Goal: Task Accomplishment & Management: Use online tool/utility

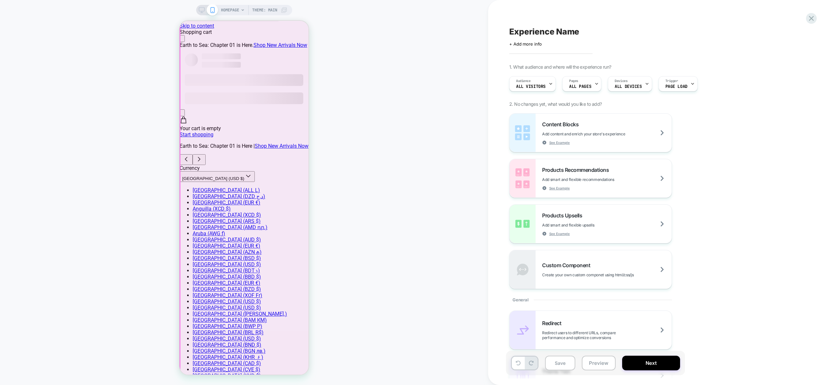
scroll to position [105, 0]
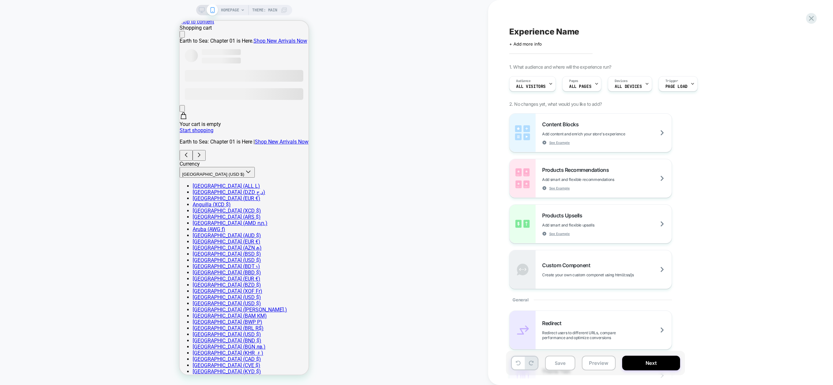
click at [551, 32] on span "Experience Name" at bounding box center [544, 32] width 70 height 10
type textarea "**********"
click at [623, 33] on icon at bounding box center [623, 32] width 8 height 8
click at [582, 84] on div "Pages ALL PAGES" at bounding box center [579, 83] width 35 height 15
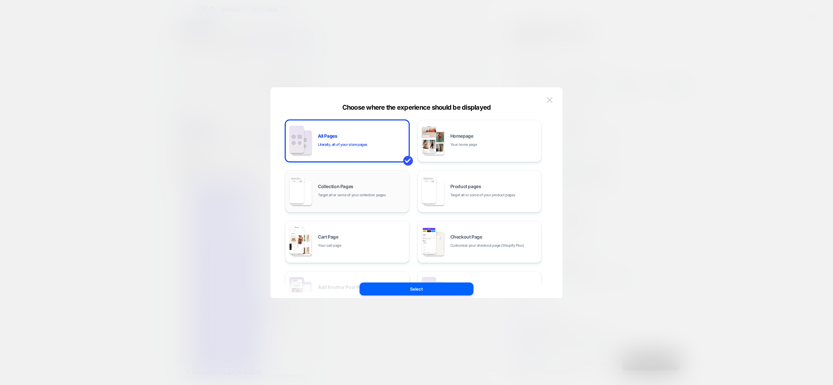
scroll to position [4, 0]
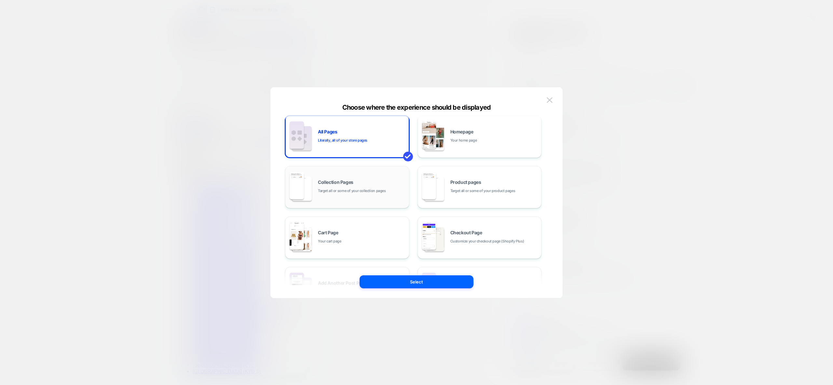
click at [333, 188] on span "Target all or some of your collection pages" at bounding box center [352, 191] width 68 height 6
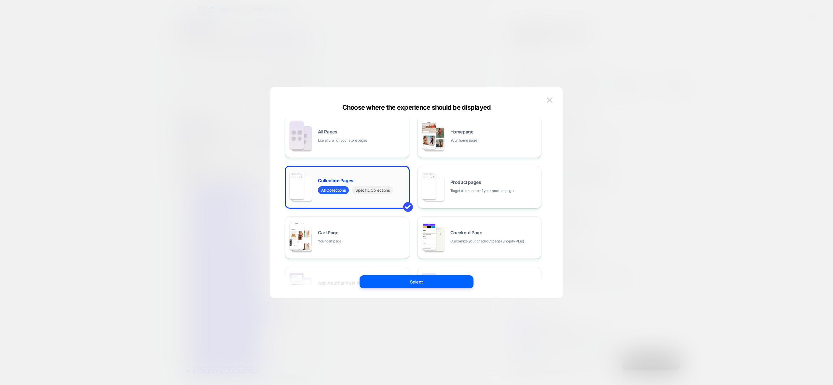
click at [371, 191] on span "Specific Collections" at bounding box center [372, 190] width 41 height 8
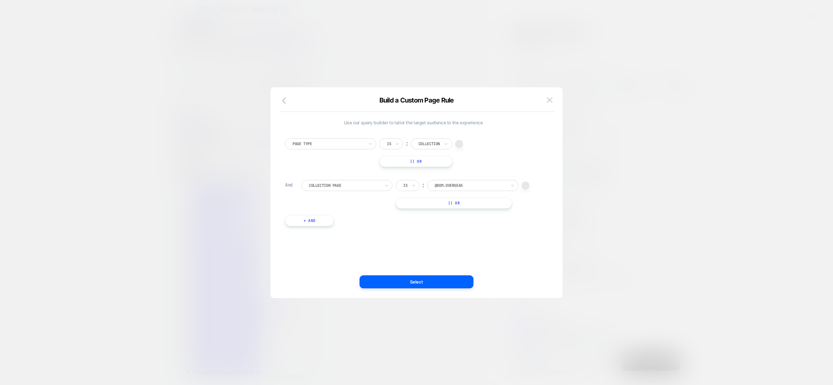
scroll to position [0, 0]
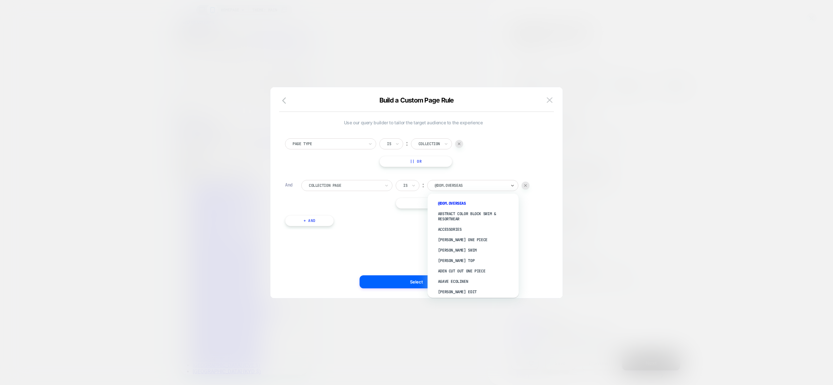
click at [475, 185] on div at bounding box center [471, 185] width 72 height 6
click at [467, 182] on div "@Dom.overseas" at bounding box center [470, 185] width 73 height 7
type input "****"
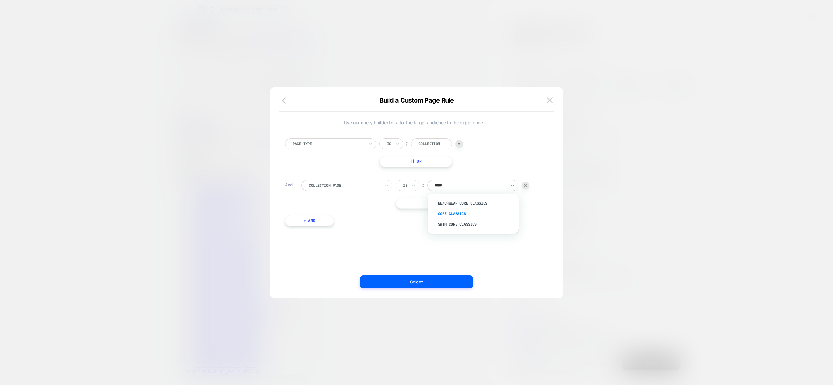
click at [460, 210] on div "Core Classics" at bounding box center [476, 213] width 85 height 10
click at [424, 284] on button "Select" at bounding box center [416, 281] width 114 height 13
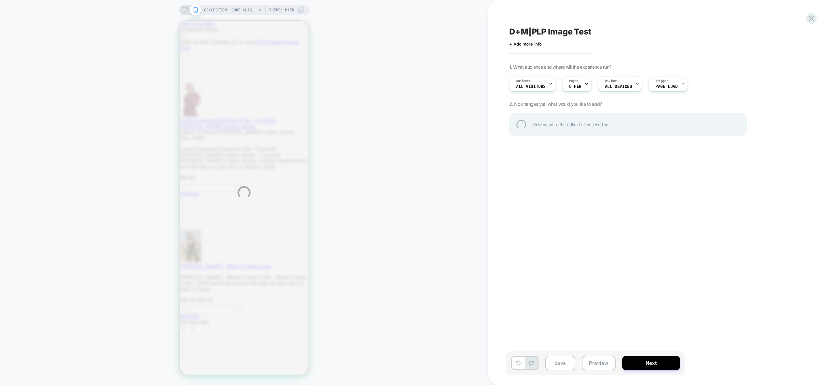
scroll to position [0, 0]
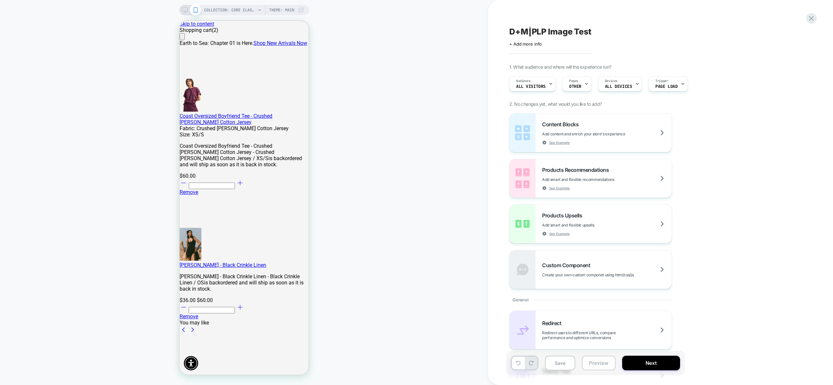
click at [596, 366] on button "Preview" at bounding box center [599, 363] width 34 height 15
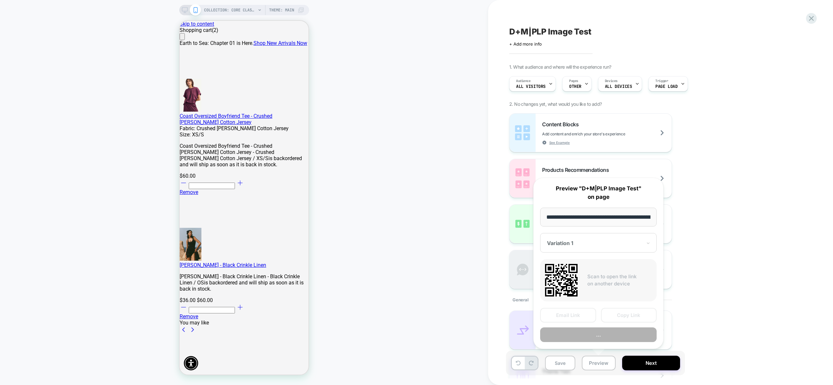
scroll to position [0, 80]
click at [613, 339] on button "Preview" at bounding box center [598, 335] width 116 height 15
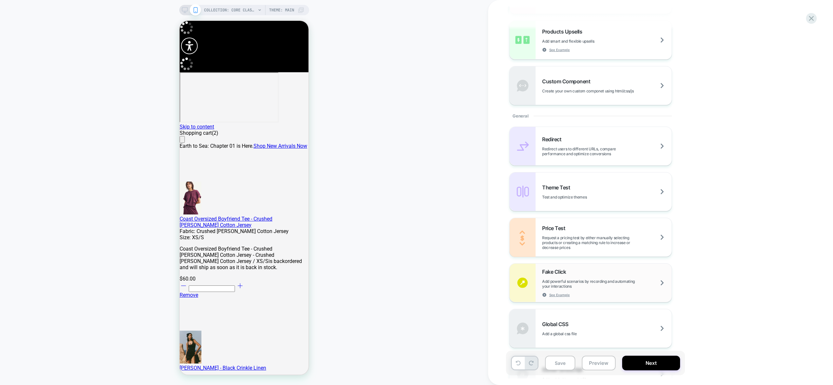
scroll to position [264, 0]
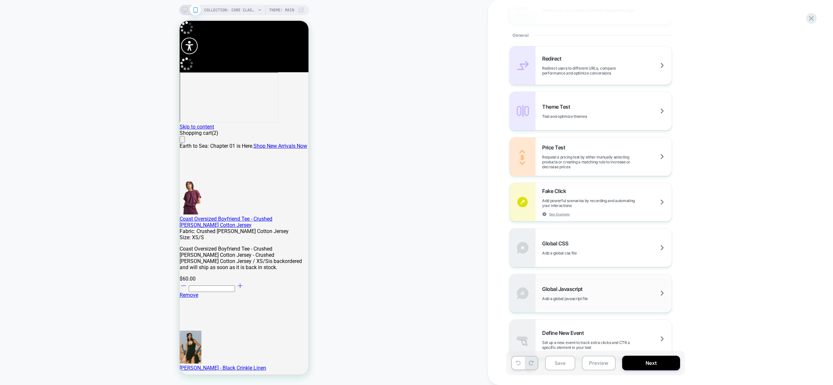
click at [633, 300] on div "Global Javascript Add a global javascript file" at bounding box center [606, 293] width 129 height 15
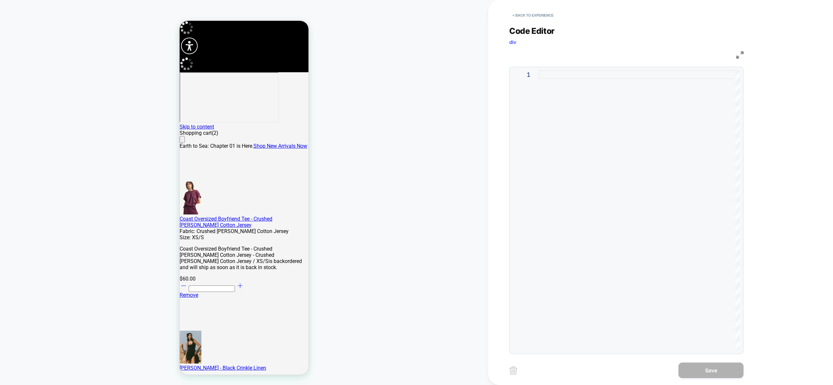
click at [621, 126] on div at bounding box center [639, 210] width 201 height 280
click at [599, 80] on div "const imageMap" at bounding box center [639, 210] width 201 height 280
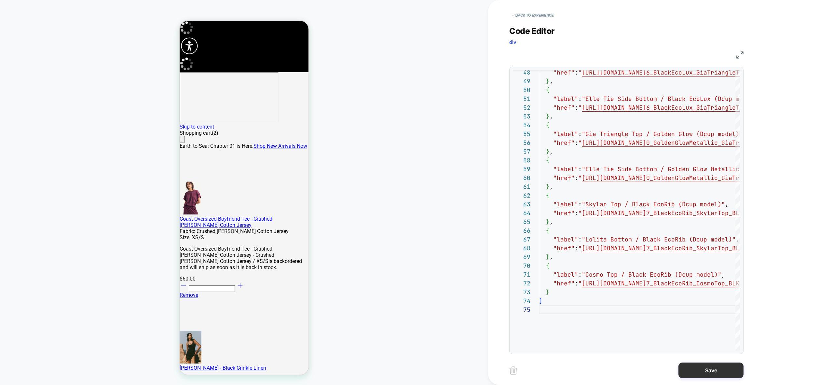
type textarea "**********"
click at [711, 372] on button "Save" at bounding box center [710, 370] width 65 height 16
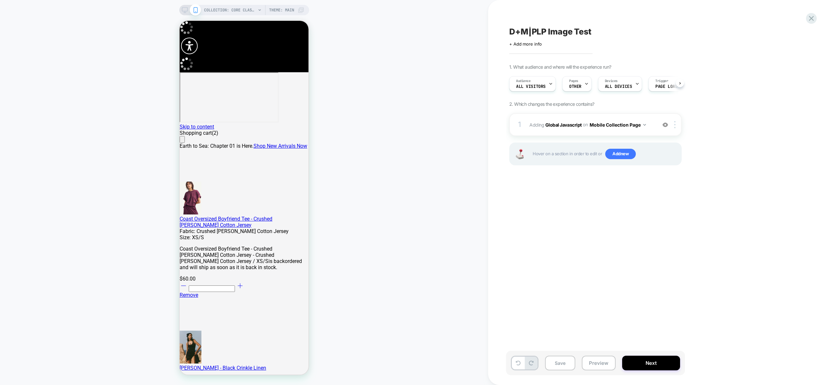
scroll to position [0, 0]
click at [674, 125] on img at bounding box center [674, 124] width 1 height 7
drag, startPoint x: 671, startPoint y: 197, endPoint x: 650, endPoint y: 195, distance: 21.3
click at [671, 197] on div "Target All Devices" at bounding box center [675, 195] width 58 height 18
click at [570, 244] on div "D+M|PLP Image Test Click to edit experience details + Add more info 1. What aud…" at bounding box center [628, 193] width 244 height 372
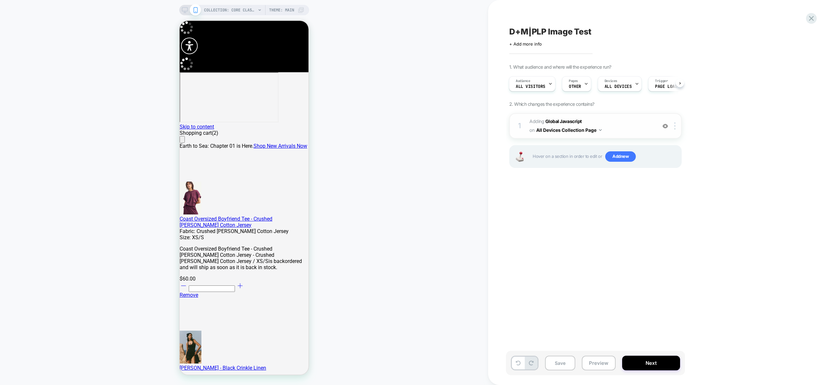
click at [623, 127] on span "Adding Global Javascript on All Devices Collection Page" at bounding box center [591, 126] width 124 height 18
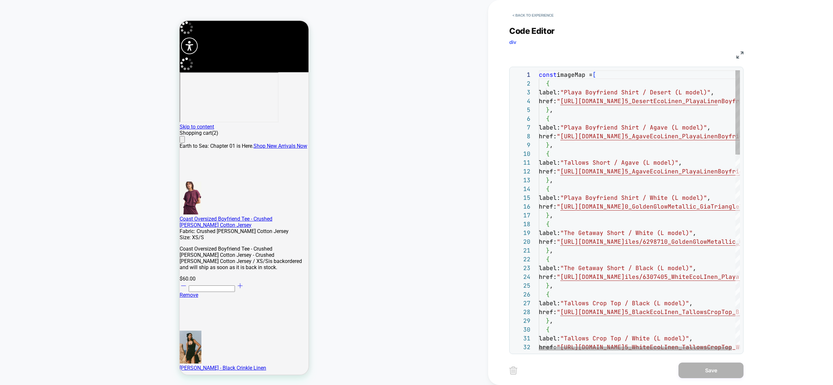
scroll to position [79, 0]
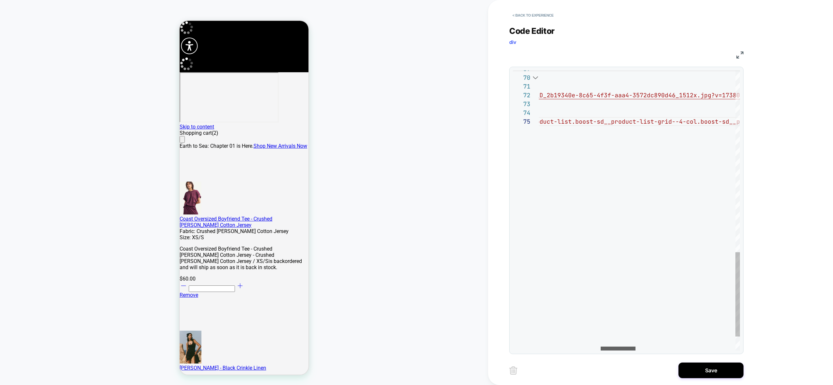
click at [622, 346] on div at bounding box center [617, 348] width 35 height 4
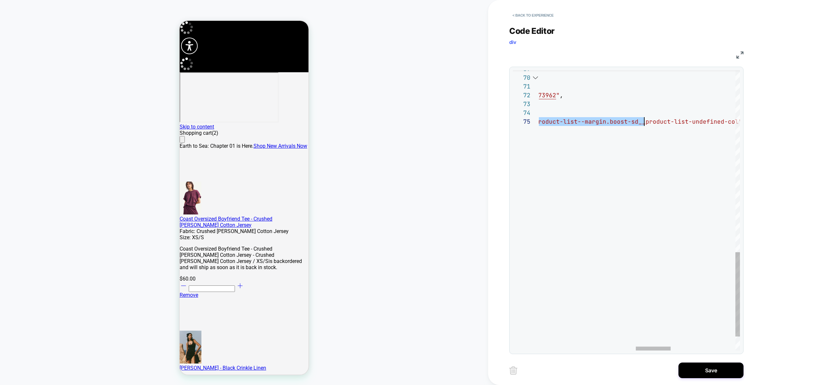
scroll to position [35, 650]
drag, startPoint x: 695, startPoint y: 122, endPoint x: 632, endPoint y: 119, distance: 62.9
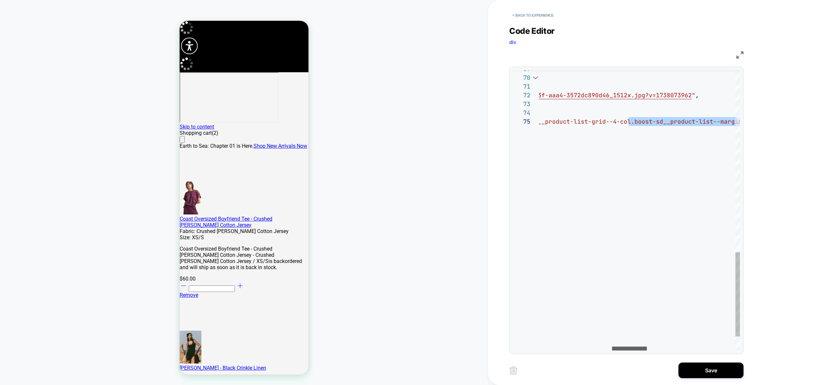
click at [629, 347] on div at bounding box center [629, 348] width 35 height 4
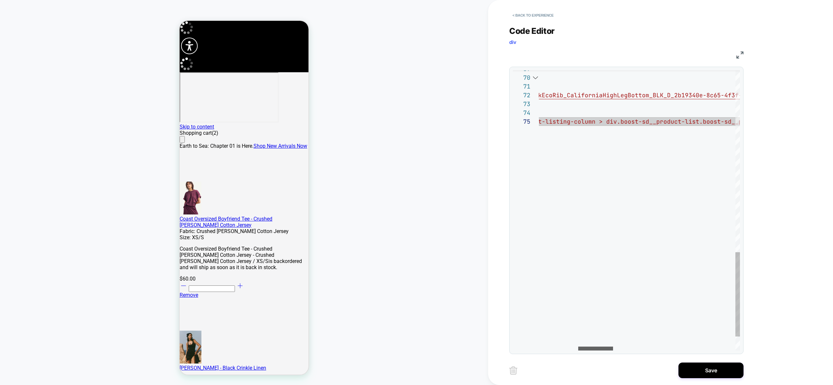
click at [578, 346] on div at bounding box center [595, 348] width 35 height 4
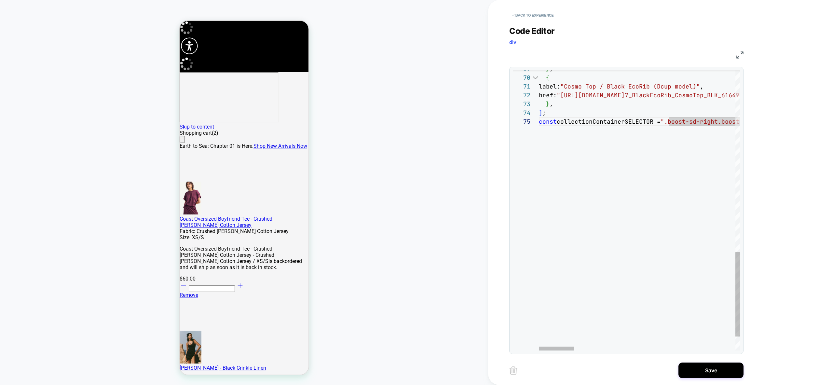
drag, startPoint x: 640, startPoint y: 240, endPoint x: 606, endPoint y: 233, distance: 34.9
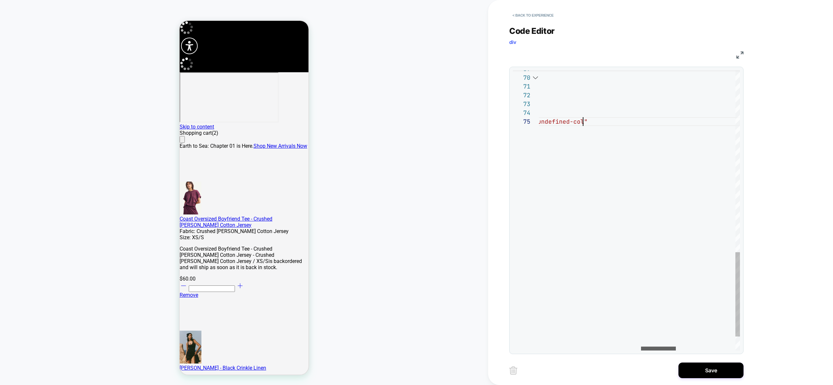
click at [676, 350] on div at bounding box center [658, 348] width 35 height 4
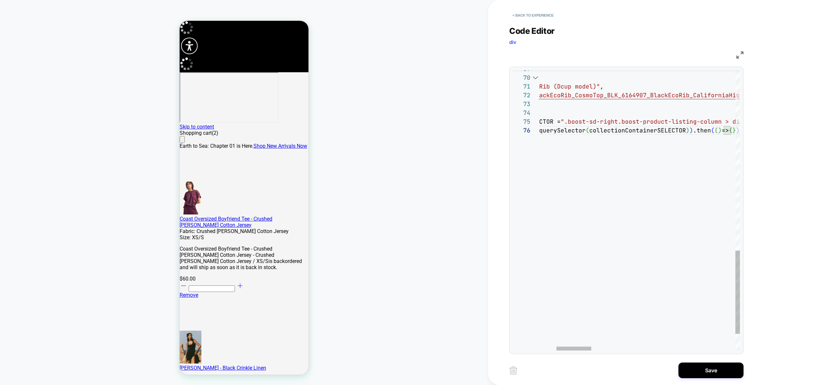
scroll to position [53, 7]
click at [545, 347] on div at bounding box center [556, 348] width 35 height 4
click at [590, 350] on div at bounding box center [579, 348] width 35 height 4
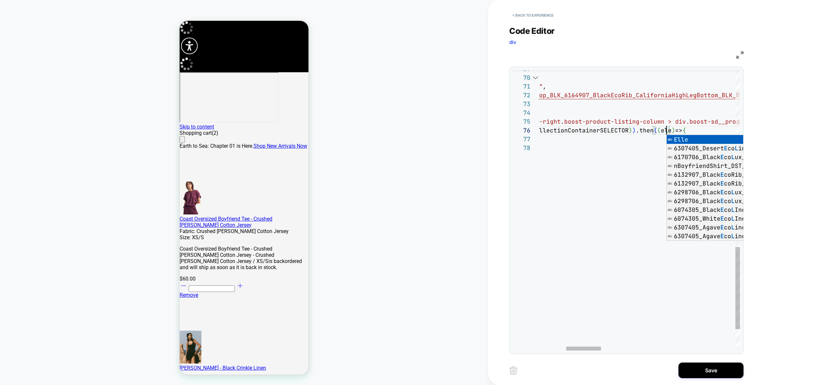
scroll to position [44, 288]
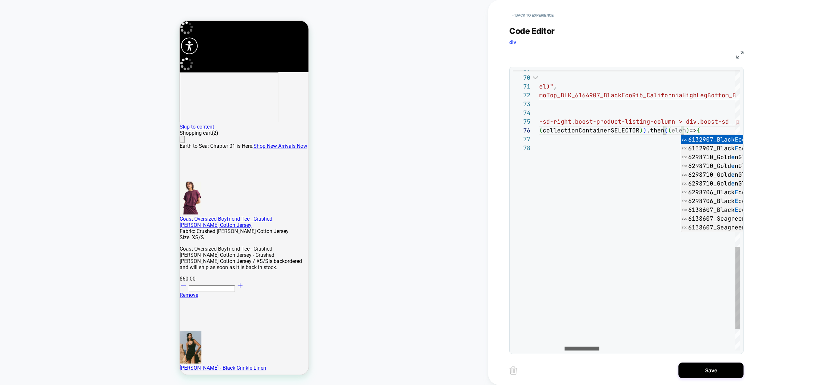
click at [564, 346] on div at bounding box center [581, 348] width 35 height 4
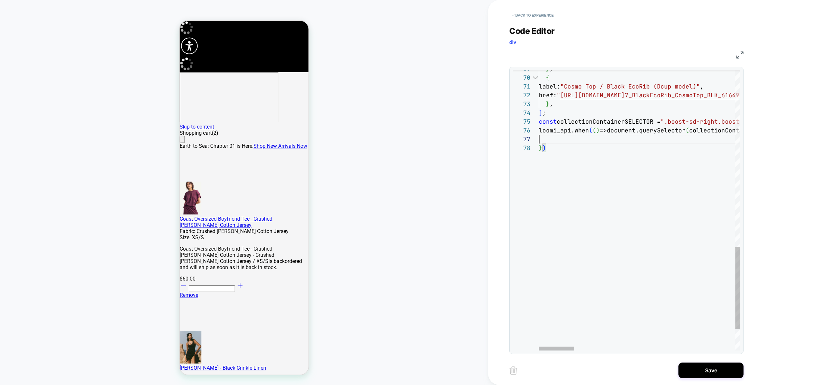
scroll to position [53, 0]
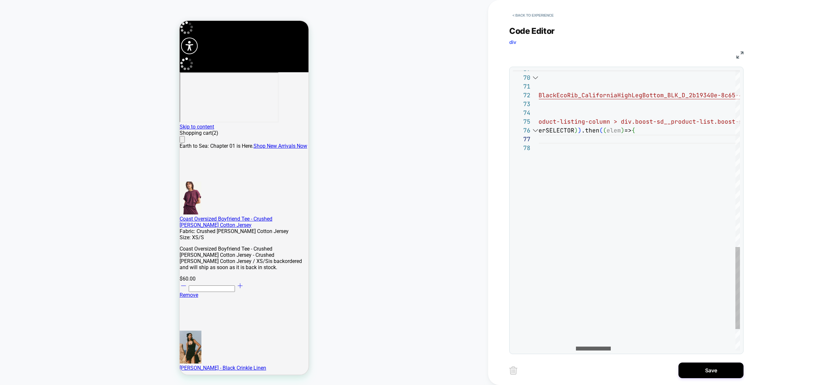
click at [599, 350] on div at bounding box center [593, 348] width 35 height 4
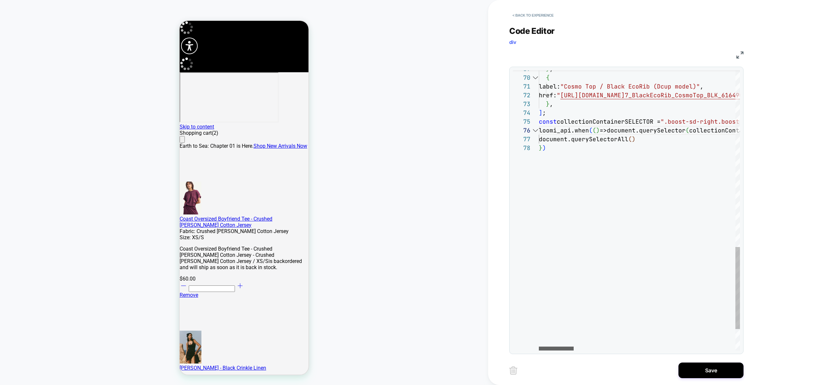
click at [539, 346] on div at bounding box center [556, 348] width 35 height 4
drag, startPoint x: 637, startPoint y: 139, endPoint x: 635, endPoint y: 145, distance: 6.4
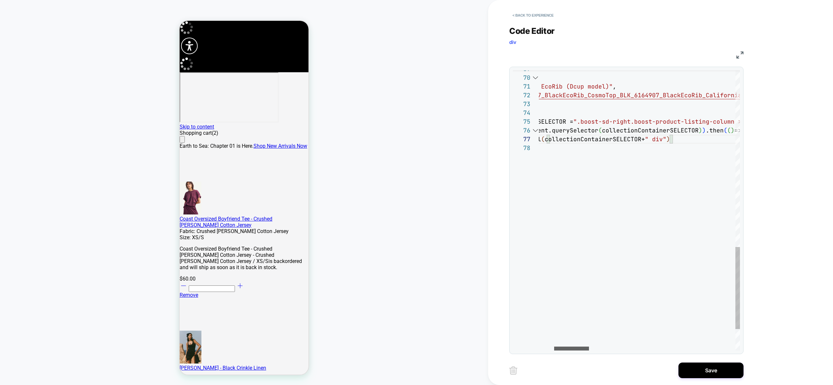
click at [578, 350] on div at bounding box center [571, 348] width 35 height 4
click at [593, 349] on div at bounding box center [583, 348] width 35 height 4
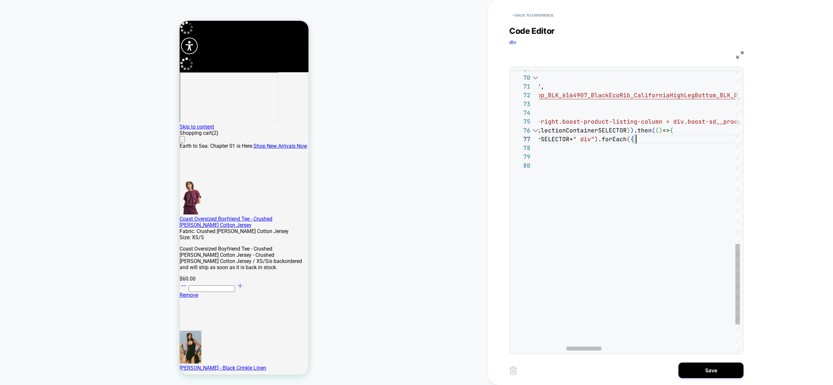
scroll to position [44, 256]
click at [591, 350] on div at bounding box center [583, 348] width 35 height 4
click at [558, 350] on div at bounding box center [575, 348] width 35 height 4
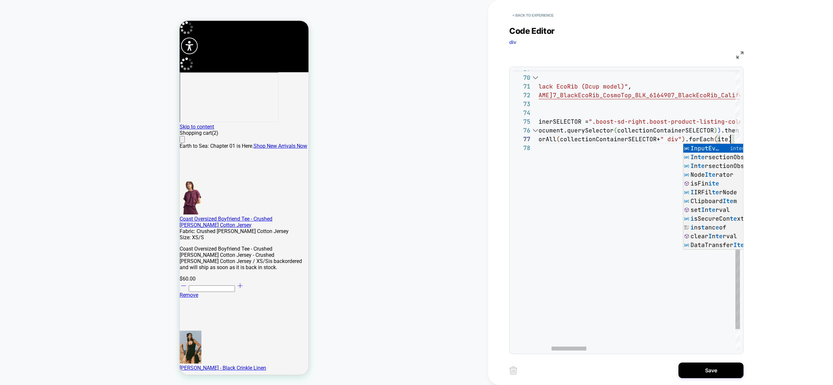
scroll to position [44, 267]
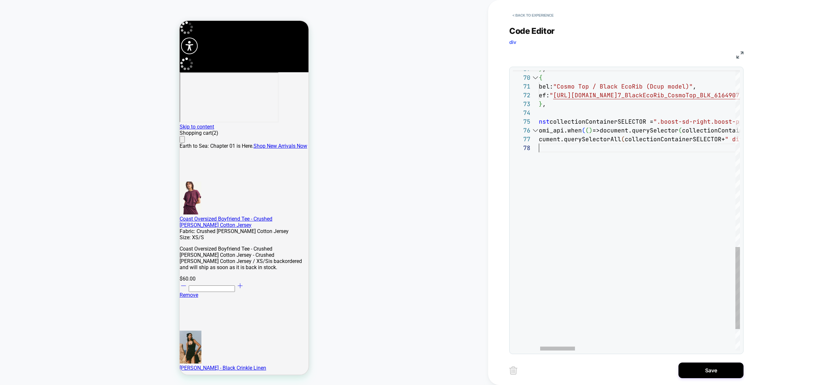
click at [577, 349] on div at bounding box center [559, 348] width 35 height 4
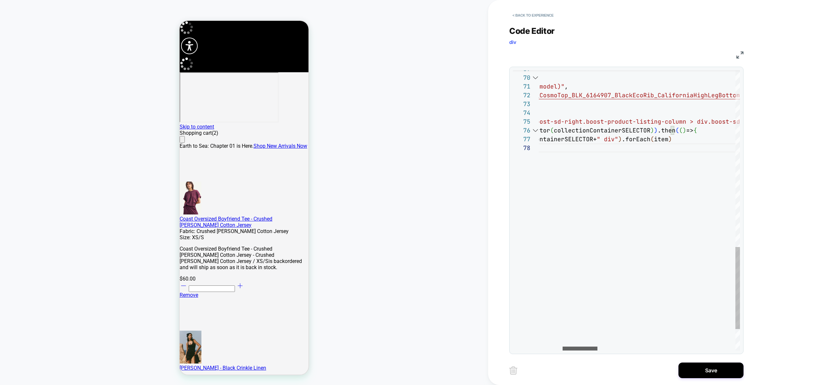
click at [590, 350] on div at bounding box center [579, 348] width 35 height 4
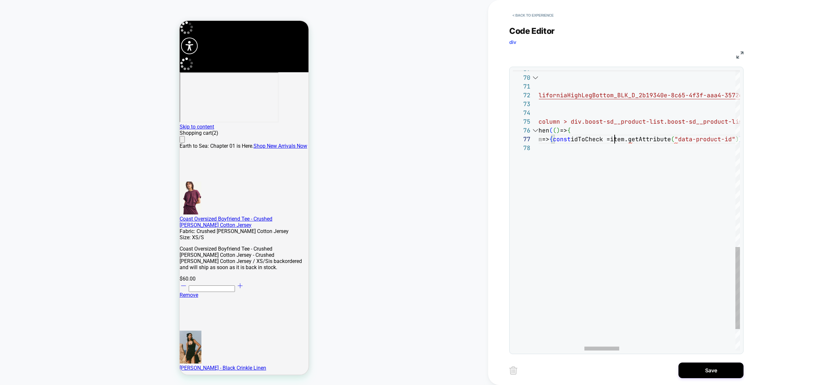
scroll to position [44, 341]
click at [611, 347] on div at bounding box center [608, 348] width 35 height 4
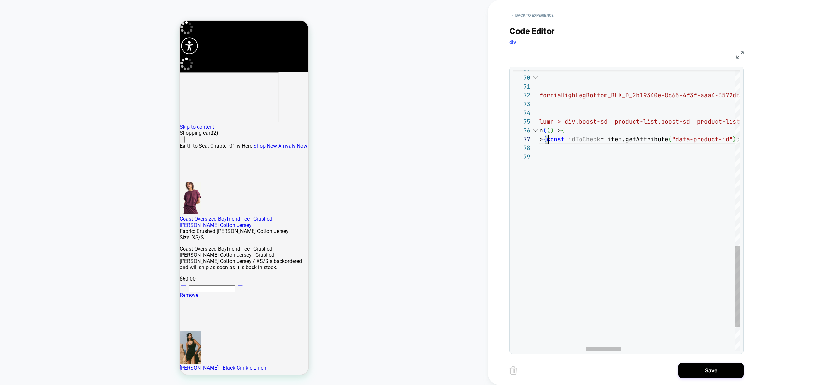
scroll to position [53, 14]
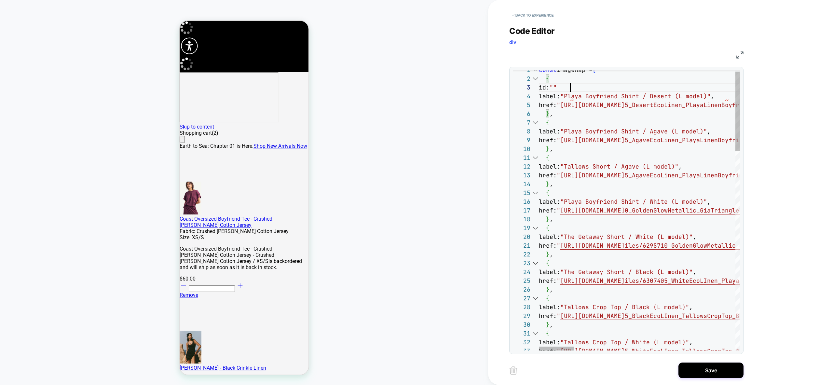
scroll to position [18, 35]
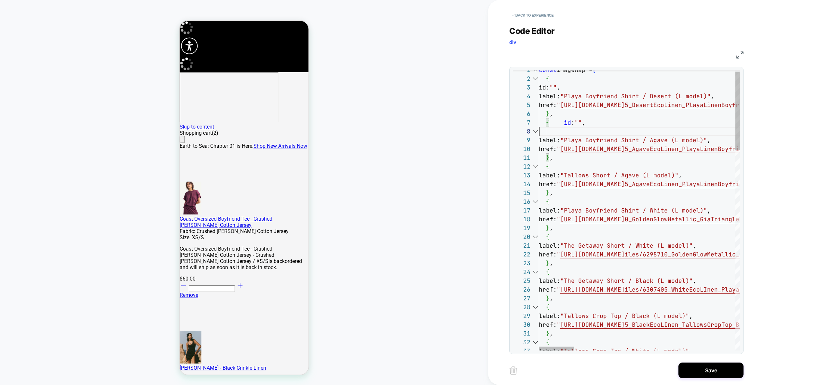
scroll to position [61, 0]
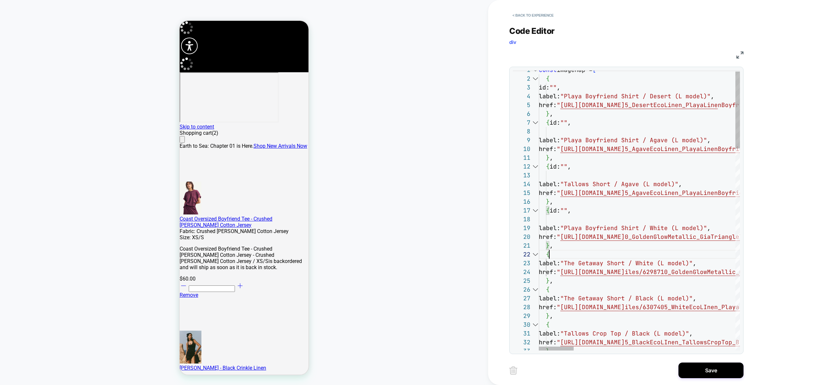
drag, startPoint x: 560, startPoint y: 253, endPoint x: 562, endPoint y: 256, distance: 3.5
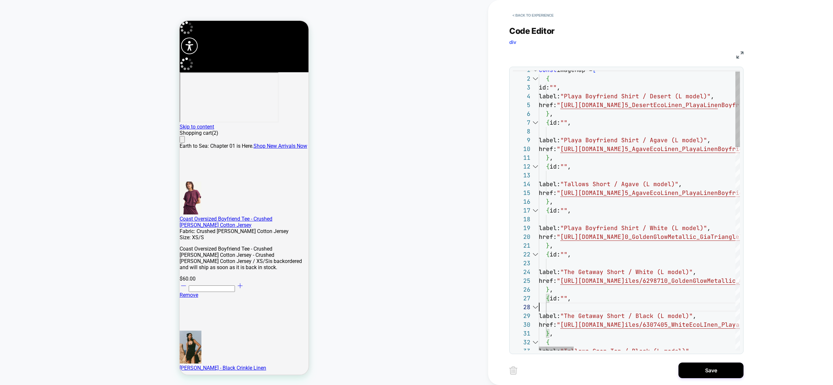
scroll to position [61, 0]
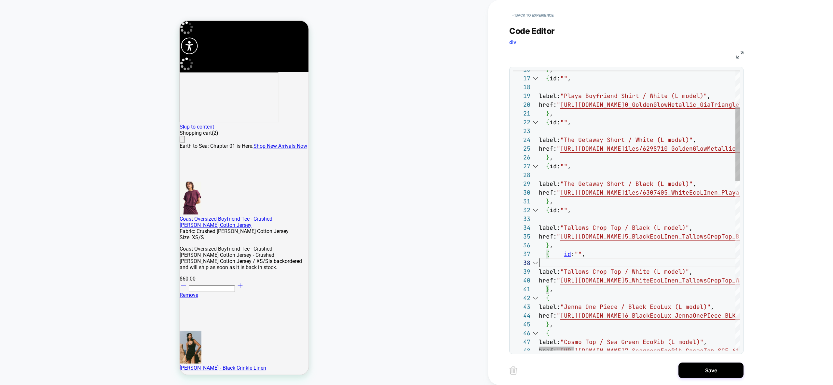
scroll to position [61, 0]
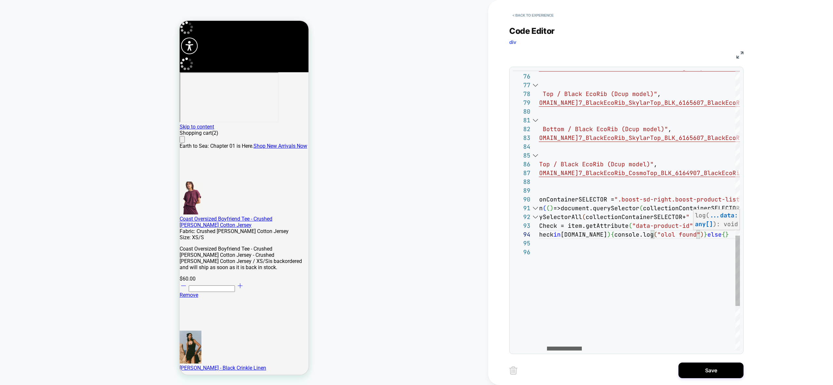
click at [573, 347] on div at bounding box center [564, 348] width 35 height 4
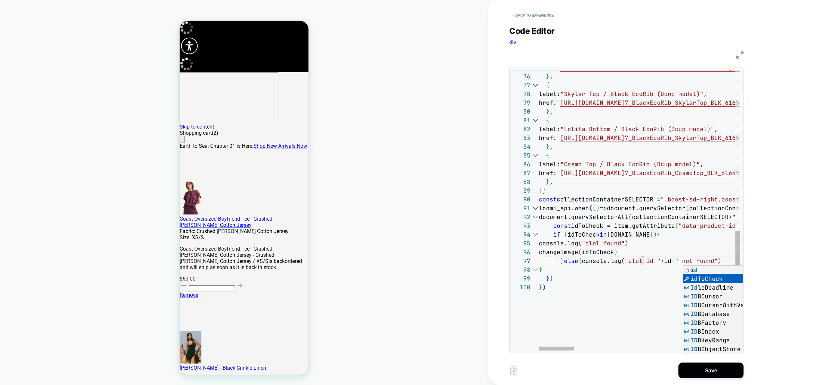
type textarea "**********"
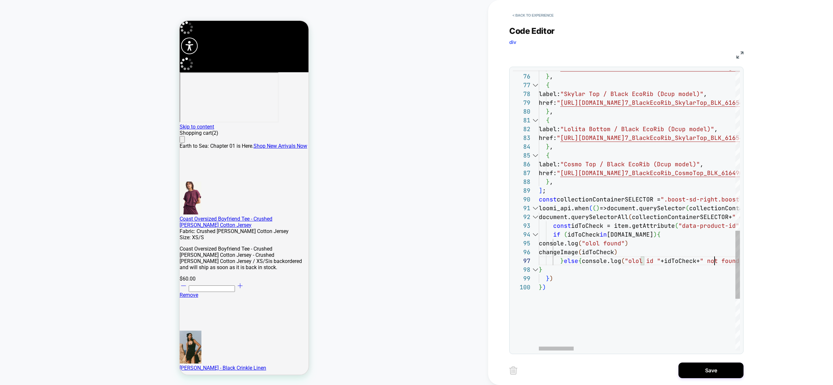
scroll to position [53, 176]
click at [549, 350] on div at bounding box center [556, 348] width 35 height 4
click at [557, 348] on div at bounding box center [556, 348] width 35 height 4
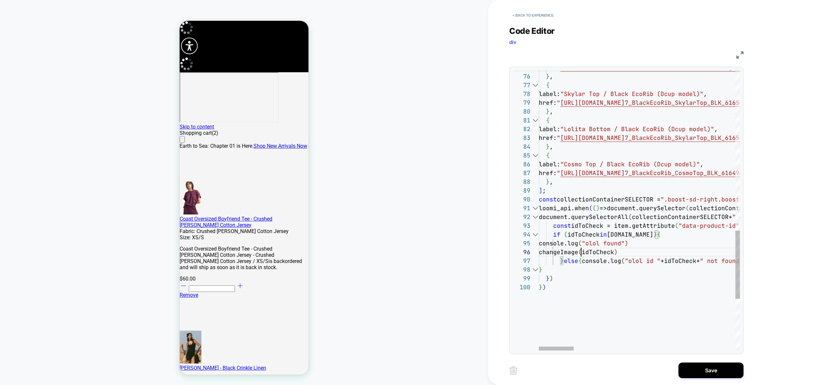
scroll to position [44, 60]
drag, startPoint x: 612, startPoint y: 236, endPoint x: 609, endPoint y: 248, distance: 12.3
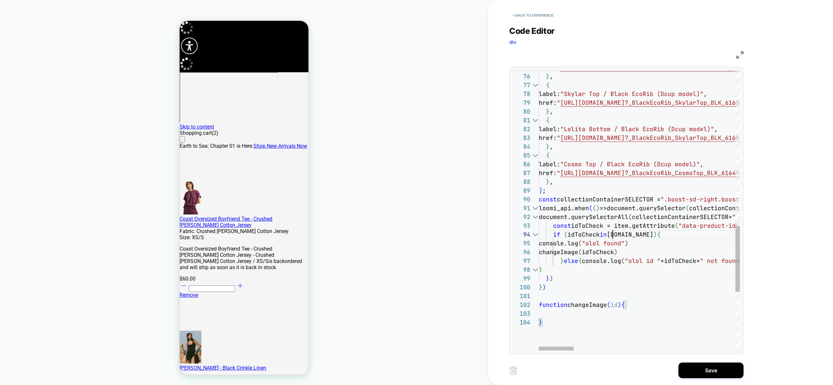
scroll to position [26, 74]
drag, startPoint x: 678, startPoint y: 267, endPoint x: 632, endPoint y: 251, distance: 48.3
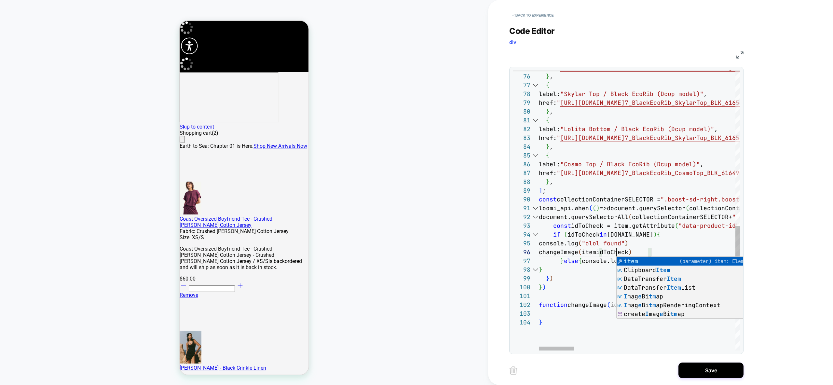
scroll to position [44, 81]
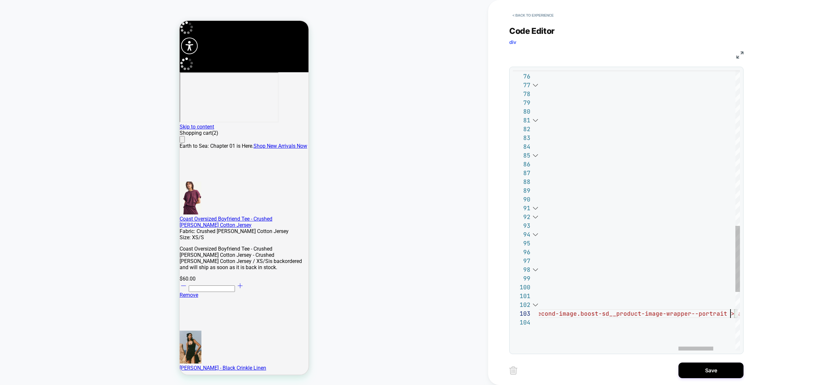
scroll to position [18, 991]
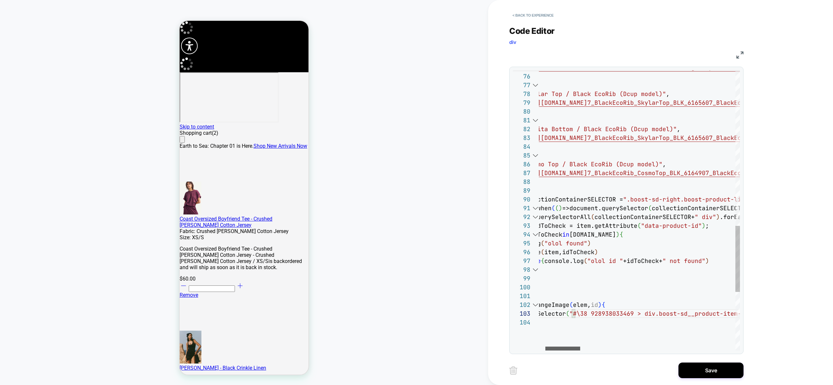
click at [565, 347] on div at bounding box center [562, 348] width 35 height 4
drag, startPoint x: 580, startPoint y: 313, endPoint x: 711, endPoint y: 311, distance: 131.4
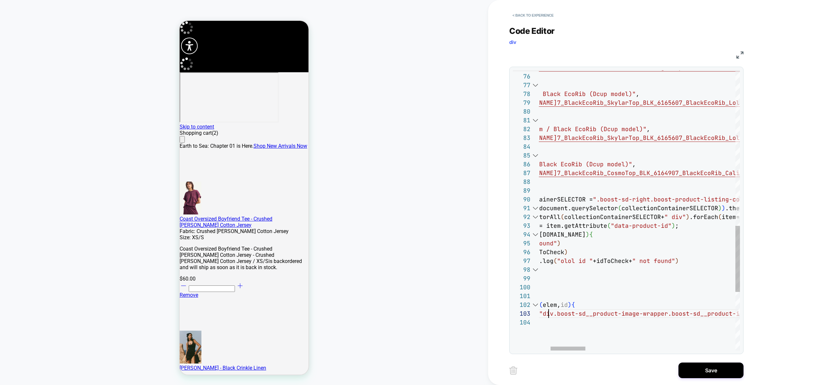
scroll to position [18, 77]
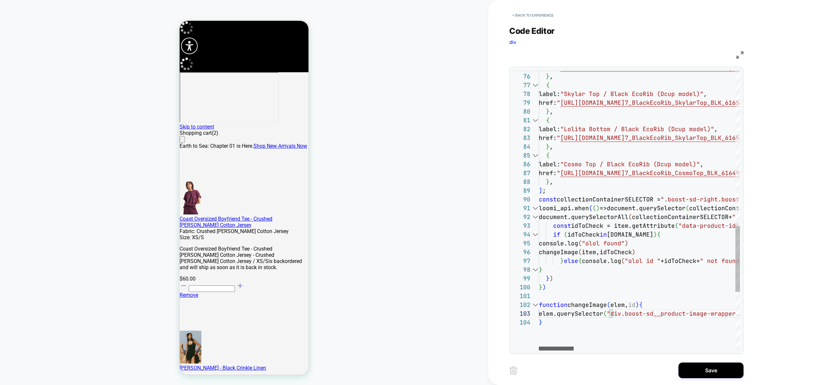
click at [547, 350] on div at bounding box center [556, 348] width 35 height 4
drag, startPoint x: 638, startPoint y: 305, endPoint x: 631, endPoint y: 305, distance: 6.5
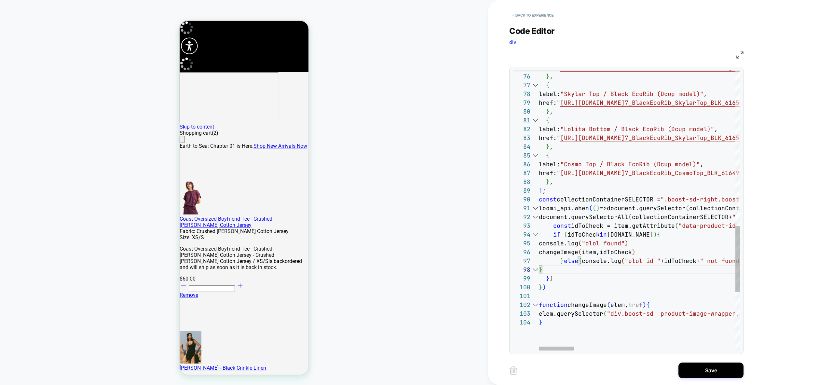
click at [539, 349] on div at bounding box center [556, 348] width 35 height 4
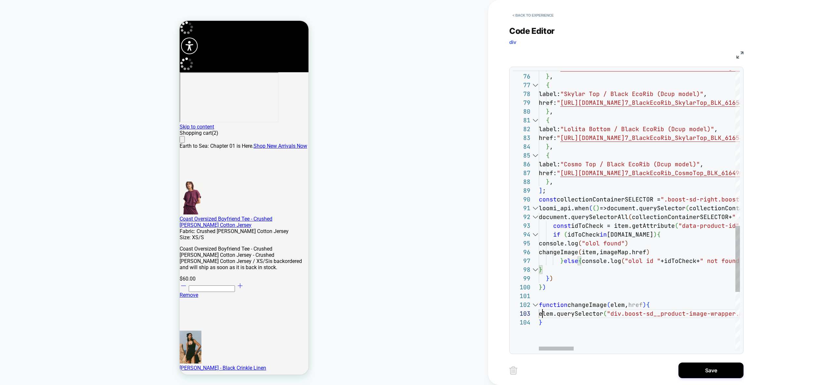
drag, startPoint x: 544, startPoint y: 314, endPoint x: 543, endPoint y: 322, distance: 8.1
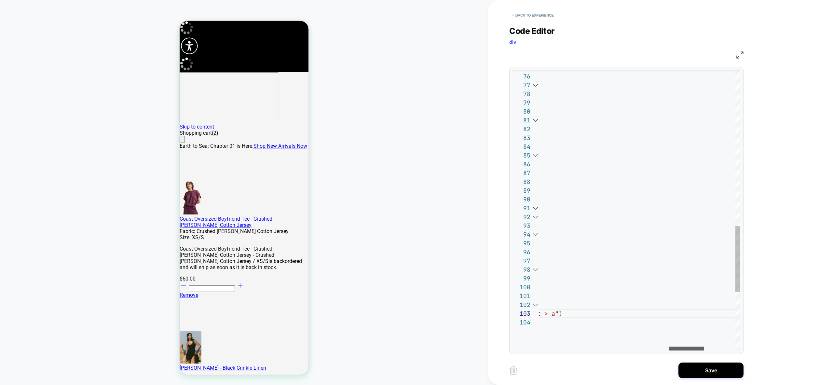
click at [704, 350] on div at bounding box center [686, 348] width 35 height 4
drag, startPoint x: 558, startPoint y: 349, endPoint x: 702, endPoint y: 352, distance: 144.4
click at [702, 352] on div "< Back to experience Code Editor div JS 75 76 77 78 79 80 81 82 83 84 85 86 87 …" at bounding box center [631, 192] width 244 height 385
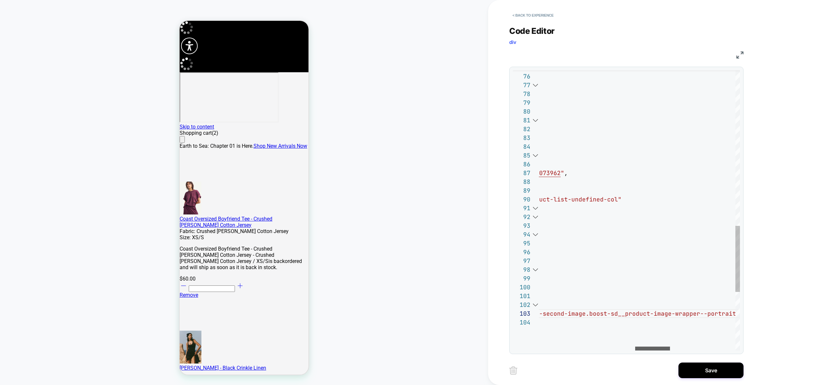
click at [648, 347] on div at bounding box center [652, 348] width 35 height 4
click at [668, 346] on div at bounding box center [668, 348] width 35 height 4
click at [660, 315] on div "href: " https://www.vitaminaswim.com/cdn/shop/files/629871 0_GoldenGlowMetallic…" at bounding box center [457, 5] width 1126 height 1185
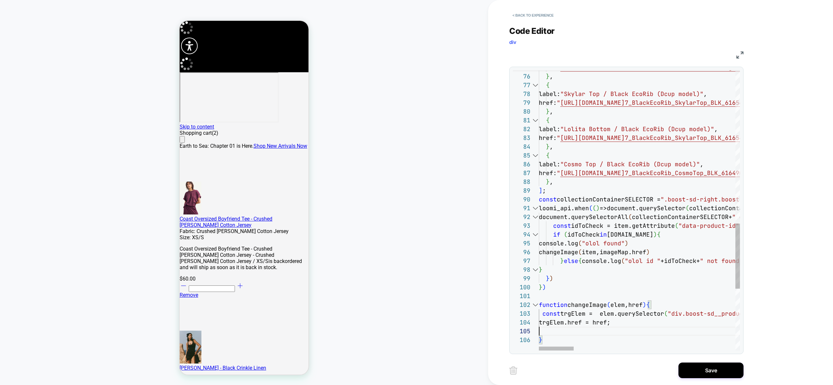
scroll to position [26, 74]
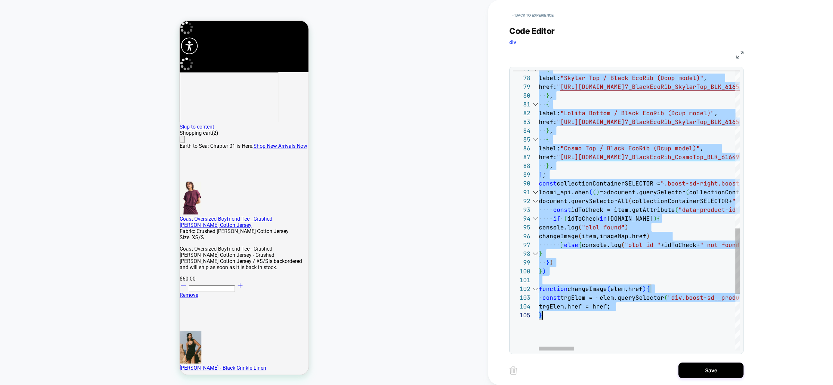
scroll to position [0, 4]
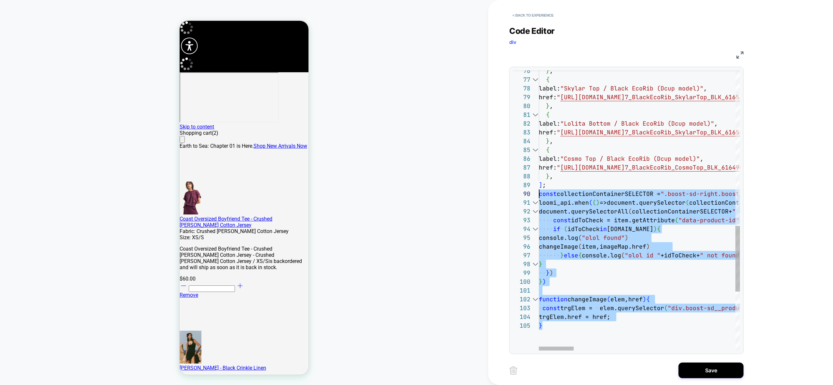
scroll to position [70, 0]
drag, startPoint x: 614, startPoint y: 338, endPoint x: 530, endPoint y: 189, distance: 171.3
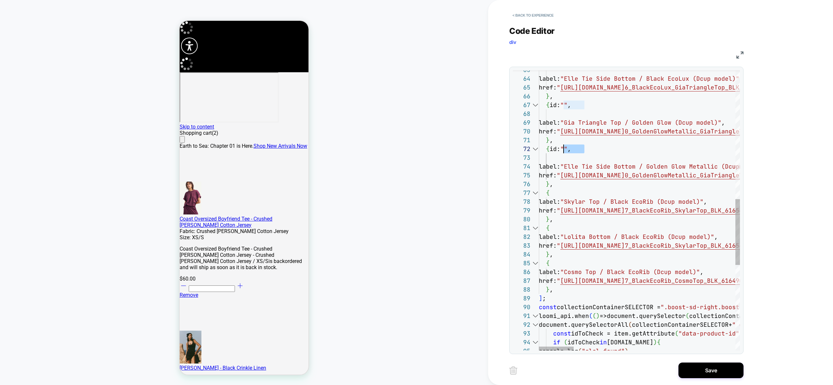
scroll to position [9, 25]
drag, startPoint x: 590, startPoint y: 149, endPoint x: 562, endPoint y: 149, distance: 27.3
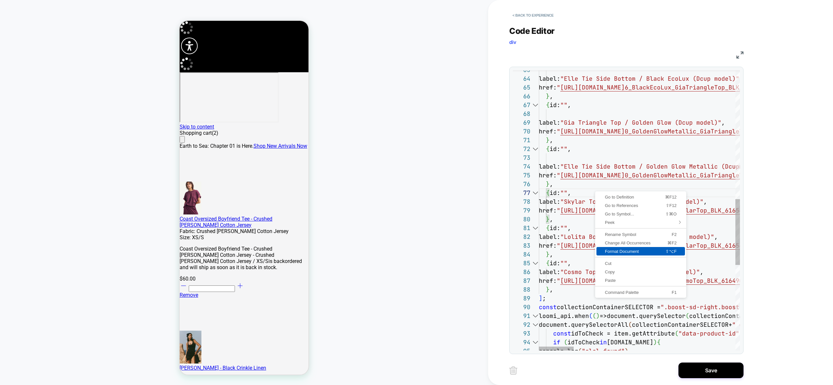
click at [621, 250] on span "Format Document" at bounding box center [623, 251] width 54 height 4
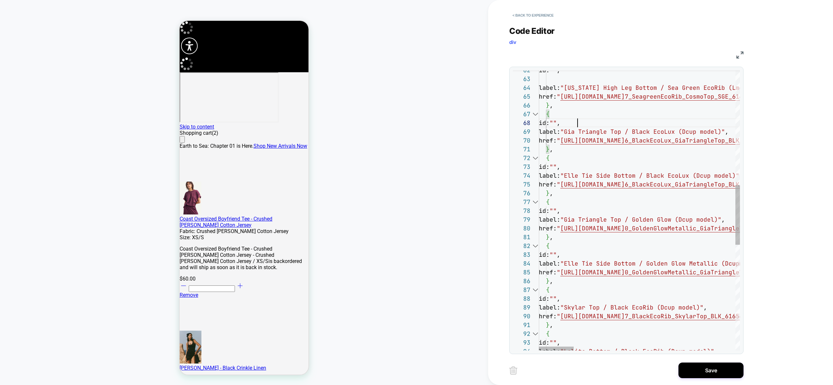
scroll to position [61, 39]
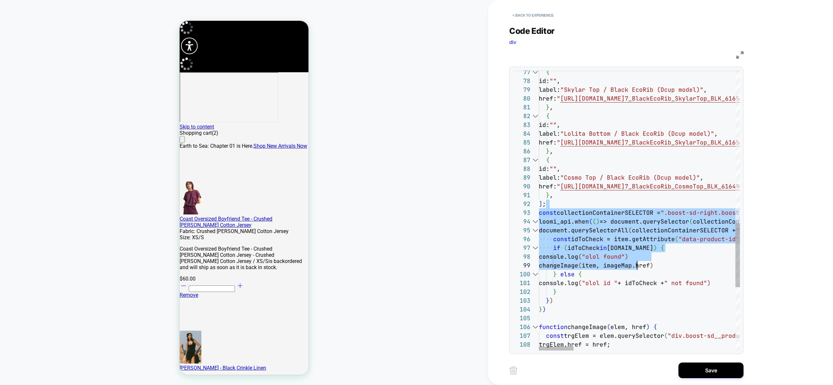
scroll to position [9, 4]
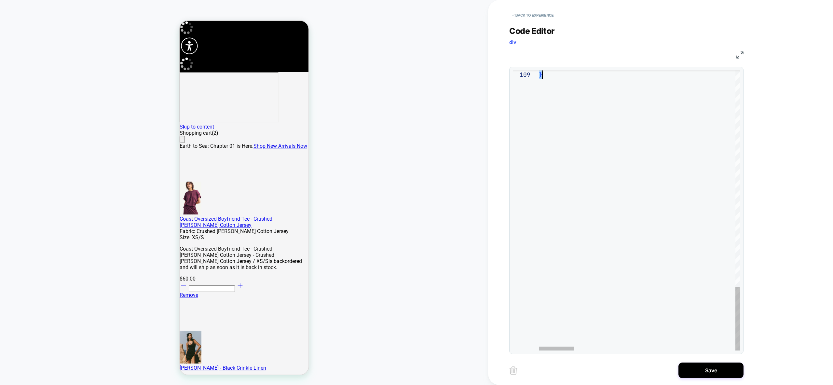
drag, startPoint x: 567, startPoint y: 206, endPoint x: 663, endPoint y: 429, distance: 243.4
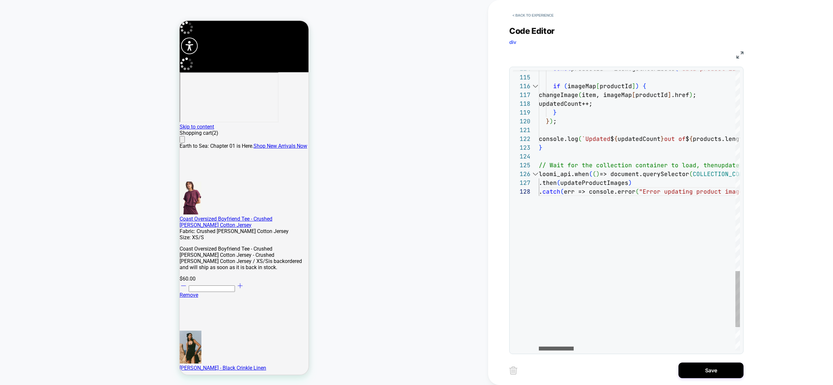
click at [539, 350] on div at bounding box center [556, 348] width 35 height 4
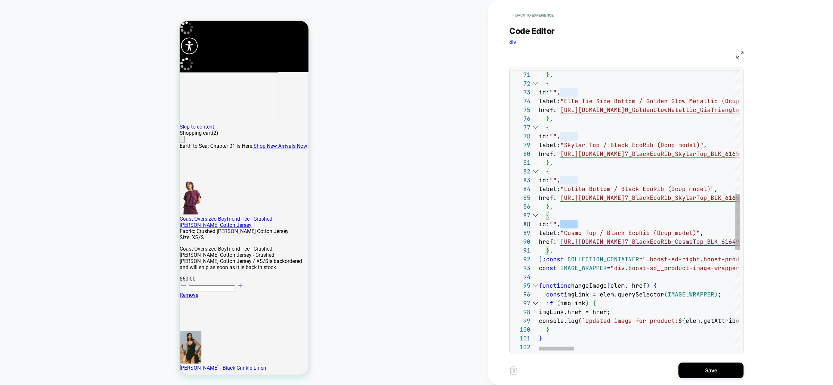
scroll to position [61, 0]
drag, startPoint x: 580, startPoint y: 224, endPoint x: 532, endPoint y: 224, distance: 48.5
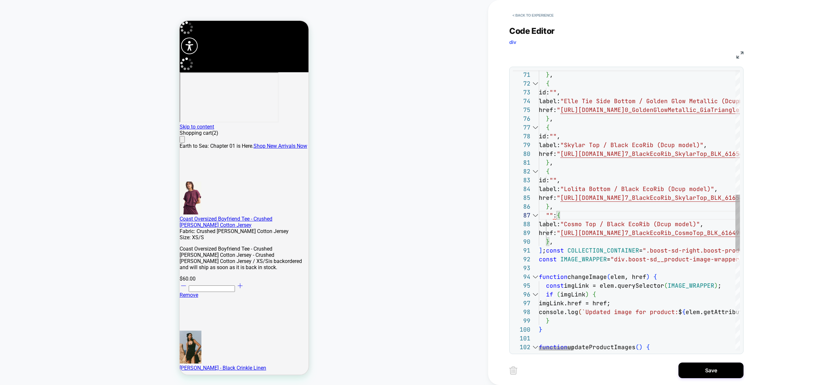
drag, startPoint x: 598, startPoint y: 217, endPoint x: 546, endPoint y: 217, distance: 51.7
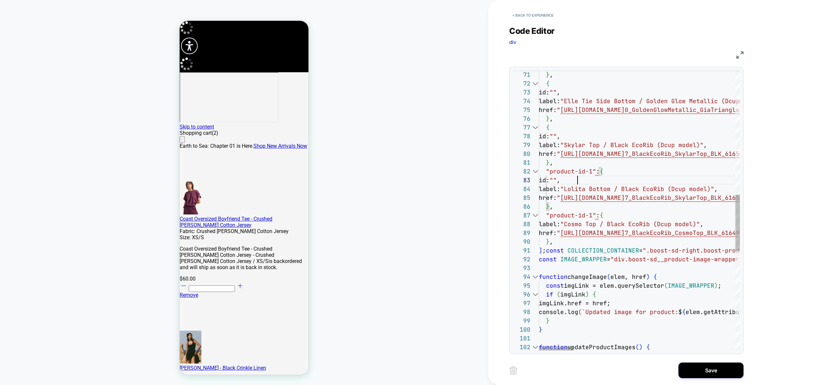
scroll to position [18, 0]
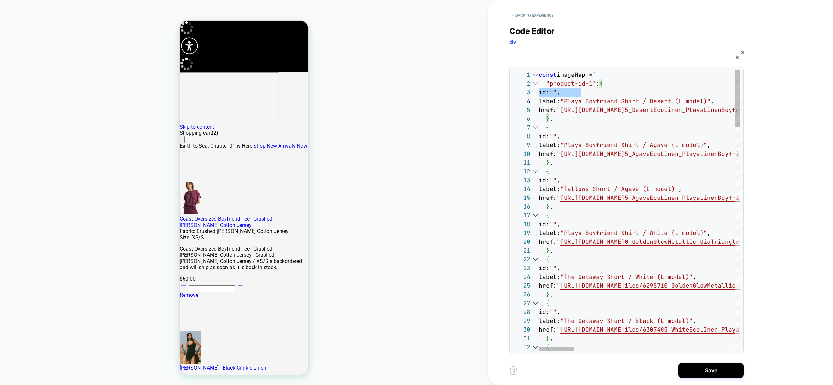
scroll to position [18, 0]
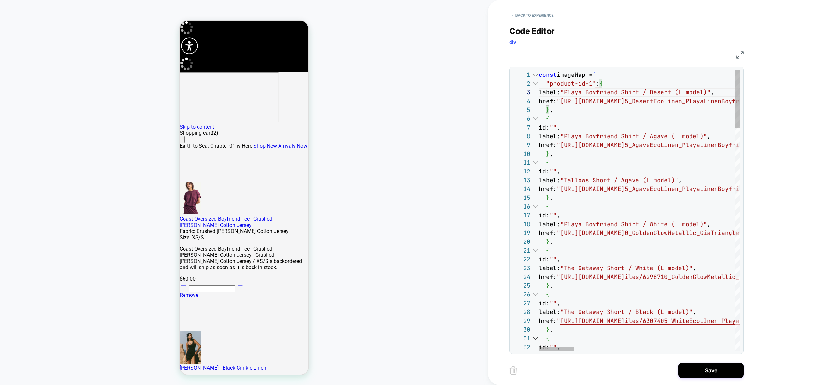
drag, startPoint x: 546, startPoint y: 164, endPoint x: 546, endPoint y: 176, distance: 12.0
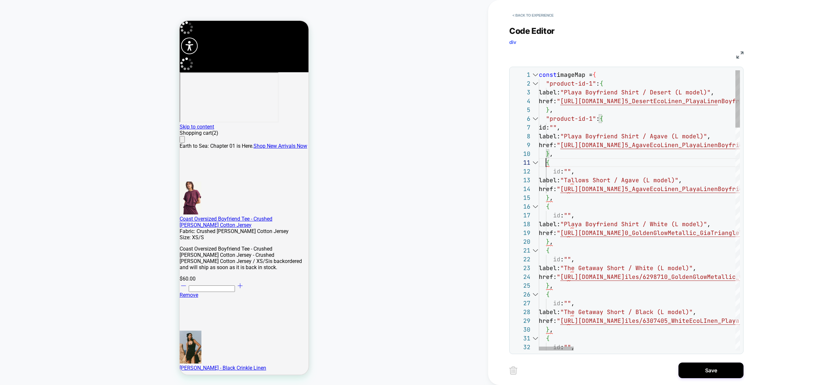
drag, startPoint x: 577, startPoint y: 175, endPoint x: 580, endPoint y: 173, distance: 3.6
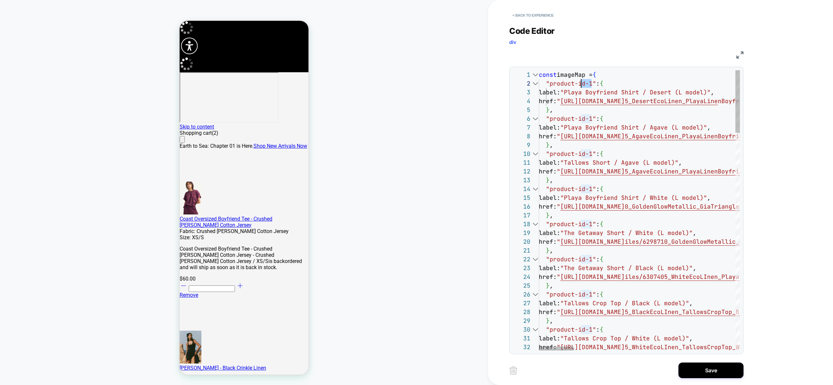
scroll to position [9, 10]
drag, startPoint x: 592, startPoint y: 84, endPoint x: 548, endPoint y: 85, distance: 43.3
drag, startPoint x: 591, startPoint y: 119, endPoint x: 549, endPoint y: 117, distance: 42.0
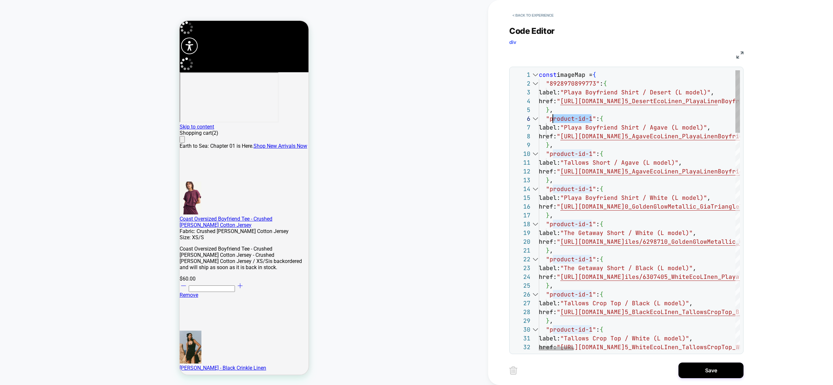
drag, startPoint x: 591, startPoint y: 154, endPoint x: 549, endPoint y: 156, distance: 42.0
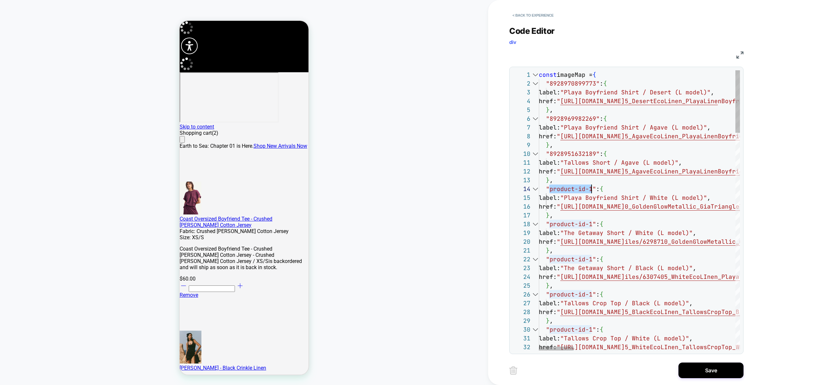
drag, startPoint x: 550, startPoint y: 189, endPoint x: 591, endPoint y: 191, distance: 41.0
drag, startPoint x: 582, startPoint y: 233, endPoint x: 670, endPoint y: 232, distance: 88.2
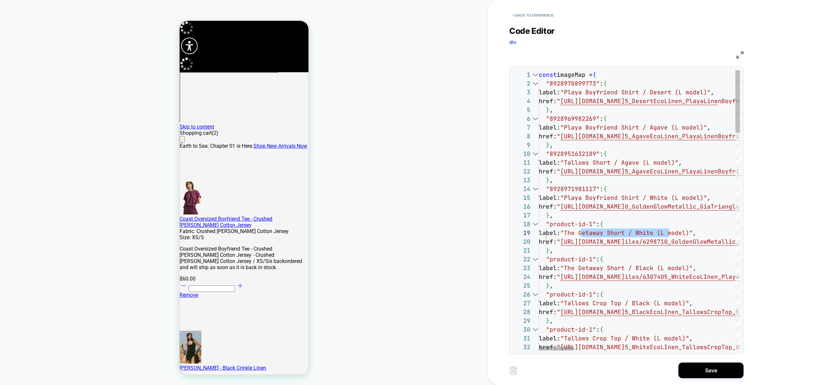
drag, startPoint x: 549, startPoint y: 223, endPoint x: 593, endPoint y: 223, distance: 43.6
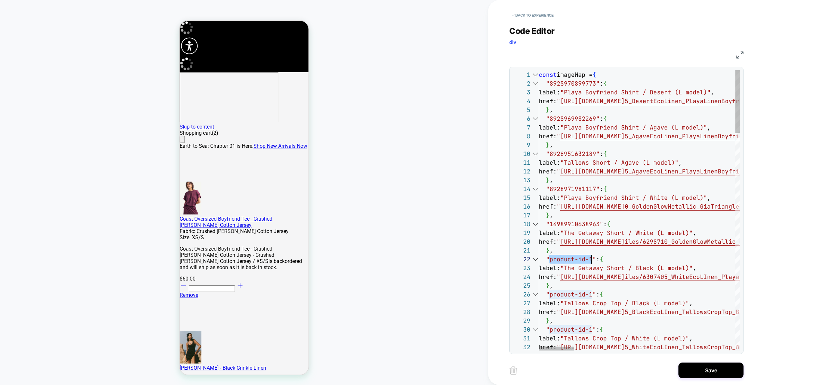
drag, startPoint x: 551, startPoint y: 258, endPoint x: 590, endPoint y: 257, distance: 39.7
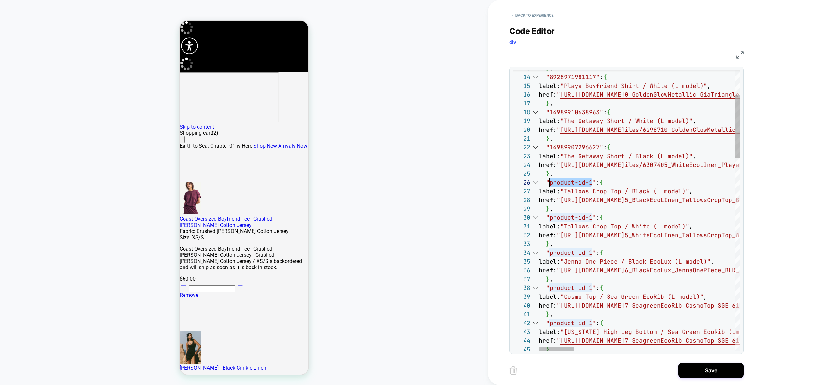
drag, startPoint x: 592, startPoint y: 182, endPoint x: 550, endPoint y: 184, distance: 41.7
drag, startPoint x: 549, startPoint y: 218, endPoint x: 591, endPoint y: 216, distance: 42.0
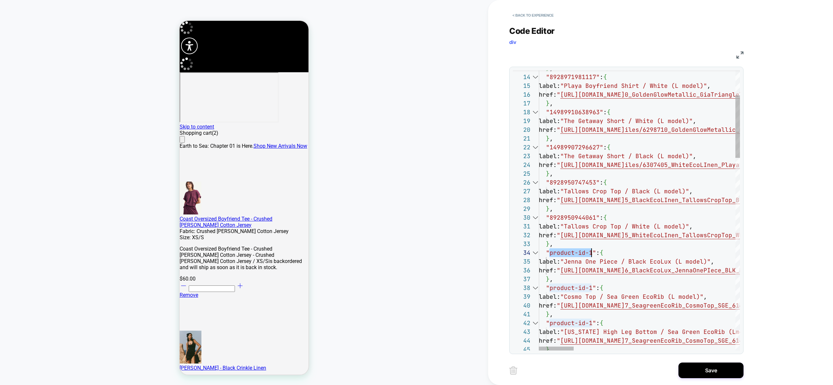
drag, startPoint x: 549, startPoint y: 253, endPoint x: 591, endPoint y: 251, distance: 42.0
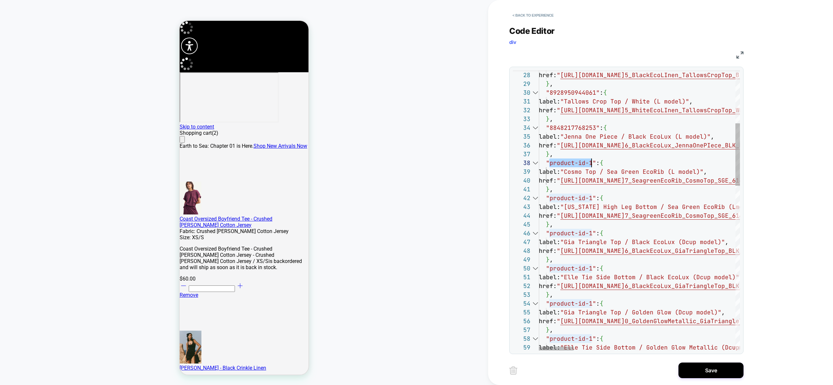
scroll to position [61, 53]
drag, startPoint x: 549, startPoint y: 164, endPoint x: 592, endPoint y: 162, distance: 42.6
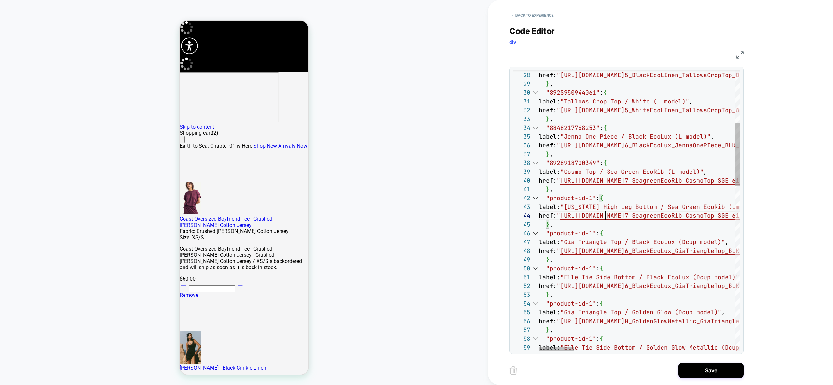
drag, startPoint x: 650, startPoint y: 226, endPoint x: 615, endPoint y: 222, distance: 35.3
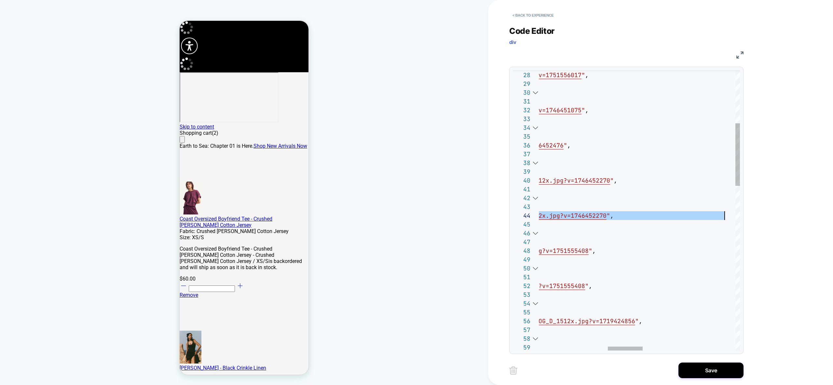
scroll to position [26, 583]
drag, startPoint x: 577, startPoint y: 216, endPoint x: 727, endPoint y: 215, distance: 149.9
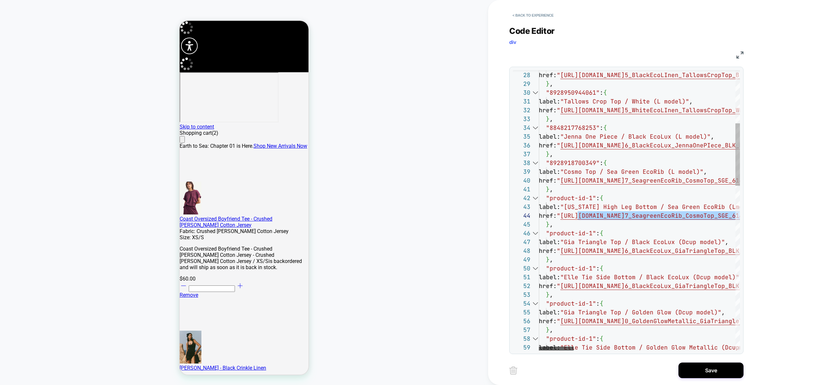
click at [539, 346] on div at bounding box center [556, 348] width 35 height 4
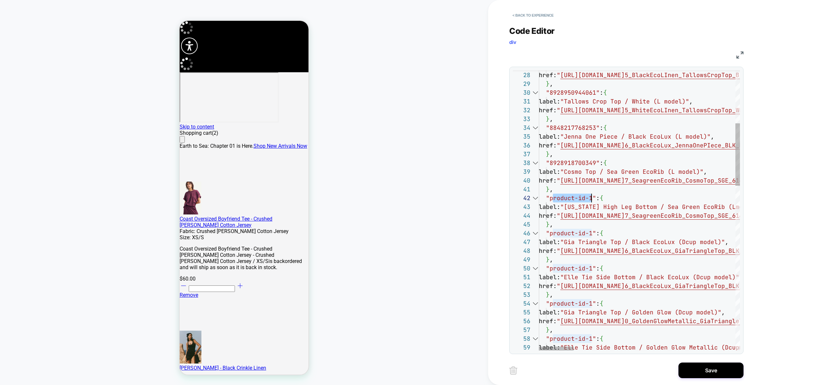
drag, startPoint x: 552, startPoint y: 199, endPoint x: 592, endPoint y: 200, distance: 40.3
drag, startPoint x: 550, startPoint y: 233, endPoint x: 591, endPoint y: 232, distance: 41.0
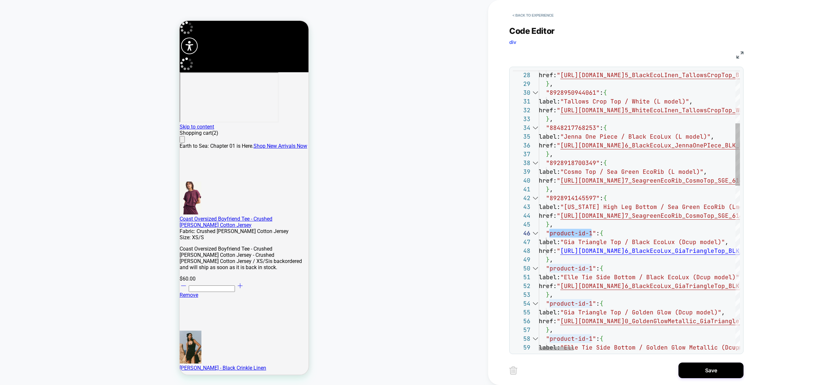
scroll to position [44, 56]
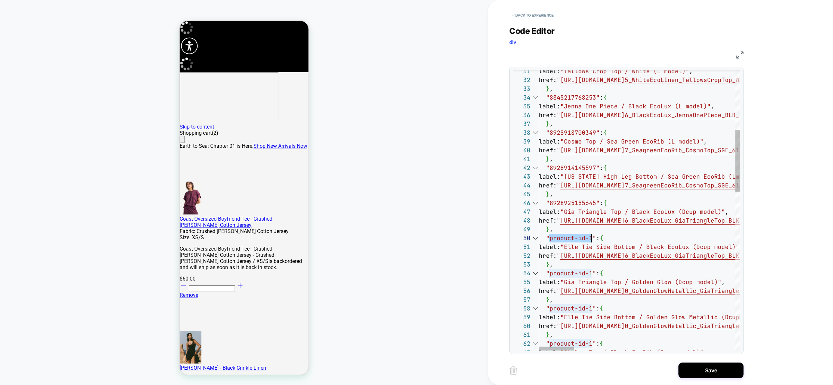
drag, startPoint x: 550, startPoint y: 238, endPoint x: 591, endPoint y: 238, distance: 40.7
drag, startPoint x: 550, startPoint y: 274, endPoint x: 591, endPoint y: 270, distance: 40.8
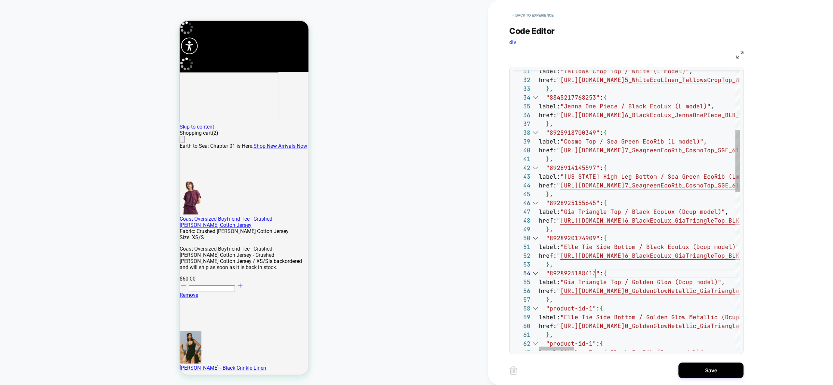
scroll to position [26, 56]
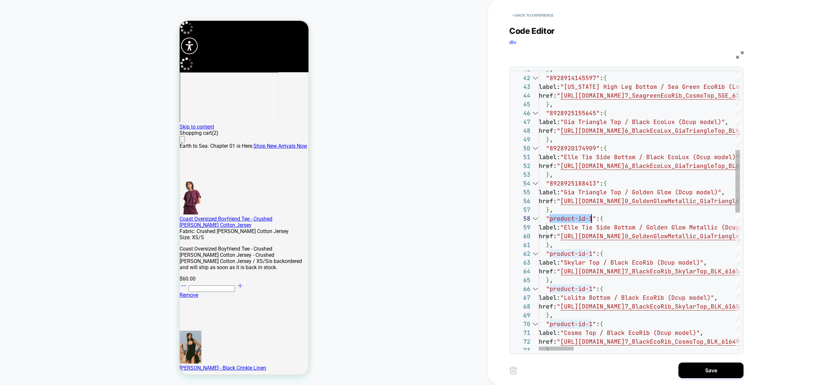
drag, startPoint x: 551, startPoint y: 220, endPoint x: 592, endPoint y: 216, distance: 41.5
drag, startPoint x: 552, startPoint y: 254, endPoint x: 591, endPoint y: 252, distance: 39.1
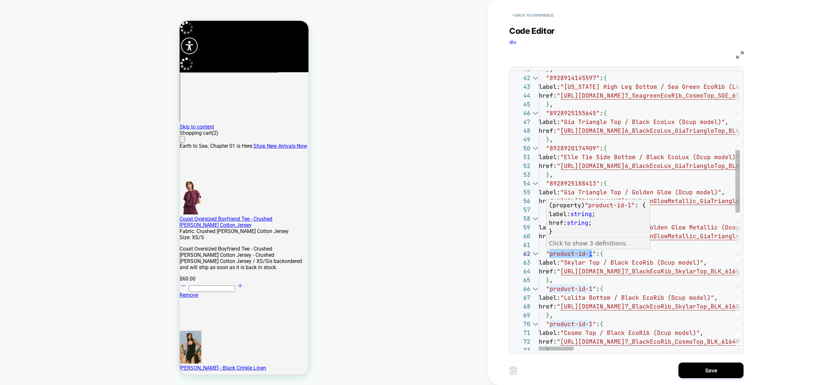
scroll to position [9, 56]
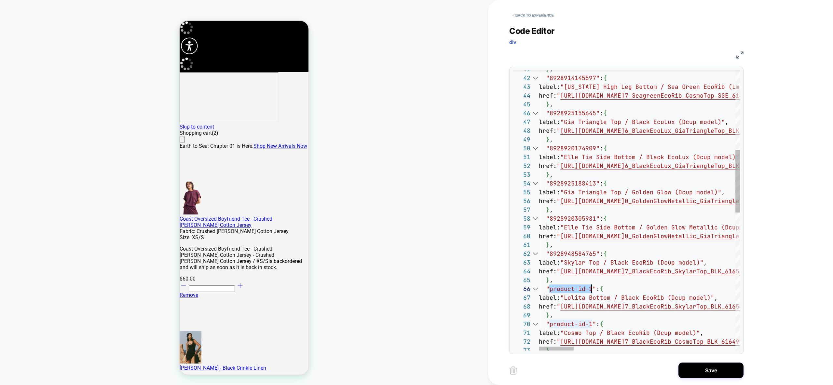
drag, startPoint x: 550, startPoint y: 290, endPoint x: 591, endPoint y: 288, distance: 41.4
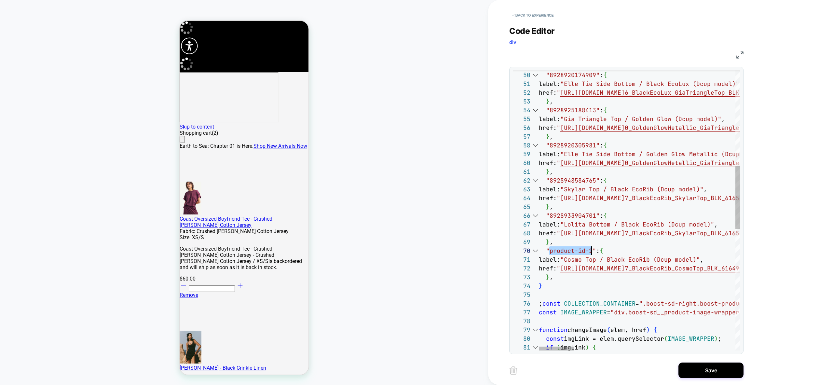
drag, startPoint x: 550, startPoint y: 251, endPoint x: 591, endPoint y: 249, distance: 41.0
type textarea "**********"
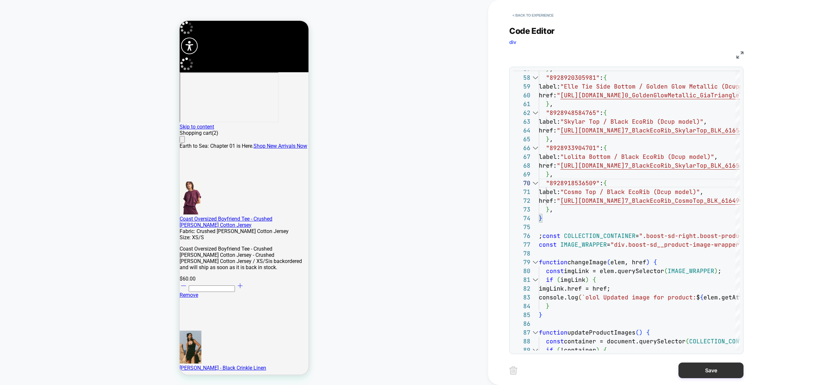
click at [712, 374] on button "Save" at bounding box center [710, 370] width 65 height 16
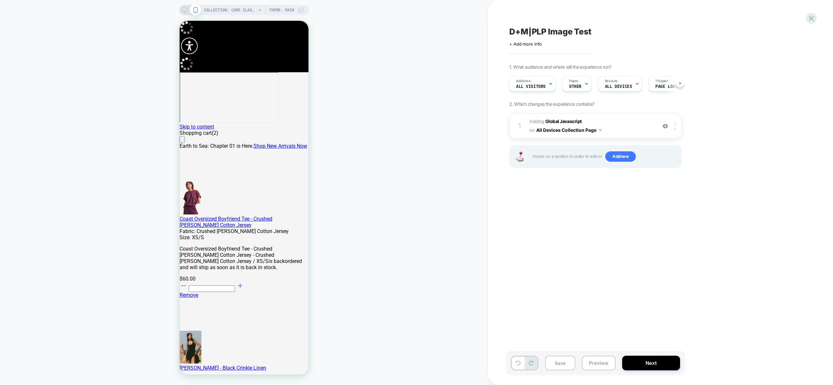
scroll to position [0, 0]
click at [602, 359] on button "Preview" at bounding box center [599, 363] width 34 height 15
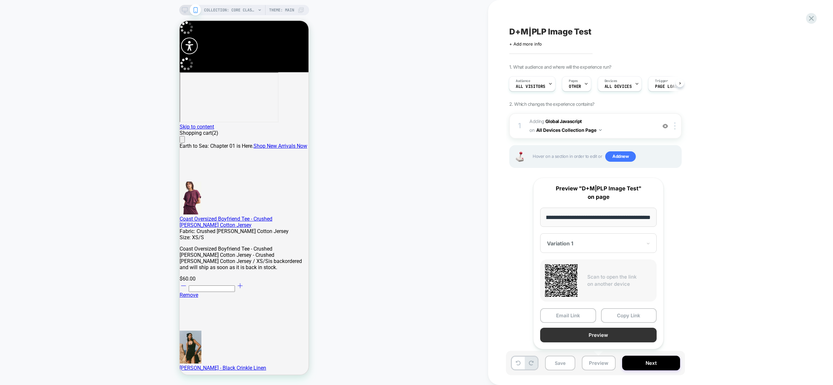
scroll to position [0, 0]
click at [606, 335] on button "Preview" at bounding box center [598, 335] width 116 height 15
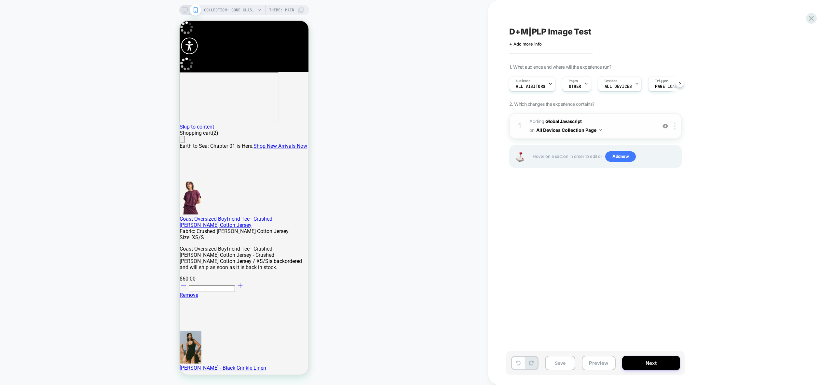
click at [665, 127] on img at bounding box center [665, 126] width 6 height 6
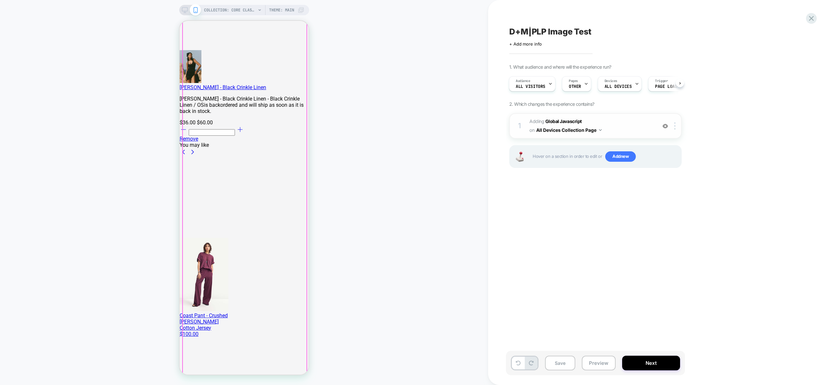
scroll to position [347, 0]
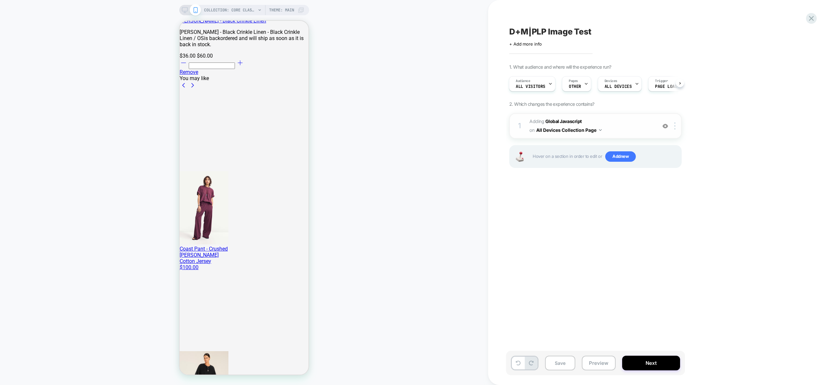
click at [666, 127] on img at bounding box center [665, 126] width 6 height 6
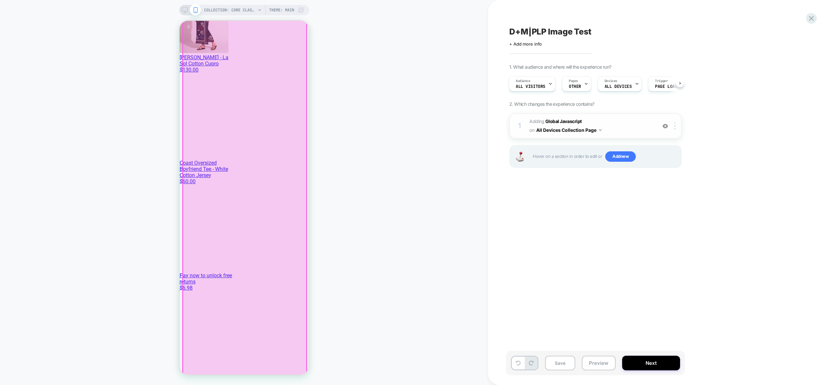
scroll to position [965, 0]
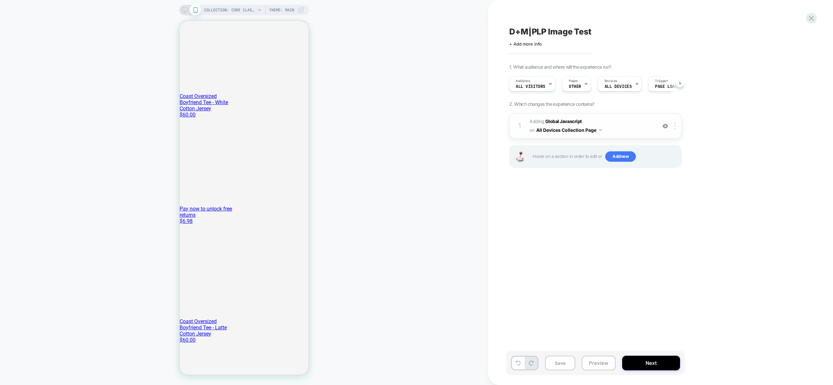
click at [620, 125] on span "Adding Global Javascript on All Devices Collection Page" at bounding box center [591, 126] width 124 height 18
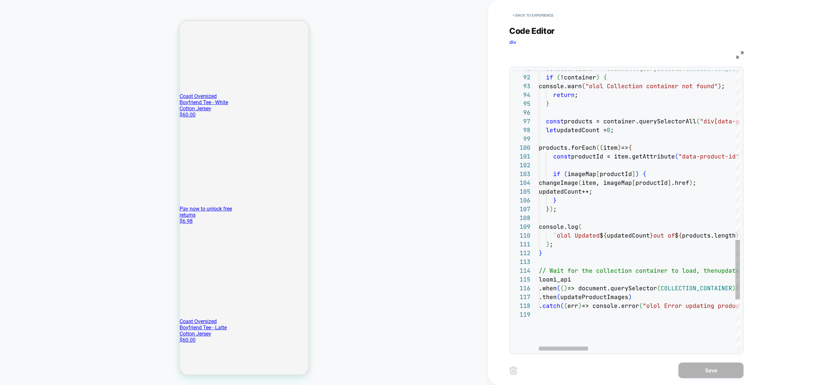
scroll to position [35, 0]
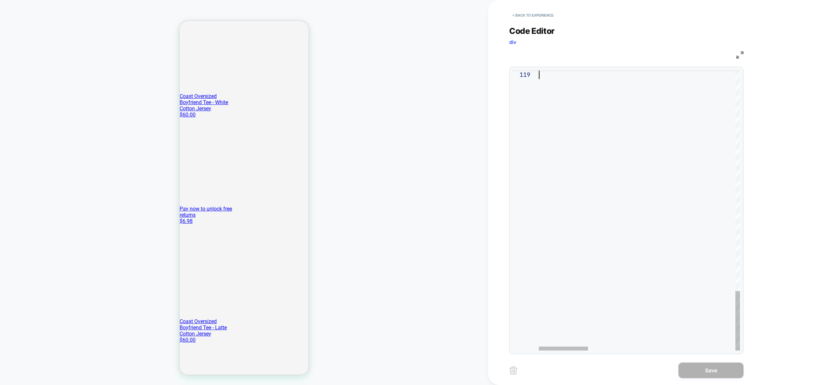
drag, startPoint x: 542, startPoint y: 207, endPoint x: 618, endPoint y: 263, distance: 95.1
type textarea "**********"
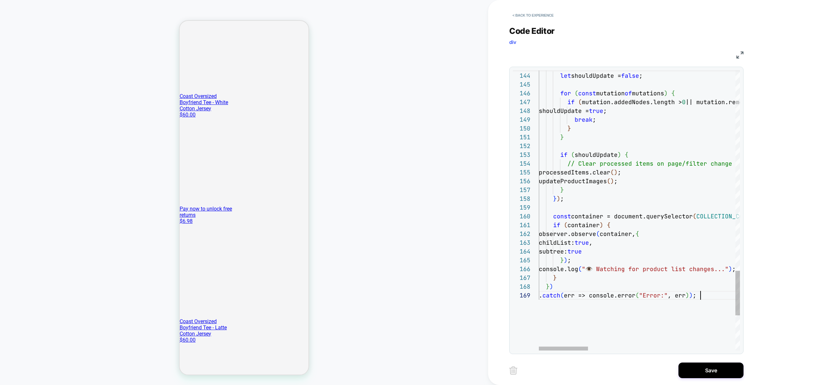
scroll to position [70, 162]
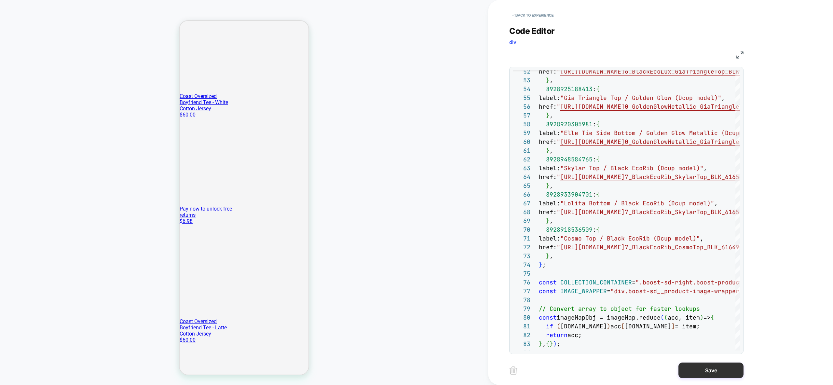
click at [707, 368] on button "Save" at bounding box center [710, 370] width 65 height 16
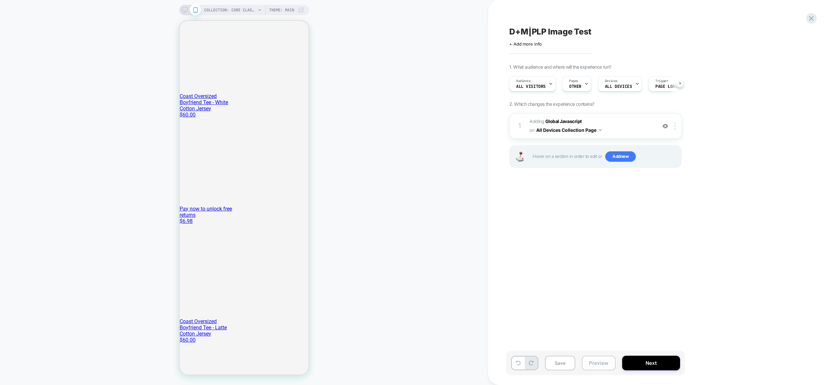
scroll to position [0, 0]
click at [625, 130] on span "Adding Global Javascript on All Devices Collection Page" at bounding box center [591, 126] width 124 height 18
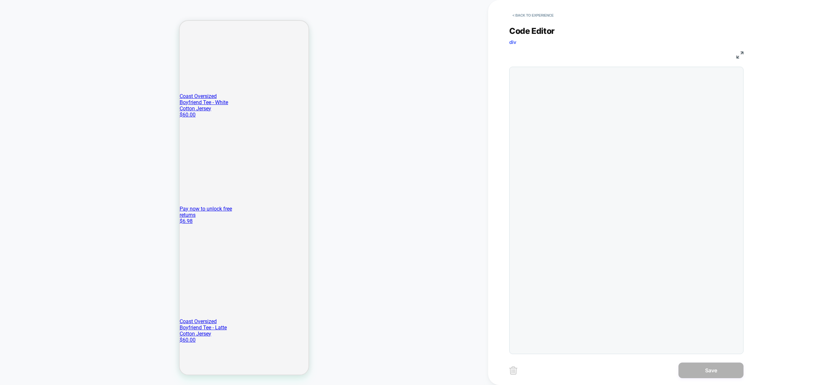
scroll to position [61, 0]
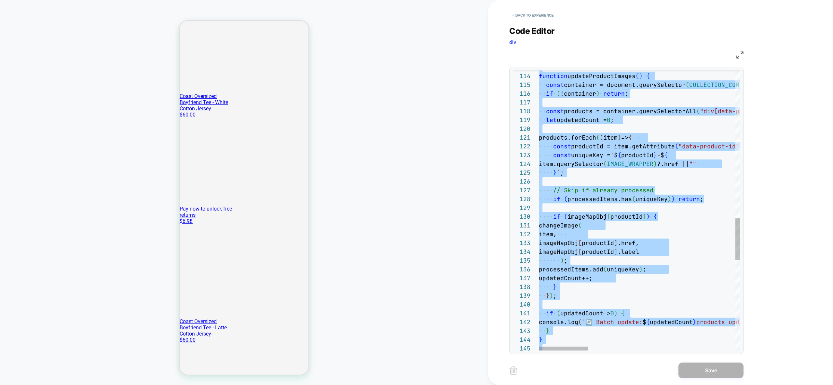
scroll to position [0, 0]
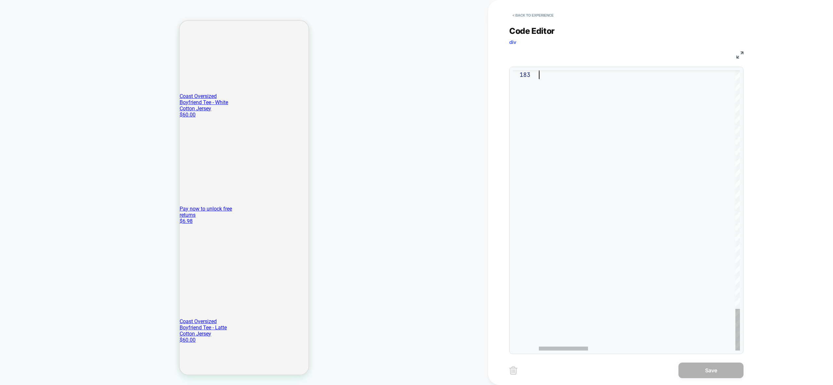
type textarea "**********"
click at [541, 13] on button "< Back to experience" at bounding box center [532, 15] width 47 height 10
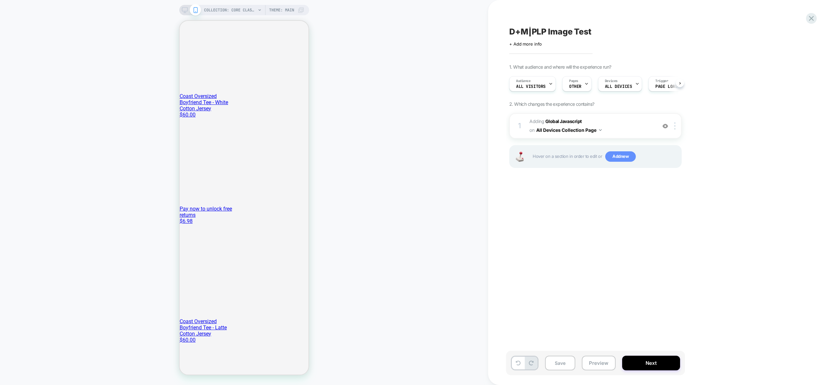
scroll to position [0, 0]
click at [601, 364] on button "Preview" at bounding box center [599, 363] width 34 height 15
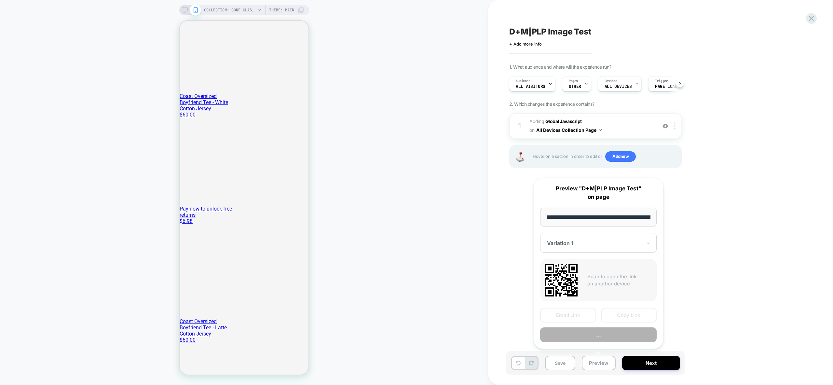
scroll to position [0, 80]
click at [604, 337] on button "Preview" at bounding box center [598, 335] width 116 height 15
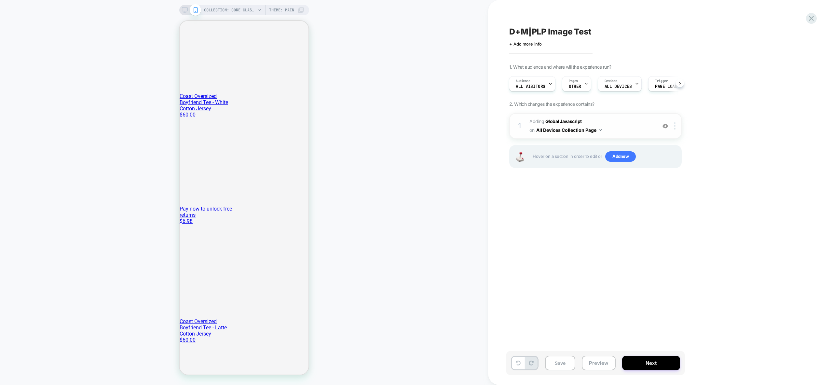
click at [667, 124] on img at bounding box center [665, 126] width 6 height 6
click at [596, 362] on button "Preview" at bounding box center [599, 363] width 34 height 15
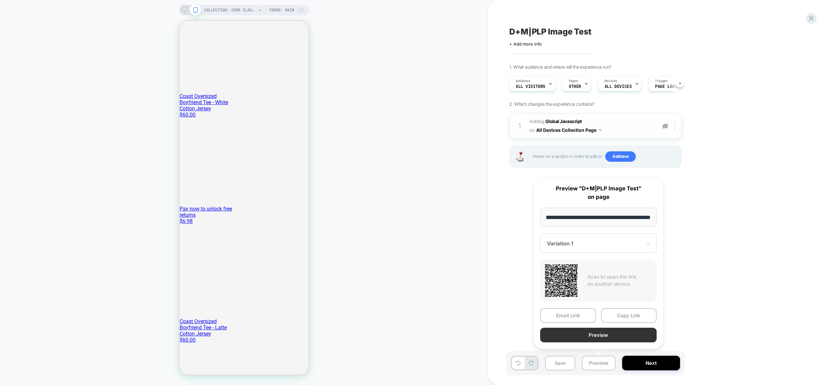
click at [601, 336] on button "Preview" at bounding box center [598, 335] width 116 height 15
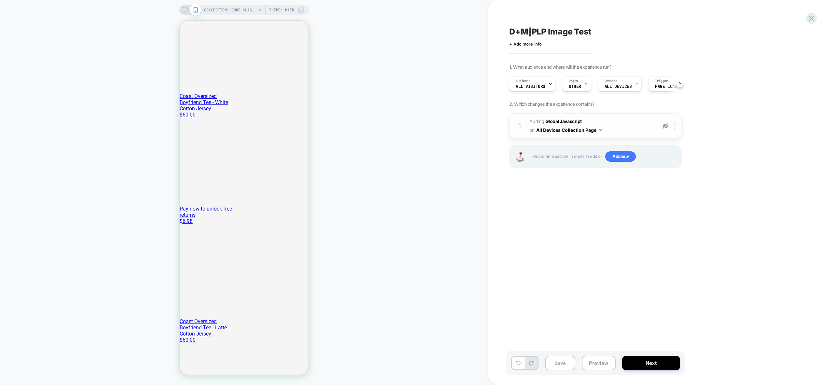
click at [628, 131] on span "Adding Global Javascript on All Devices Collection Page" at bounding box center [591, 126] width 124 height 18
click at [665, 125] on img at bounding box center [665, 126] width 6 height 6
click at [606, 368] on button "Preview" at bounding box center [599, 363] width 34 height 15
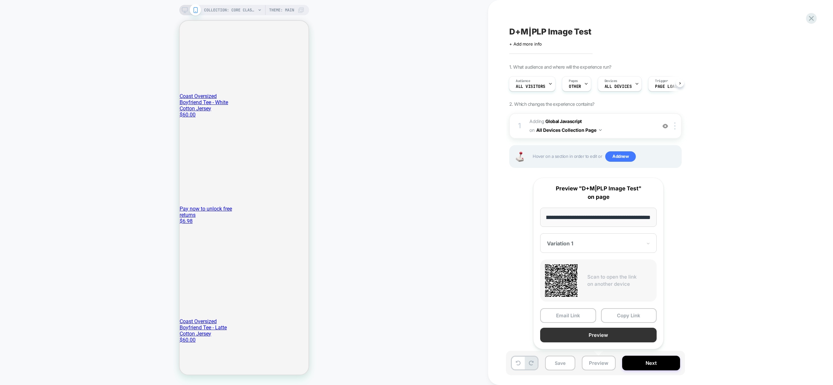
scroll to position [0, 0]
click at [606, 334] on button "Preview" at bounding box center [598, 335] width 116 height 15
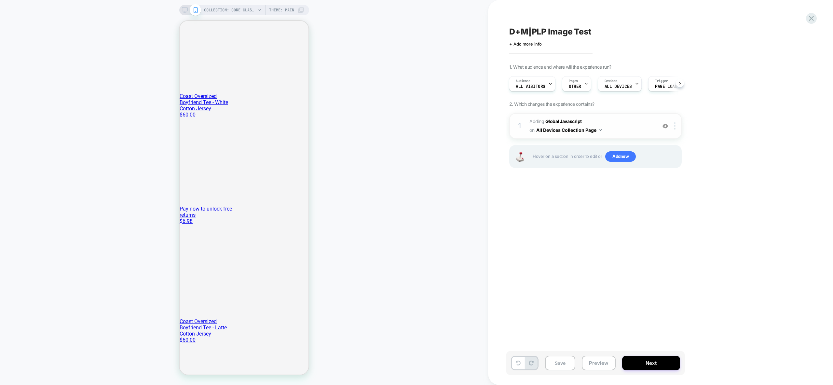
click at [623, 129] on span "Adding Global Javascript on All Devices Collection Page" at bounding box center [591, 126] width 124 height 18
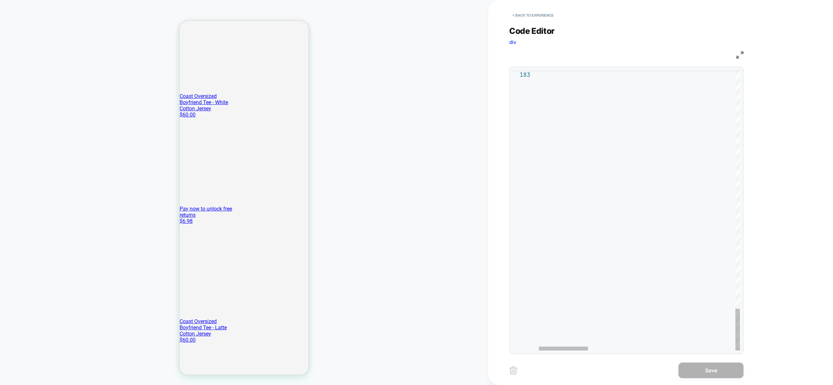
scroll to position [35, 0]
drag, startPoint x: 550, startPoint y: 257, endPoint x: 555, endPoint y: 265, distance: 9.0
type textarea "**********"
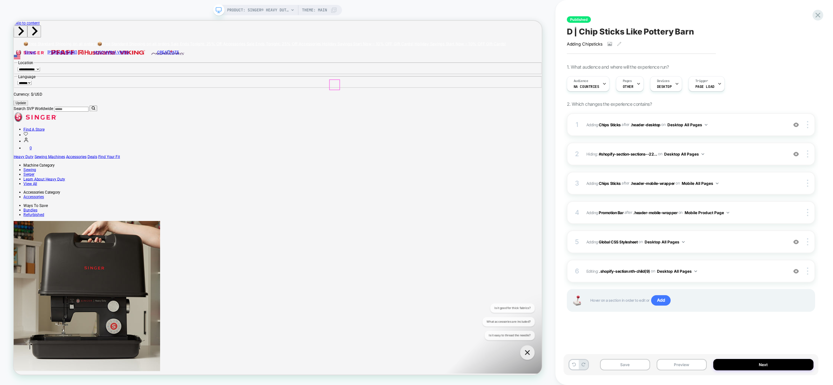
click at [604, 85] on icon at bounding box center [604, 84] width 4 height 4
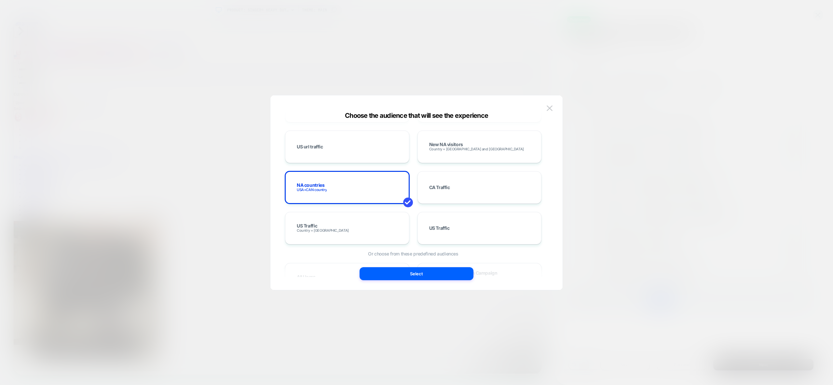
scroll to position [297, 0]
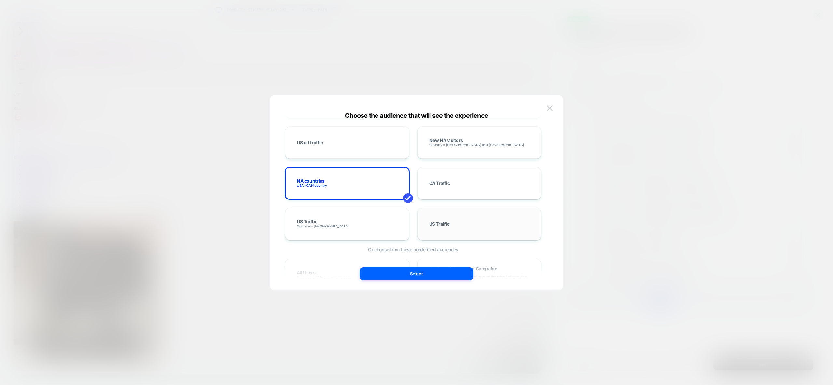
click at [446, 229] on div "US Traffic" at bounding box center [479, 223] width 111 height 19
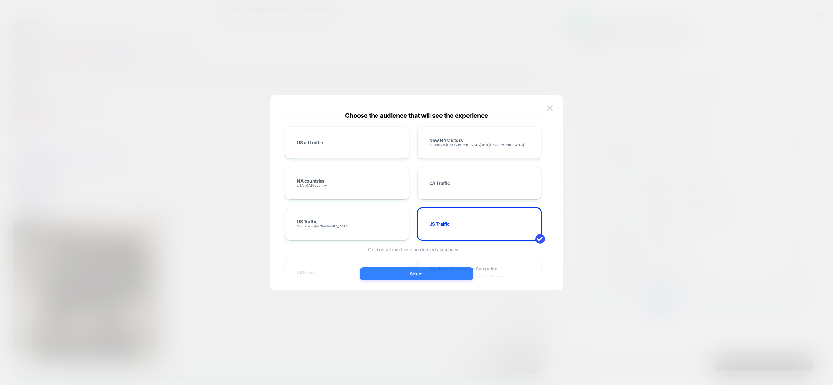
click at [409, 275] on button "Select" at bounding box center [416, 273] width 114 height 13
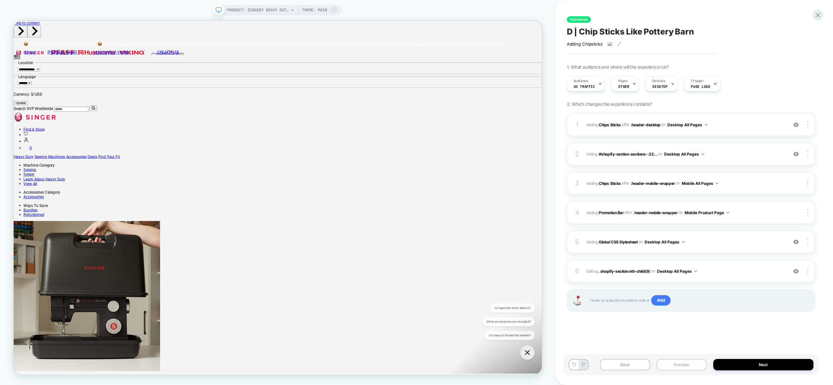
click at [686, 366] on button "Preview" at bounding box center [681, 364] width 50 height 11
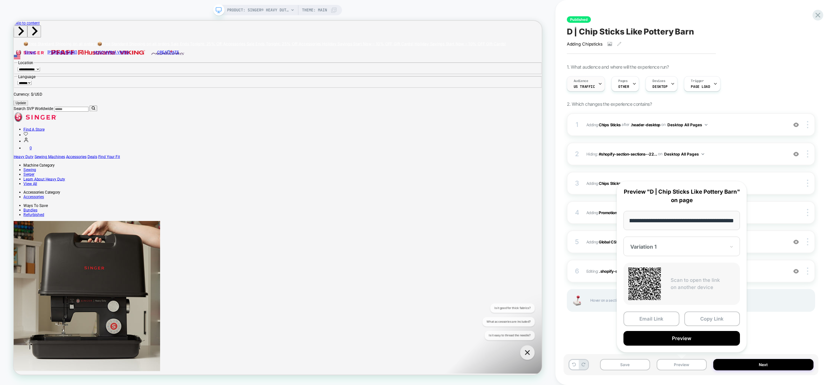
scroll to position [0, 0]
click at [586, 85] on span "US Traffic" at bounding box center [583, 86] width 21 height 5
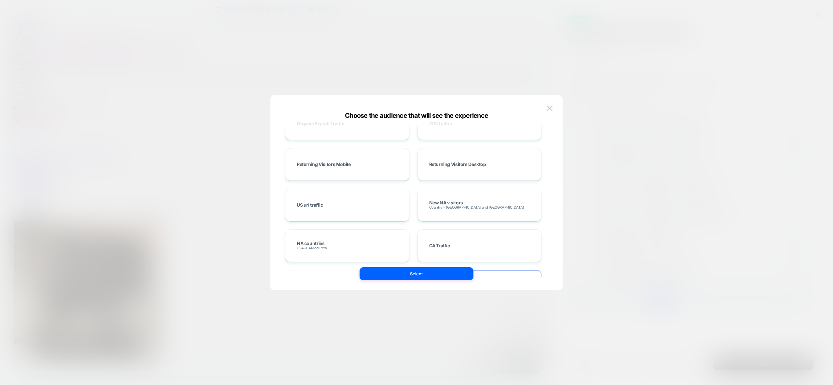
scroll to position [301, 0]
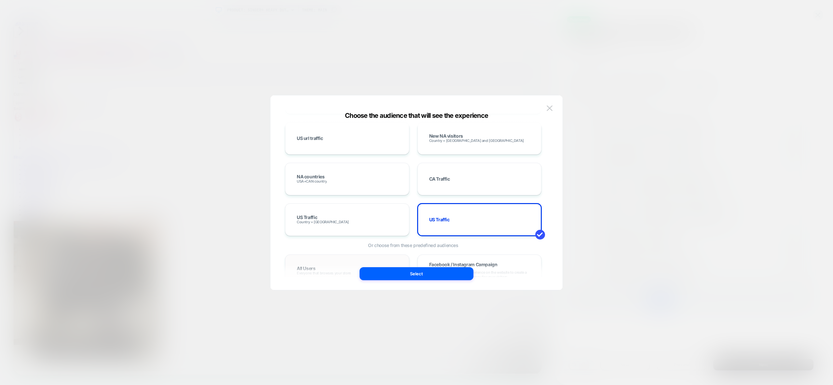
click at [325, 261] on div "All Users Everyone that browses your store" at bounding box center [347, 270] width 124 height 33
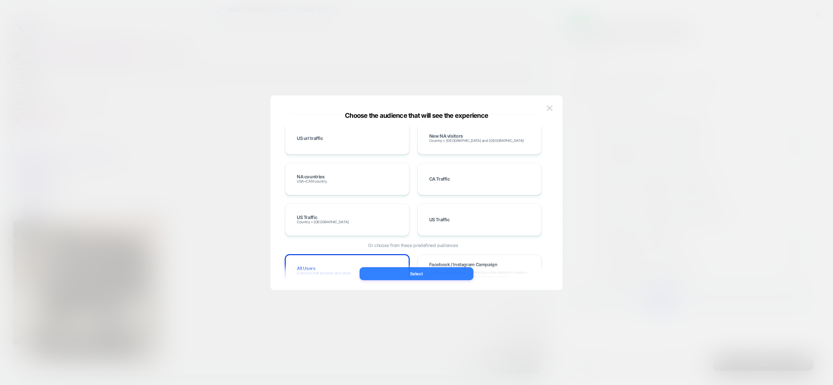
drag, startPoint x: 430, startPoint y: 276, endPoint x: 555, endPoint y: 340, distance: 140.7
click at [430, 276] on button "Select" at bounding box center [416, 273] width 114 height 13
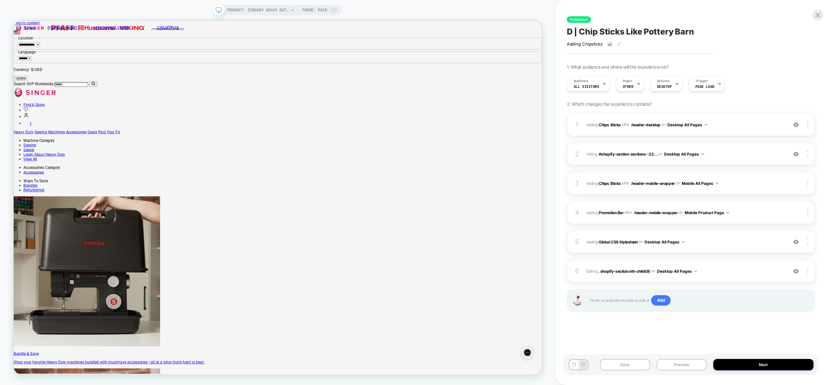
scroll to position [0, 0]
click at [686, 366] on button "Preview" at bounding box center [681, 364] width 50 height 11
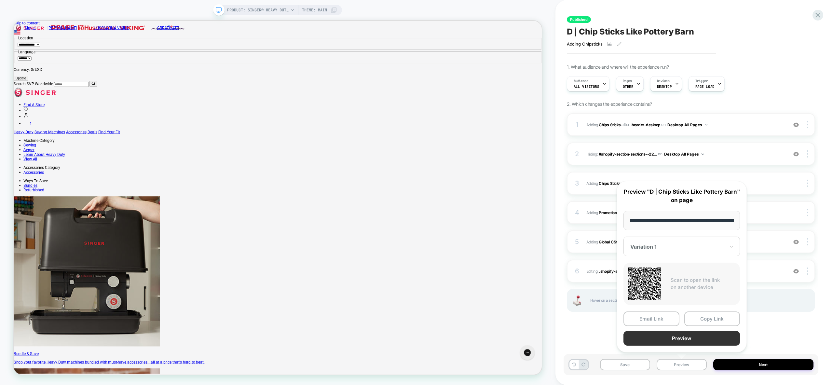
click at [694, 336] on button "Preview" at bounding box center [681, 338] width 116 height 15
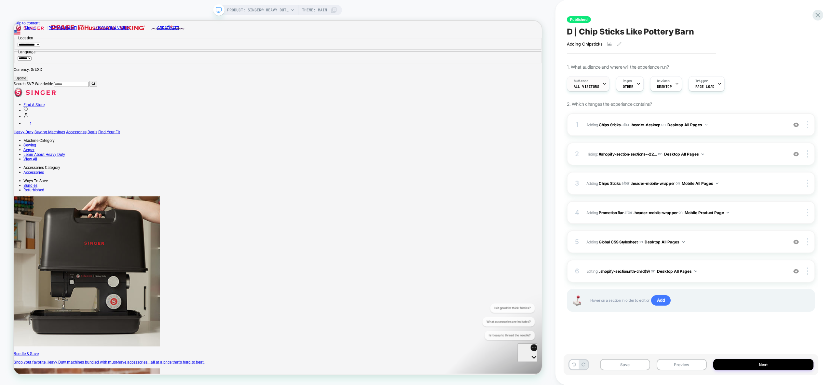
click at [596, 86] on span "All Visitors" at bounding box center [586, 86] width 26 height 5
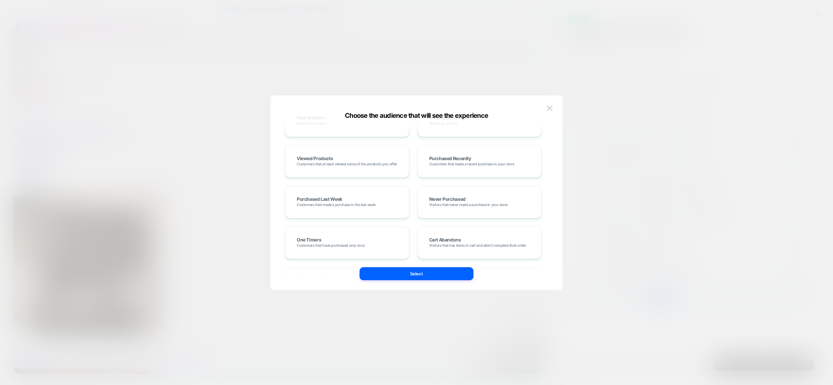
scroll to position [496, 0]
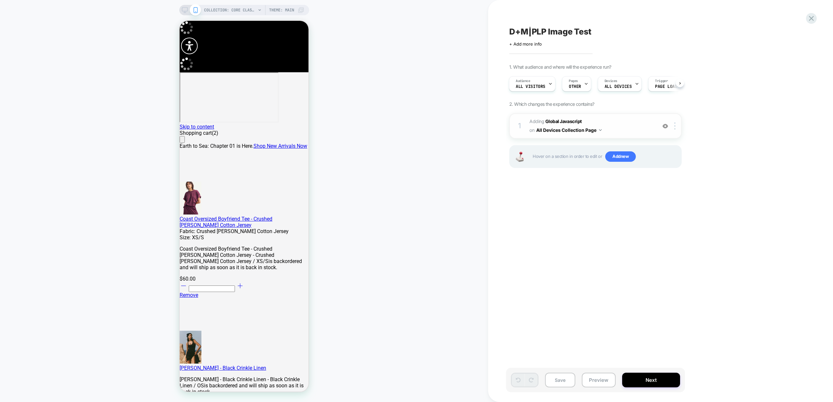
click at [635, 129] on span "Adding Global Javascript on All Devices Collection Page" at bounding box center [591, 126] width 124 height 18
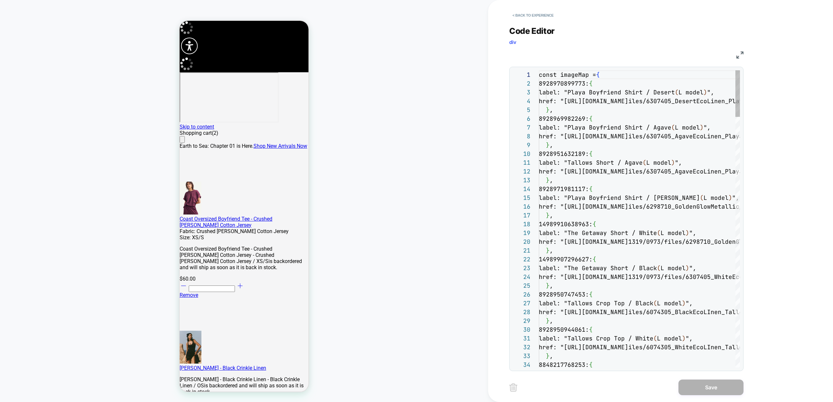
scroll to position [61, 0]
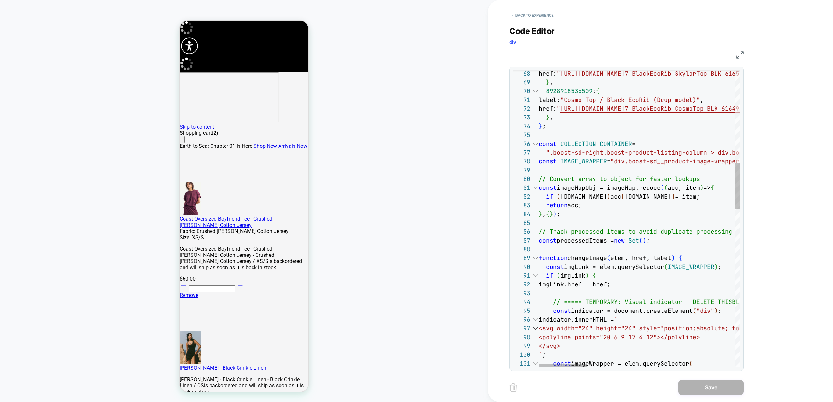
click at [535, 144] on div at bounding box center [535, 143] width 8 height 9
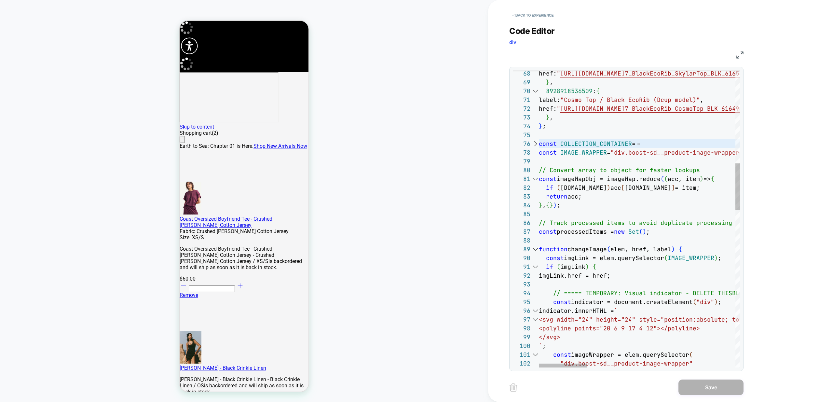
click at [536, 180] on div at bounding box center [535, 178] width 8 height 9
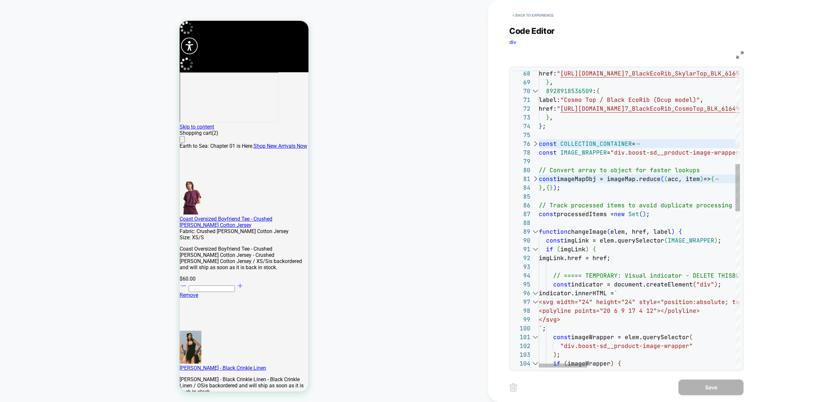
click at [534, 232] on div at bounding box center [535, 231] width 8 height 9
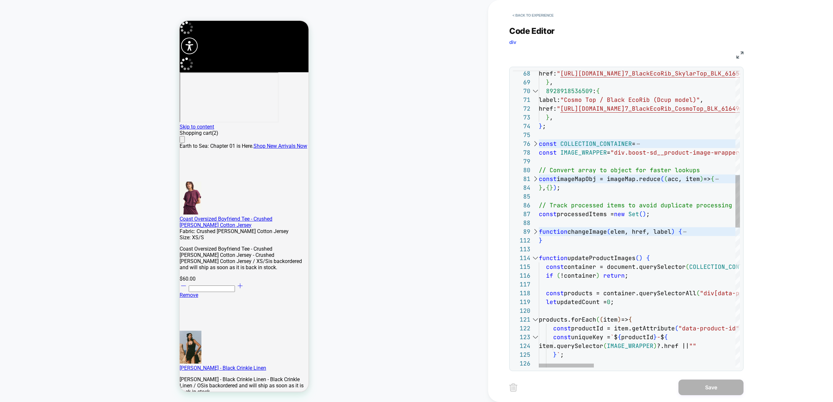
click at [531, 258] on div at bounding box center [535, 257] width 8 height 9
click at [535, 256] on div at bounding box center [535, 257] width 8 height 9
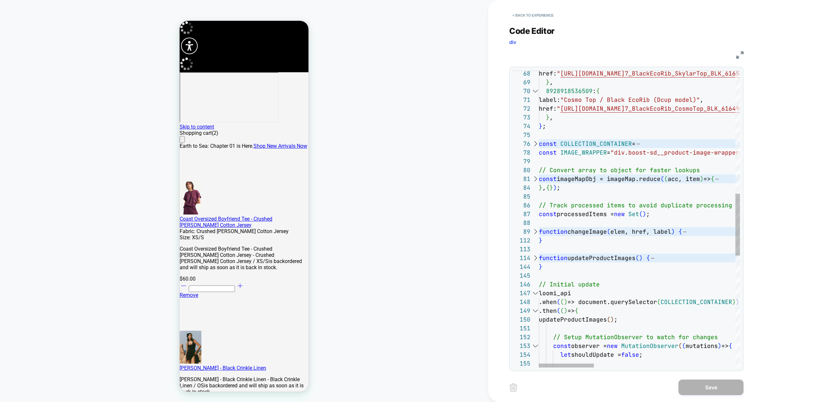
click at [534, 291] on div at bounding box center [535, 293] width 8 height 9
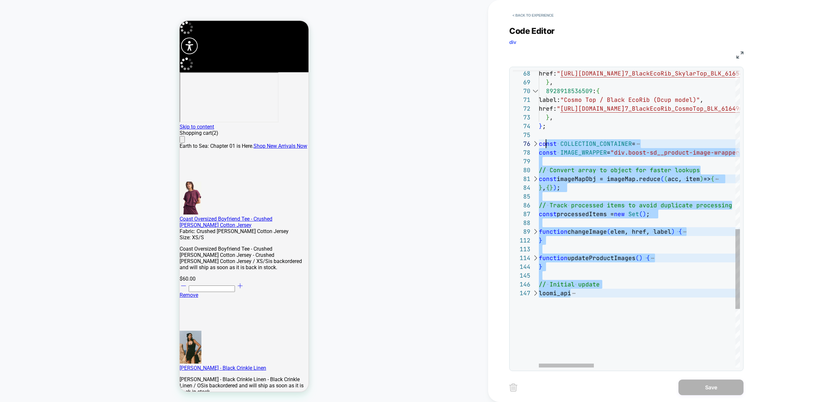
scroll to position [35, 0]
drag, startPoint x: 635, startPoint y: 335, endPoint x: 530, endPoint y: 136, distance: 224.6
type textarea "**********"
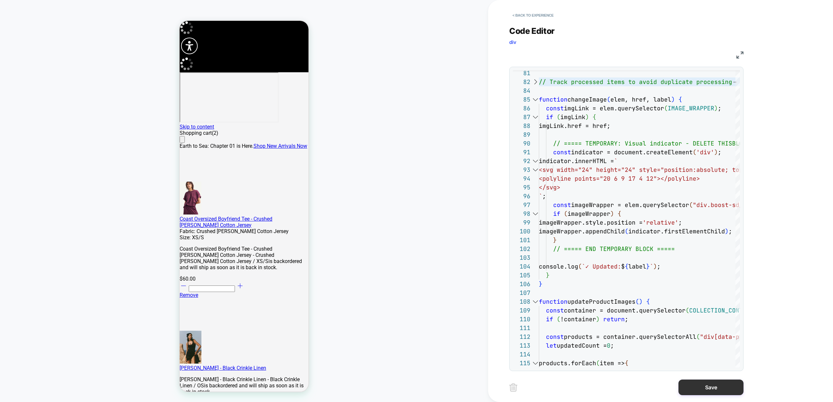
click at [722, 387] on button "Save" at bounding box center [710, 387] width 65 height 16
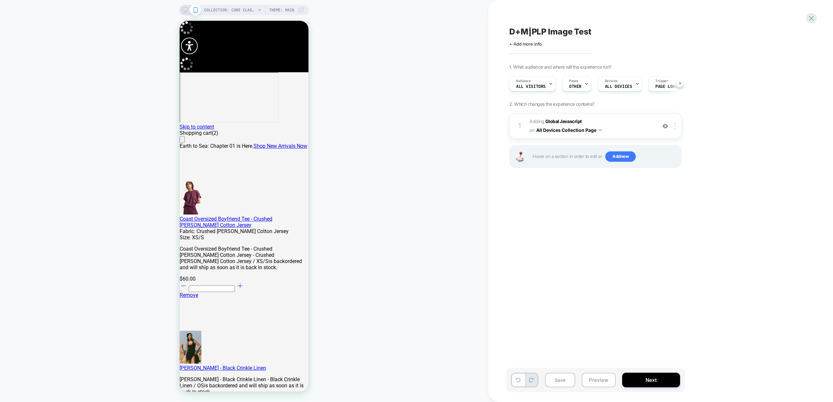
scroll to position [0, 0]
click at [597, 381] on button "Preview" at bounding box center [599, 379] width 34 height 15
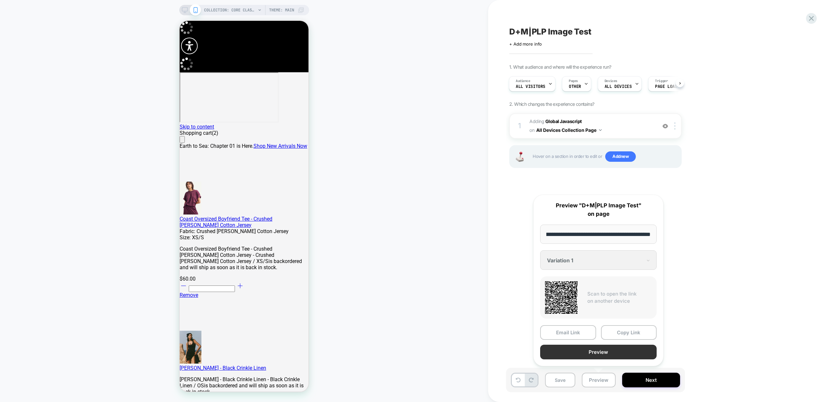
scroll to position [0, 0]
click at [606, 351] on button "Preview" at bounding box center [598, 351] width 116 height 15
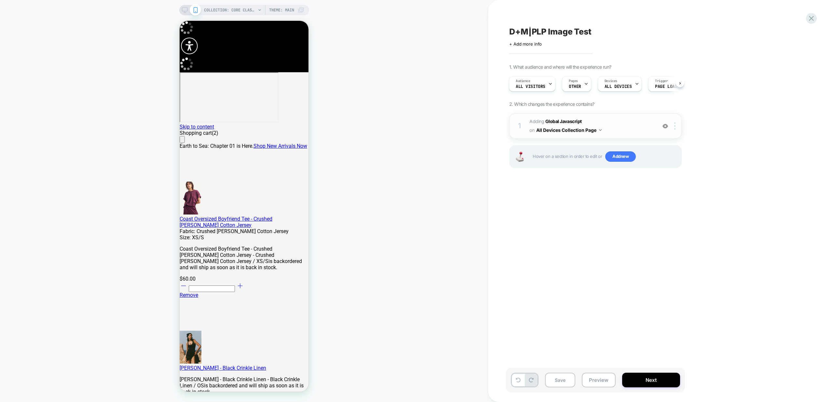
click at [629, 134] on span "Adding Global Javascript on All Devices Collection Page" at bounding box center [591, 126] width 124 height 18
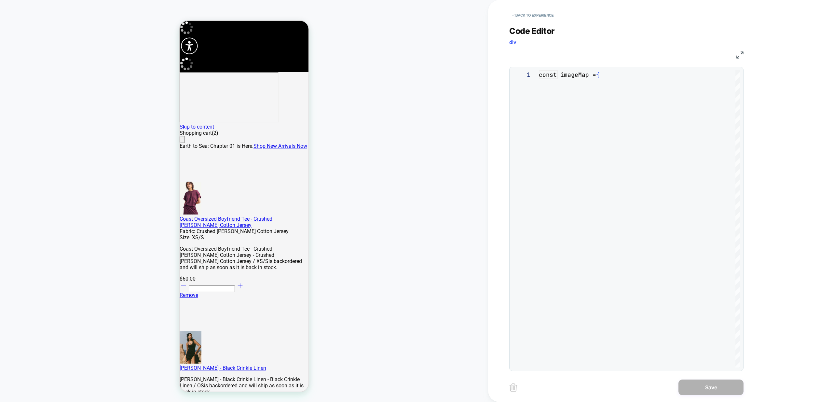
scroll to position [61, 0]
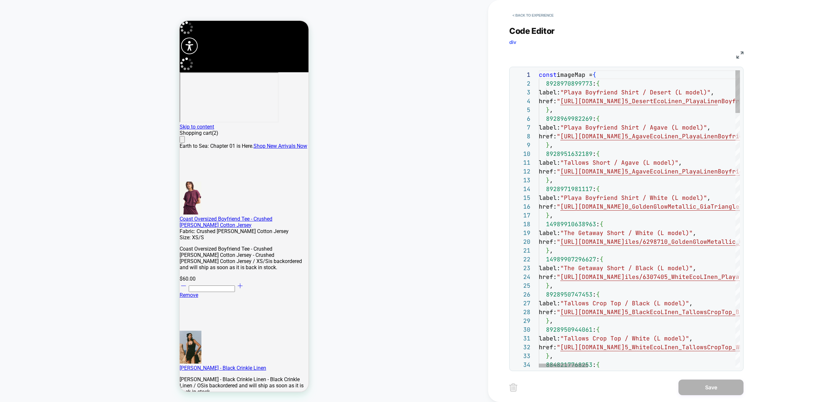
type textarea "**********"
type textarea "*"
type textarea "**********"
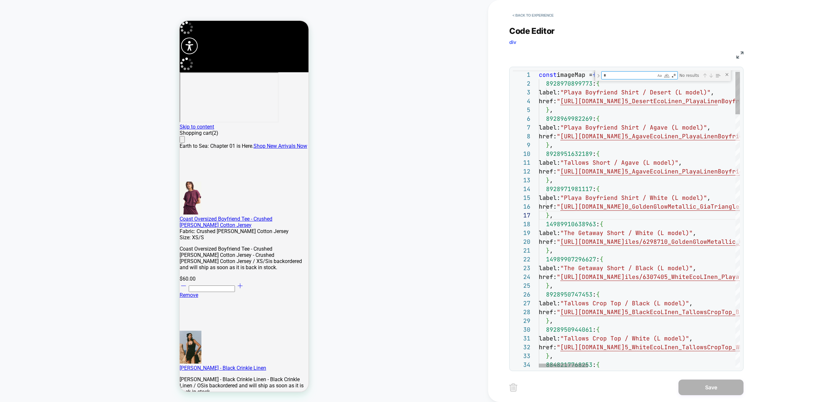
type textarea "**"
type textarea "**********"
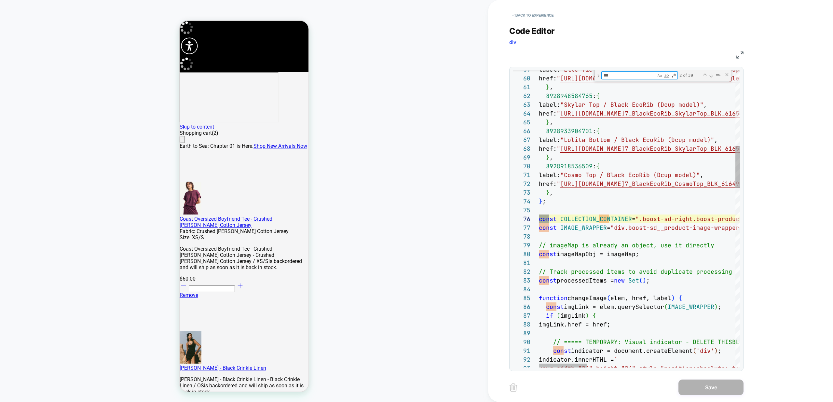
type textarea "****"
type textarea "**********"
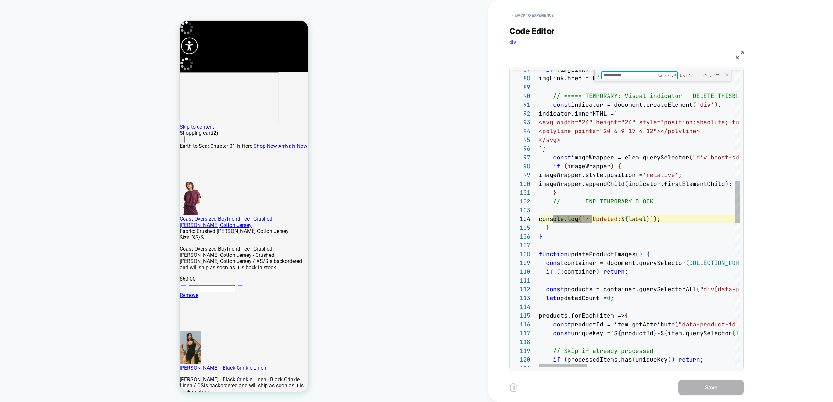
scroll to position [88, 53]
type textarea "**********"
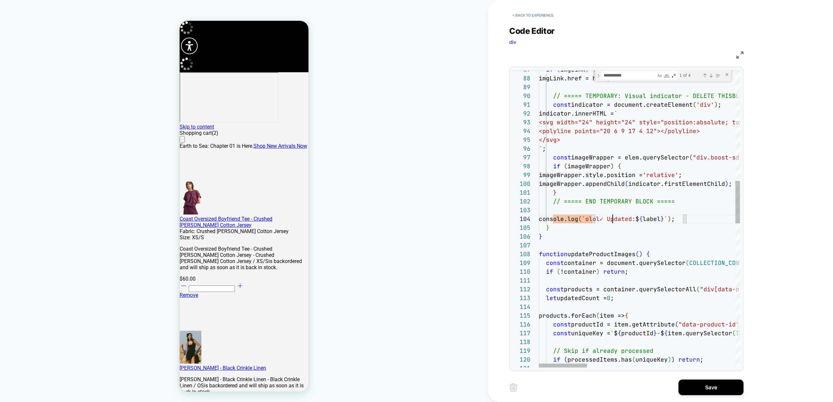
scroll to position [26, 77]
click at [710, 76] on div "Next Match (Enter)" at bounding box center [710, 75] width 5 height 5
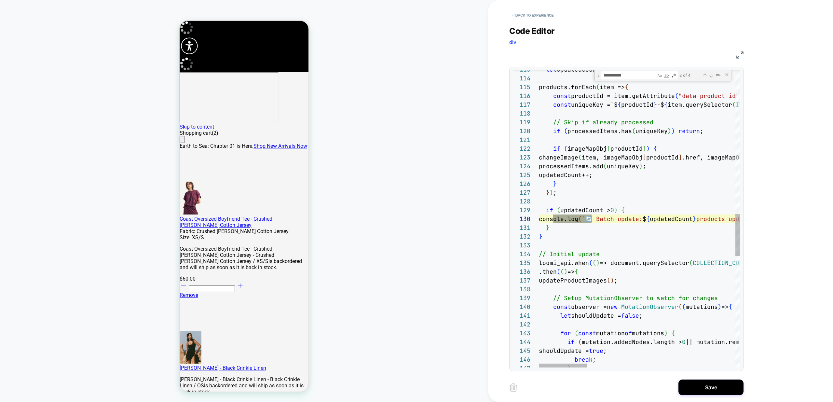
click at [711, 77] on div "Next Match (Enter)" at bounding box center [710, 75] width 5 height 5
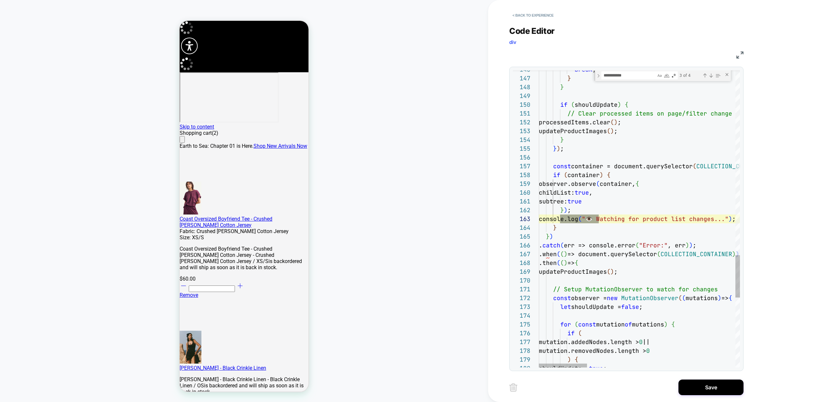
scroll to position [0, 60]
drag, startPoint x: 712, startPoint y: 75, endPoint x: 709, endPoint y: 80, distance: 5.7
click at [712, 75] on div "Next Match (Enter)" at bounding box center [710, 75] width 5 height 5
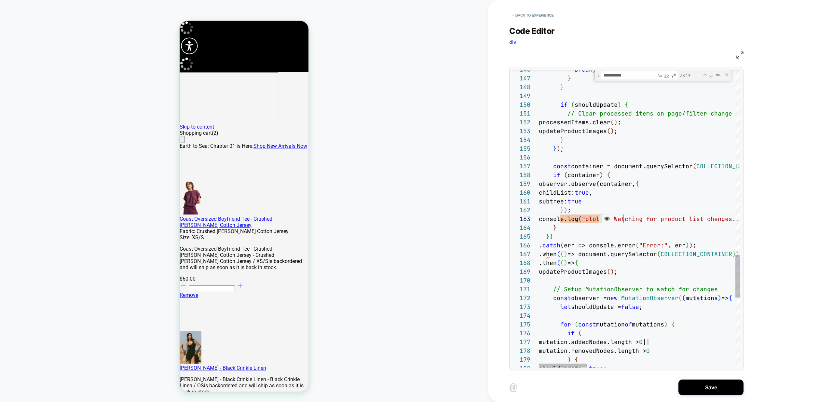
scroll to position [0, 60]
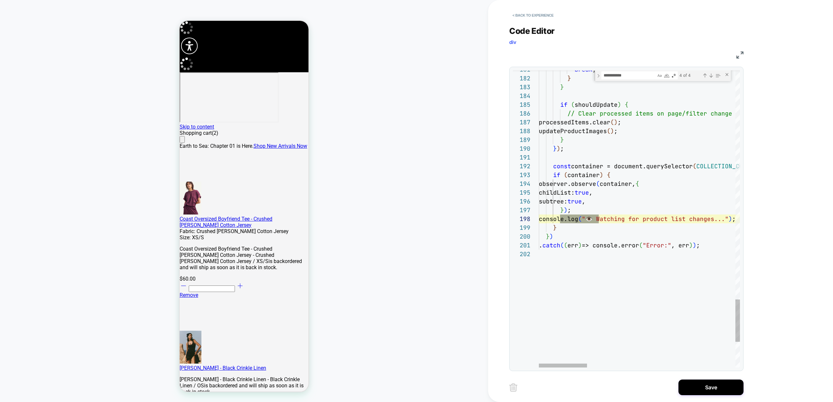
click at [639, 76] on textarea "**********" at bounding box center [628, 75] width 54 height 7
type textarea "**********"
type textarea "*********"
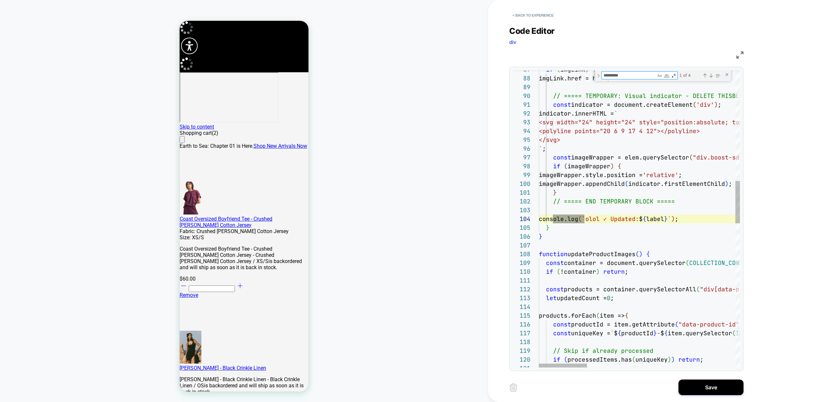
type textarea "**********"
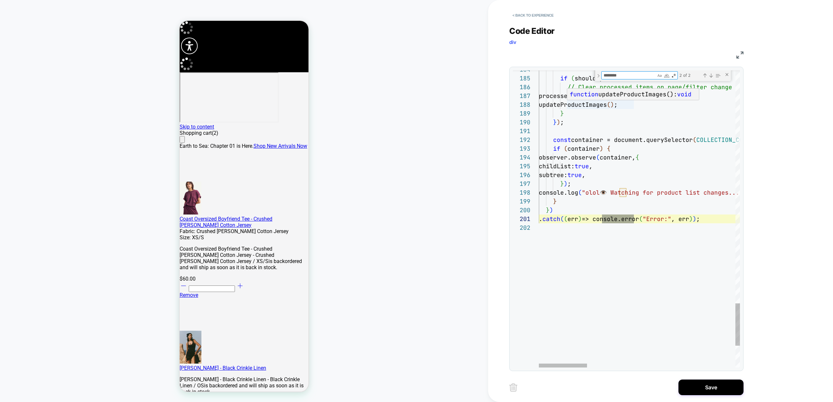
scroll to position [9, 91]
type textarea "********"
click at [707, 74] on div "6 of 6" at bounding box center [700, 75] width 44 height 8
click at [706, 74] on div "Previous Match (⇧Enter)" at bounding box center [704, 75] width 5 height 5
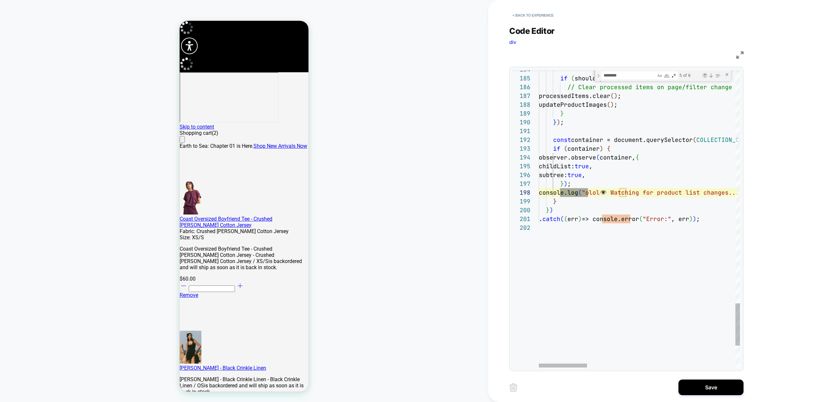
click at [706, 74] on div "Previous Match (⇧Enter)" at bounding box center [704, 75] width 5 height 5
type textarea "**********"
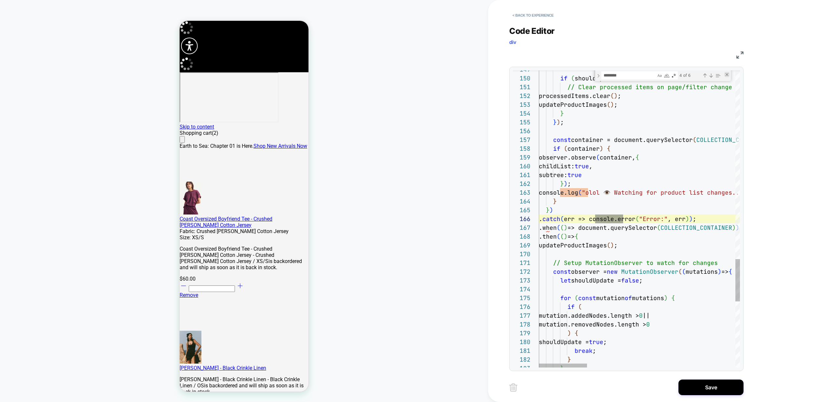
click at [726, 75] on div "Close (Escape)" at bounding box center [726, 74] width 5 height 5
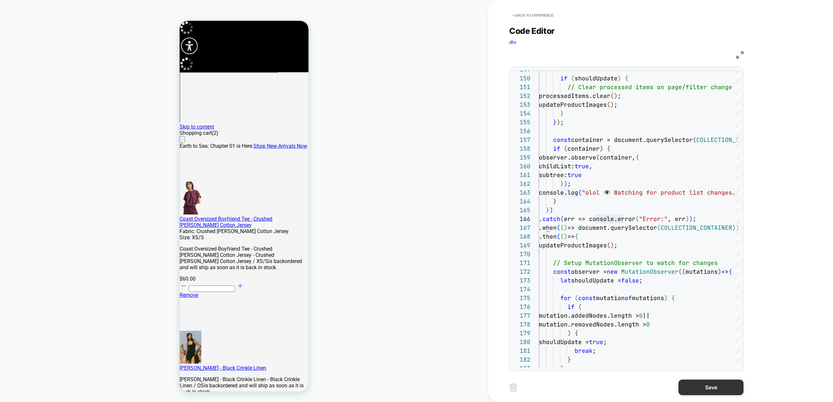
click at [717, 387] on button "Save" at bounding box center [710, 387] width 65 height 16
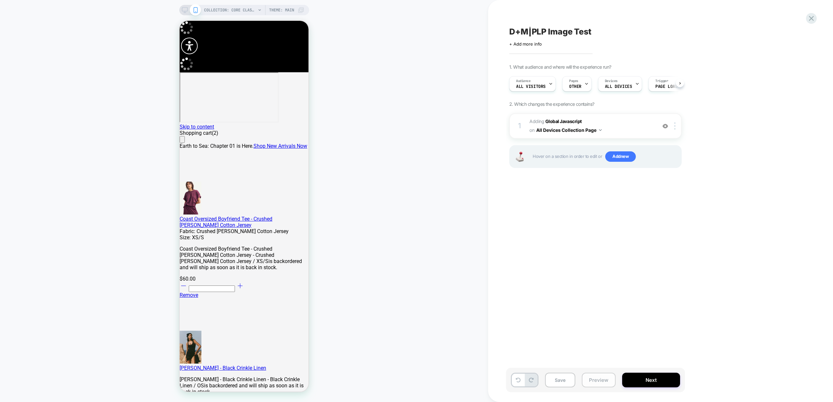
click at [594, 384] on button "Preview" at bounding box center [599, 379] width 34 height 15
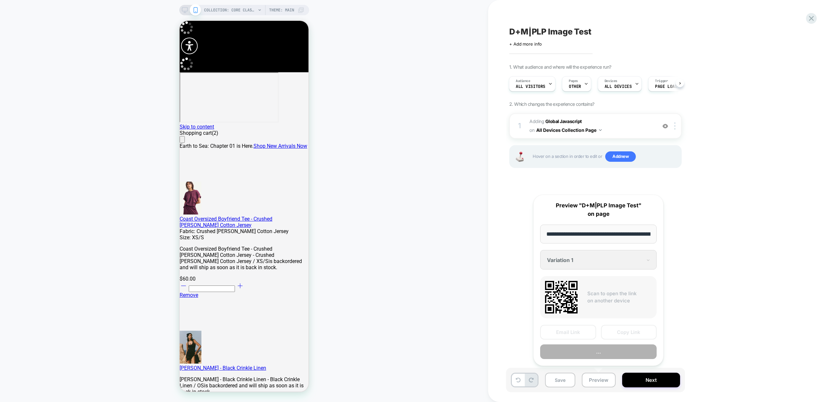
scroll to position [0, 80]
click at [605, 354] on button "Preview" at bounding box center [598, 351] width 116 height 15
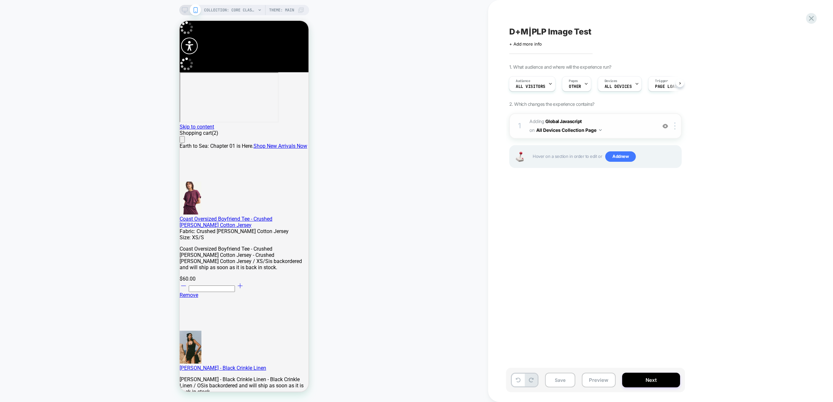
click at [624, 132] on span "Adding Global Javascript on All Devices Collection Page" at bounding box center [591, 126] width 124 height 18
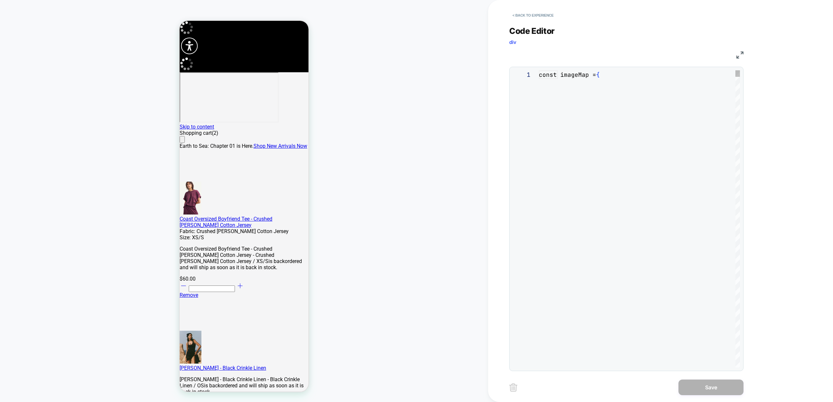
scroll to position [61, 0]
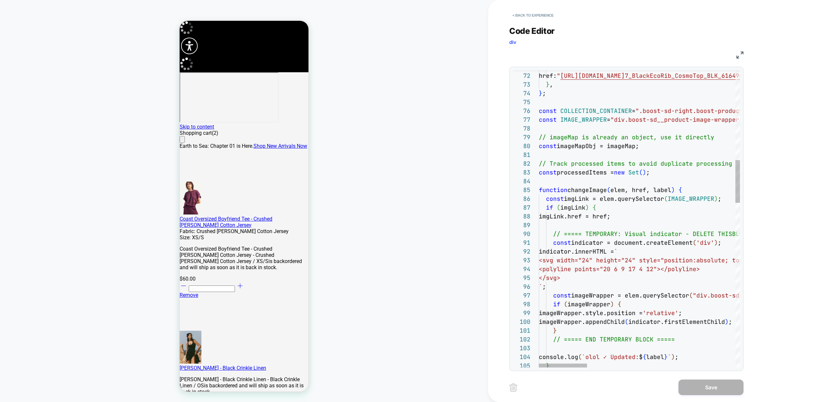
drag, startPoint x: 572, startPoint y: 224, endPoint x: 577, endPoint y: 226, distance: 5.1
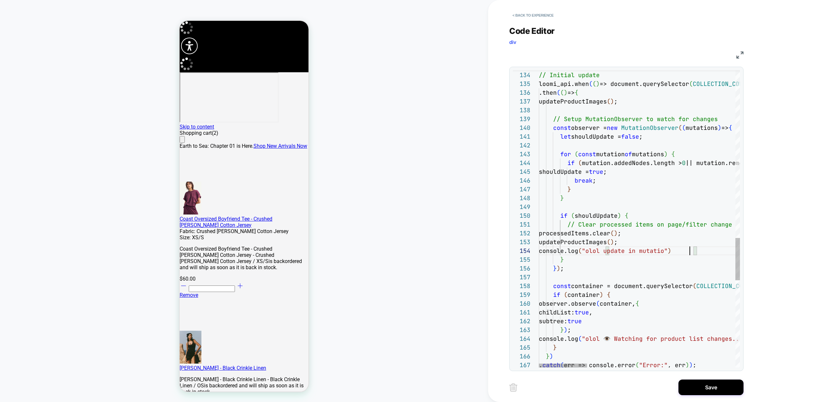
scroll to position [26, 154]
type textarea "**********"
click at [723, 390] on button "Save" at bounding box center [710, 387] width 65 height 16
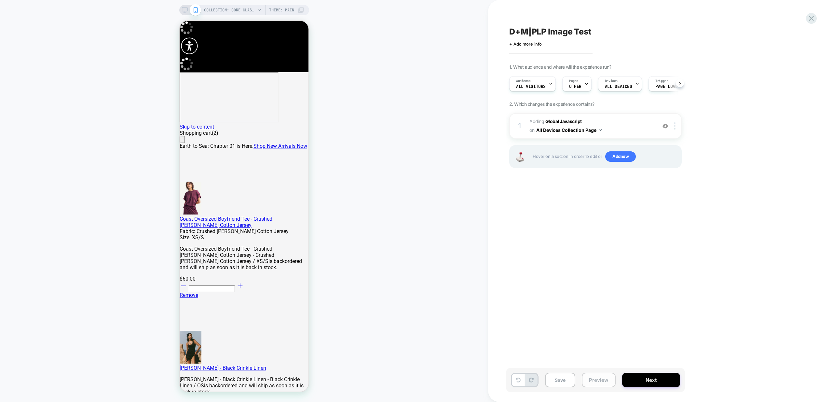
click at [597, 380] on button "Preview" at bounding box center [599, 379] width 34 height 15
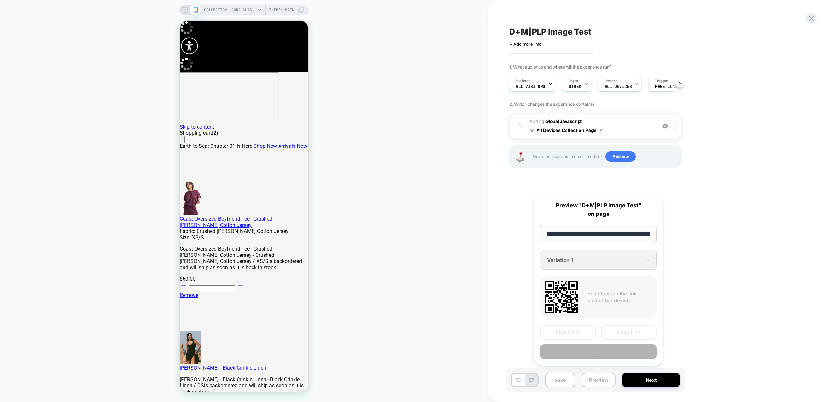
scroll to position [0, 80]
click at [594, 354] on button "Preview" at bounding box center [598, 351] width 116 height 15
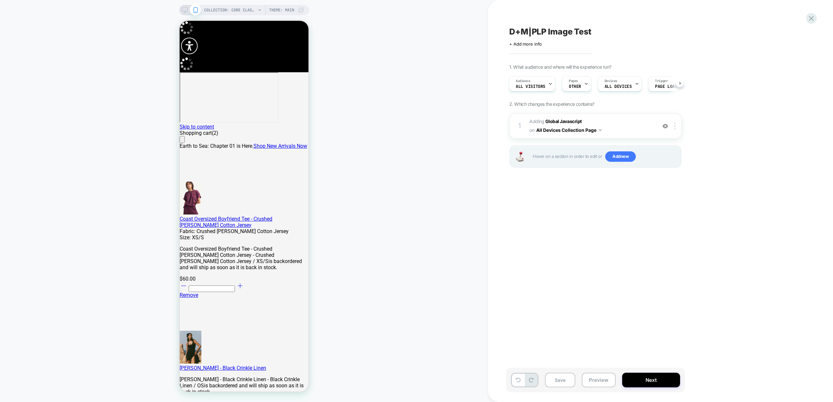
click at [426, 153] on div "COLLECTION: Core Classics (Category) COLLECTION: Core Classics (Category) Theme…" at bounding box center [244, 201] width 488 height 389
click at [622, 129] on span "Adding Global Javascript on All Devices Collection Page" at bounding box center [591, 126] width 124 height 18
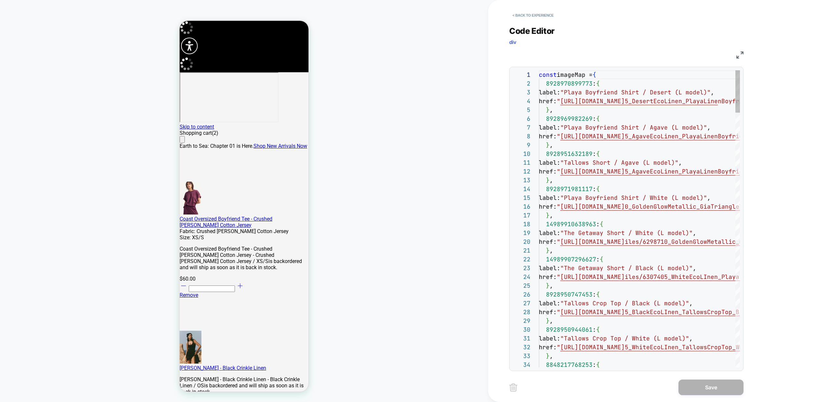
scroll to position [61, 0]
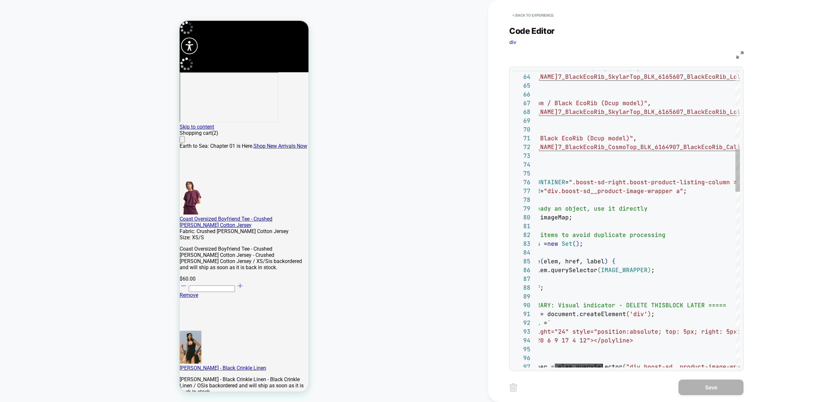
click at [580, 366] on div at bounding box center [579, 365] width 48 height 4
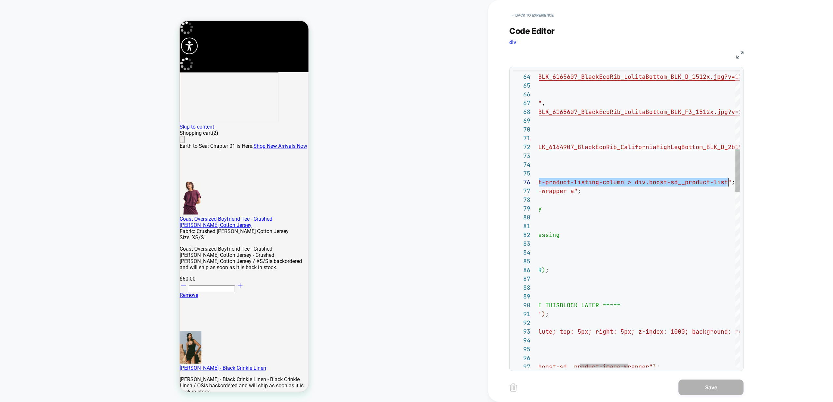
scroll to position [44, 362]
drag, startPoint x: 578, startPoint y: 181, endPoint x: 726, endPoint y: 183, distance: 148.3
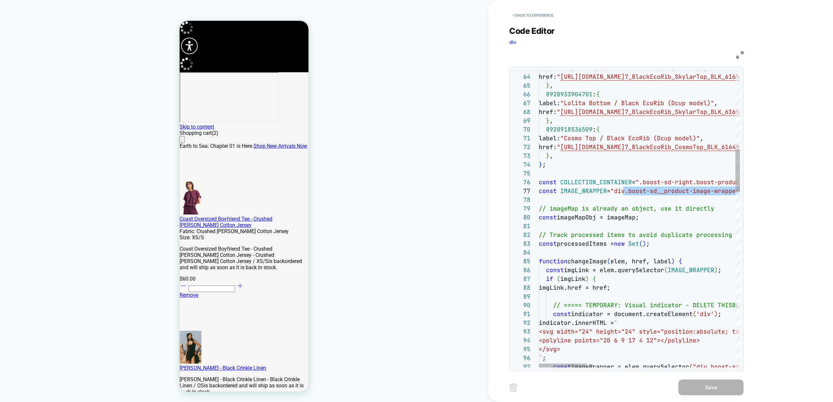
scroll to position [53, 81]
drag, startPoint x: 577, startPoint y: 192, endPoint x: 620, endPoint y: 193, distance: 42.6
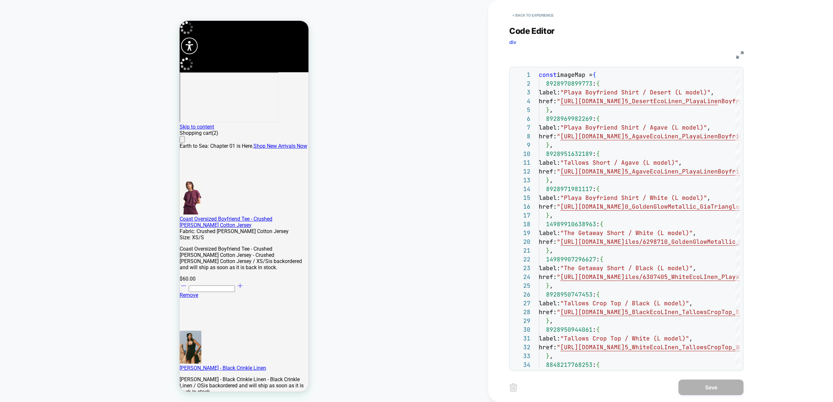
click at [573, 70] on div "34 29 30 31 32 33 24 25 26 27 28 20 21 22 23 10 11 12 13 14 15 16 17 18 19 5 6 …" at bounding box center [626, 219] width 234 height 304
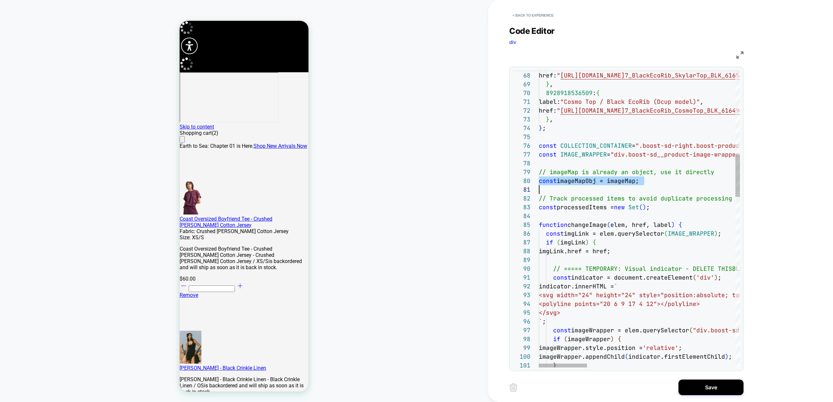
drag, startPoint x: 649, startPoint y: 189, endPoint x: 526, endPoint y: 170, distance: 124.7
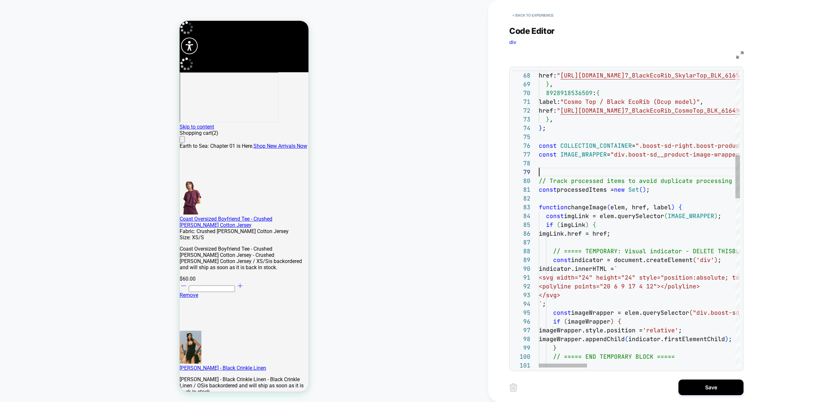
scroll to position [61, 0]
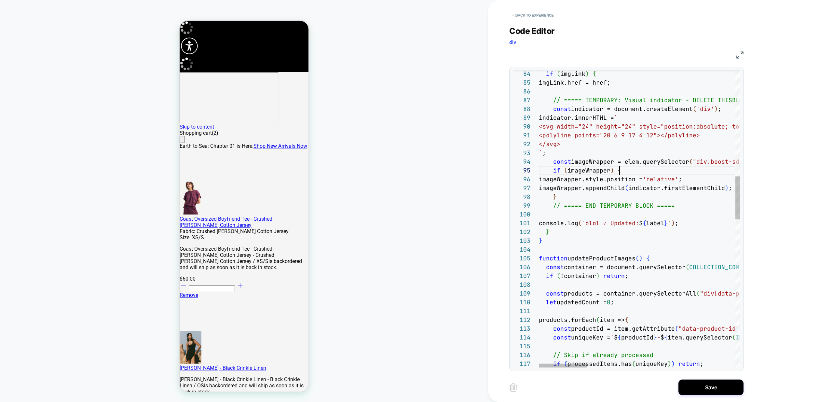
scroll to position [35, 81]
drag, startPoint x: 634, startPoint y: 169, endPoint x: 633, endPoint y: 173, distance: 3.4
click at [559, 365] on div at bounding box center [563, 365] width 48 height 4
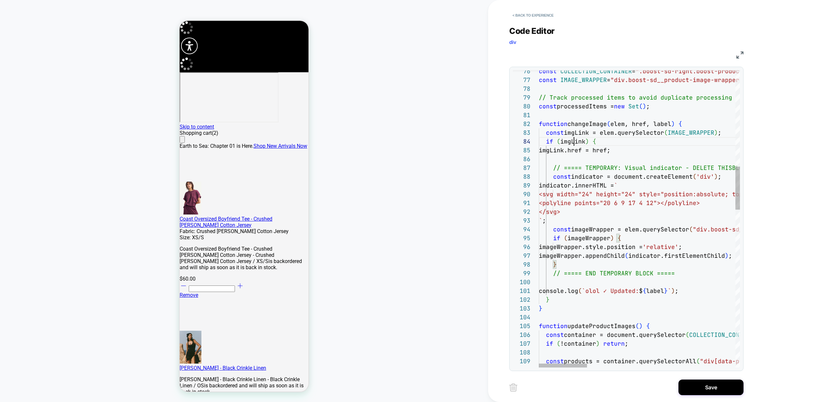
drag, startPoint x: 589, startPoint y: 151, endPoint x: 581, endPoint y: 154, distance: 8.3
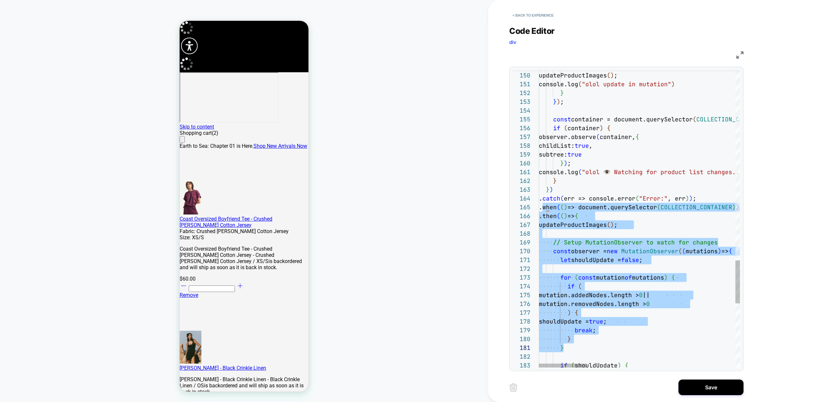
drag, startPoint x: 543, startPoint y: 218, endPoint x: 598, endPoint y: 350, distance: 143.6
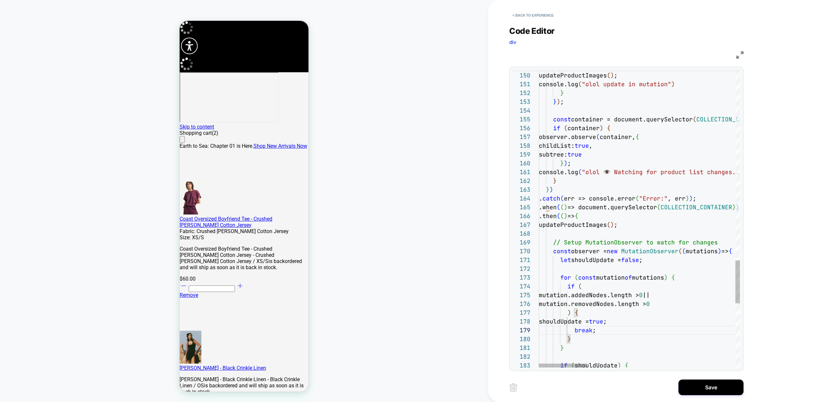
click at [604, 366] on div at bounding box center [637, 365] width 196 height 4
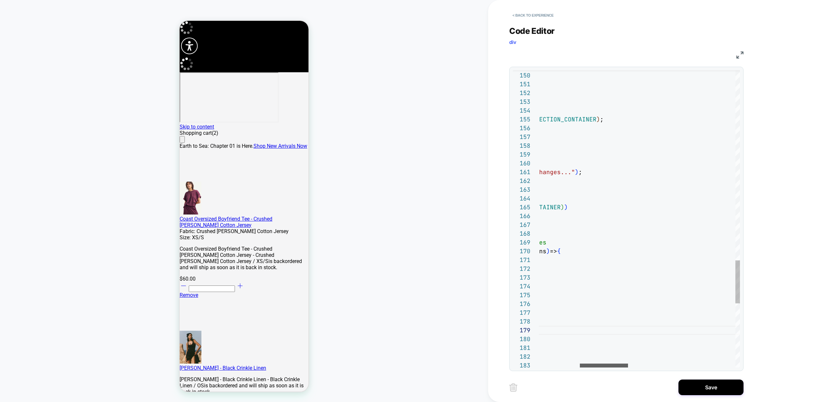
click at [614, 367] on div at bounding box center [604, 365] width 48 height 4
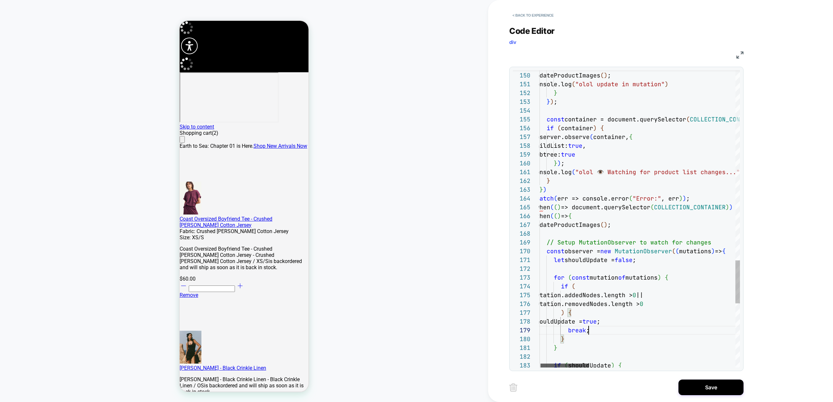
click at [546, 367] on div at bounding box center [564, 365] width 48 height 4
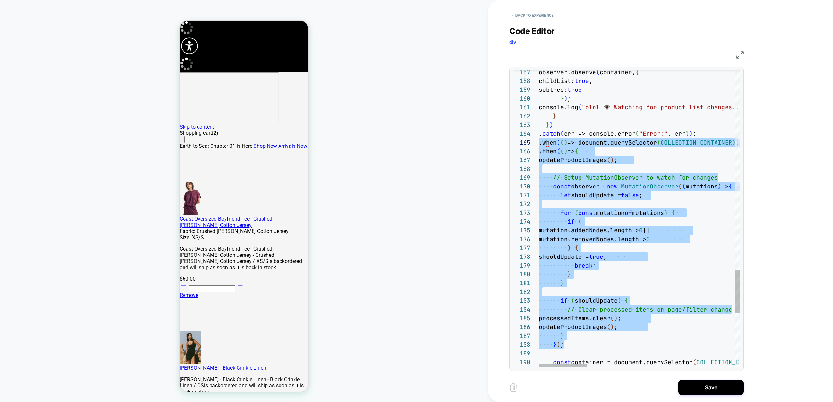
scroll to position [35, 0]
drag, startPoint x: 570, startPoint y: 342, endPoint x: 535, endPoint y: 145, distance: 199.8
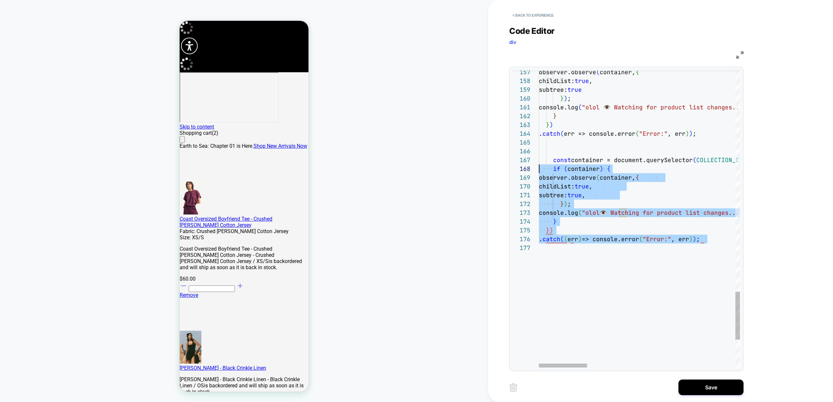
scroll to position [53, 0]
drag, startPoint x: 717, startPoint y: 239, endPoint x: 525, endPoint y: 155, distance: 209.2
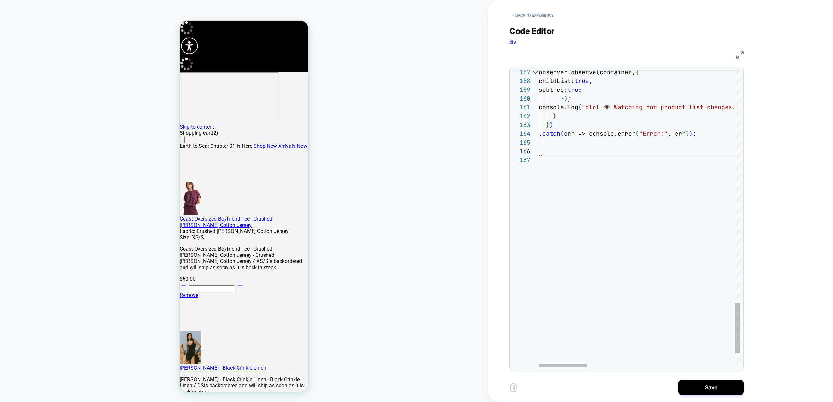
type textarea "**********"
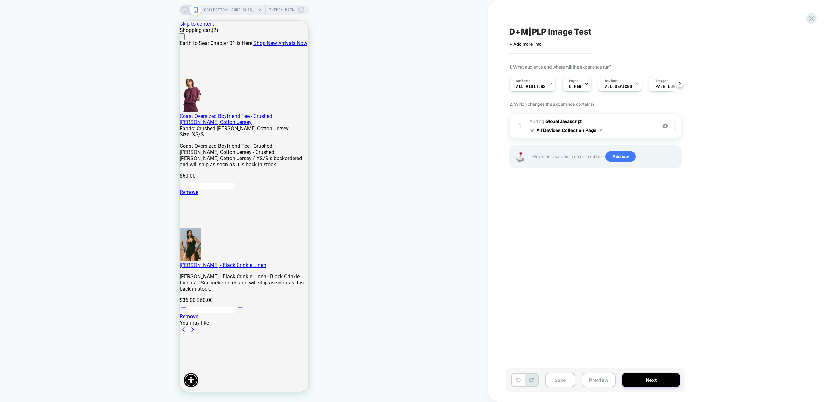
scroll to position [0, 0]
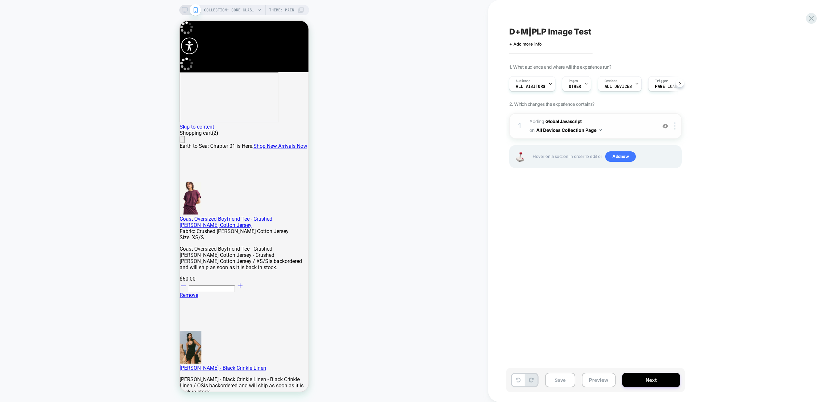
click at [633, 126] on span "Adding Global Javascript on All Devices Collection Page" at bounding box center [591, 126] width 124 height 18
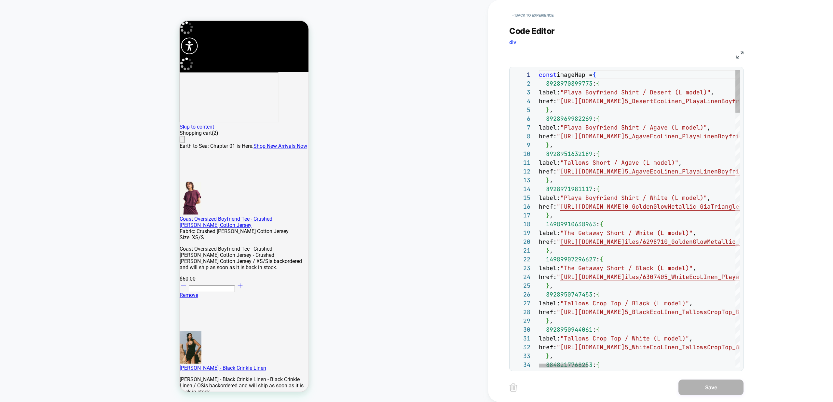
scroll to position [35, 67]
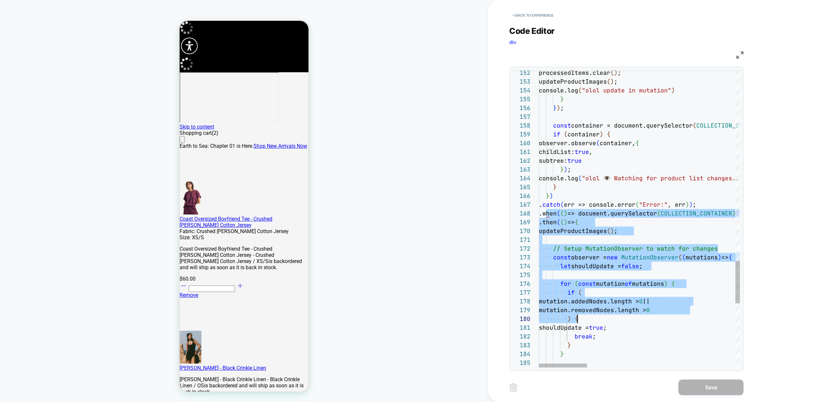
scroll to position [61, 0]
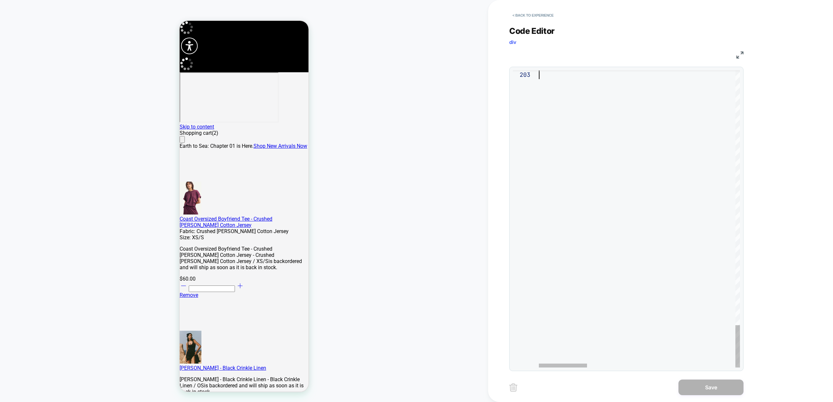
drag, startPoint x: 546, startPoint y: 214, endPoint x: 752, endPoint y: 432, distance: 299.3
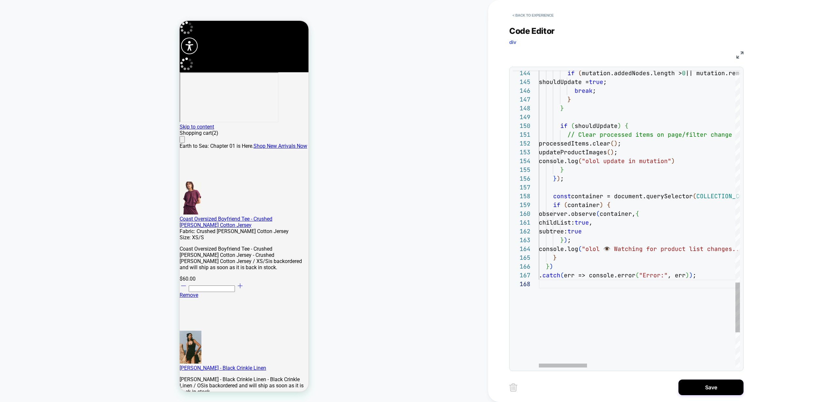
scroll to position [0, 28]
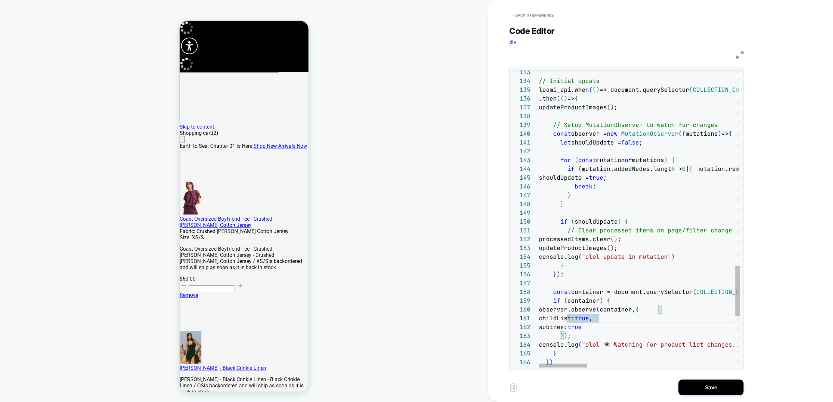
type textarea "**********"
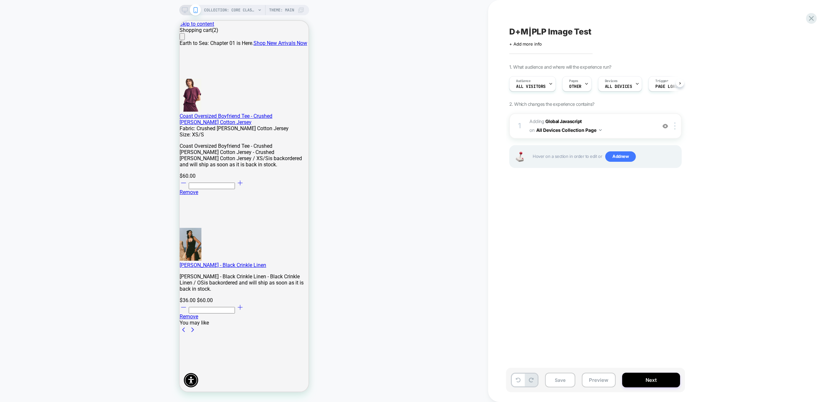
scroll to position [0, 0]
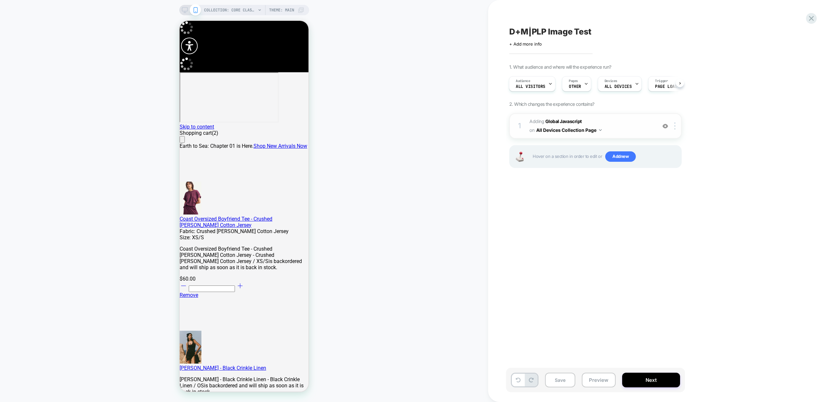
click at [630, 124] on span "Adding Global Javascript on All Devices Collection Page" at bounding box center [591, 126] width 124 height 18
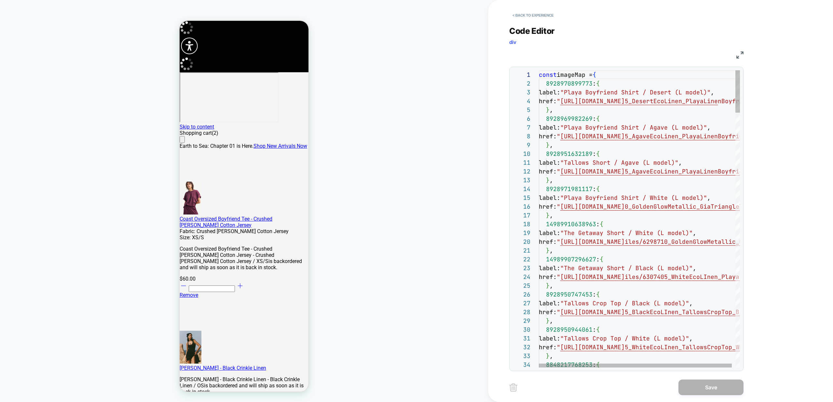
scroll to position [61, 0]
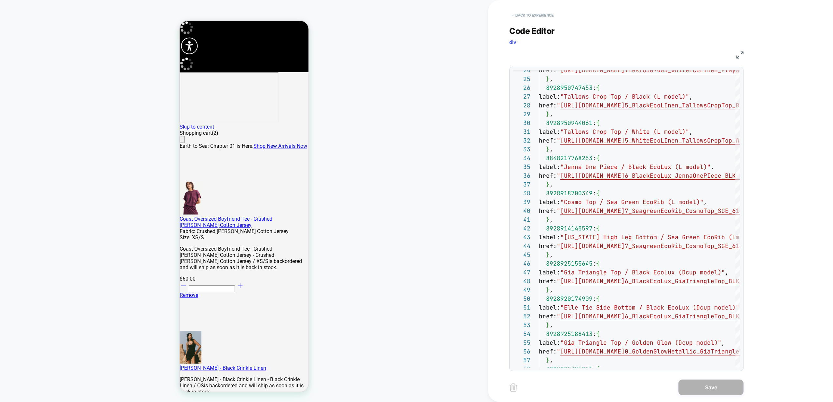
click at [536, 20] on button "< Back to experience" at bounding box center [532, 15] width 47 height 10
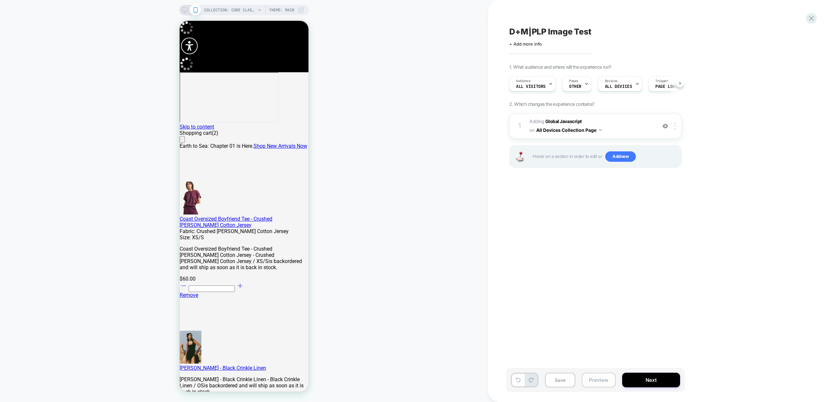
scroll to position [0, 0]
click at [586, 379] on button "Preview" at bounding box center [599, 379] width 34 height 15
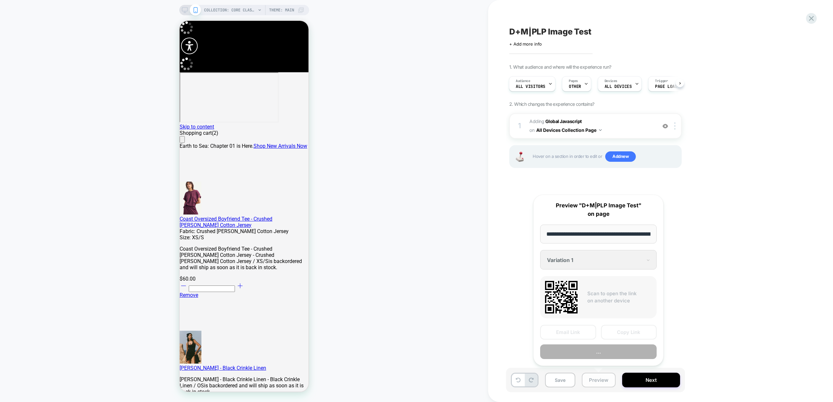
scroll to position [0, 80]
click at [602, 352] on button "Preview" at bounding box center [598, 351] width 116 height 15
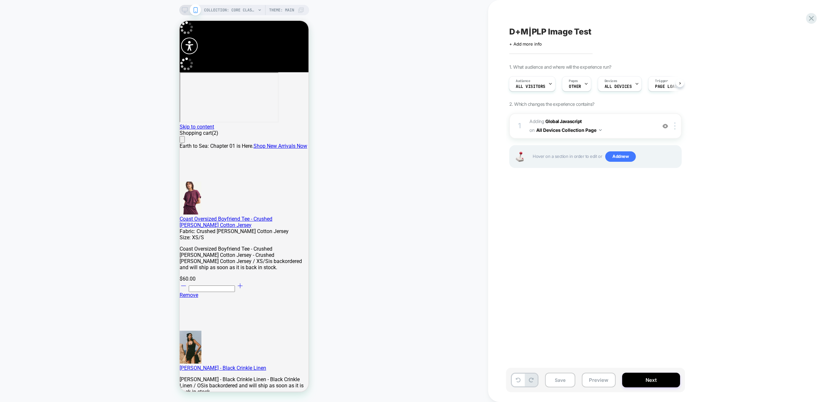
click at [611, 238] on div "D+M|PLP Image Test Click to edit experience details + Add more info 1. What aud…" at bounding box center [628, 201] width 244 height 389
click at [628, 132] on span "Adding Global Javascript on All Devices Collection Page" at bounding box center [591, 126] width 124 height 18
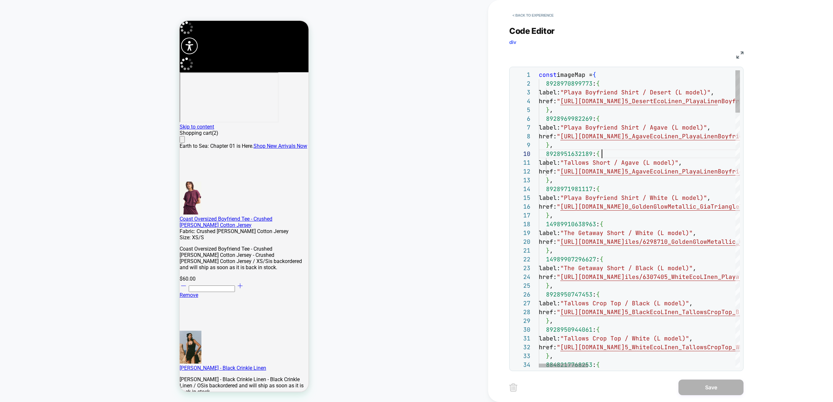
scroll to position [61, 63]
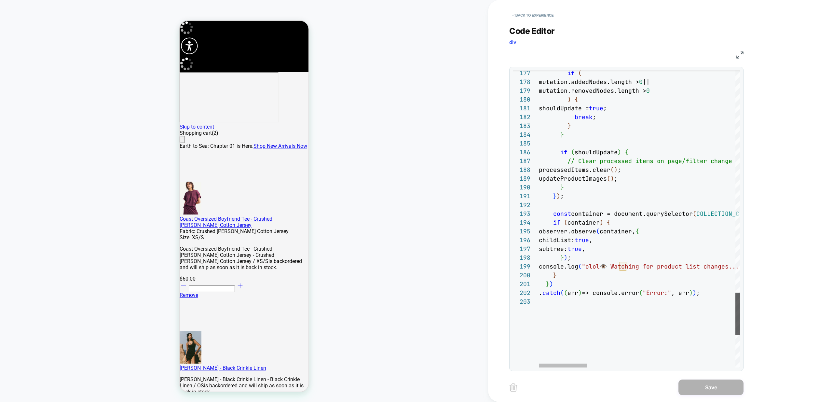
click at [735, 313] on div at bounding box center [737, 313] width 5 height 42
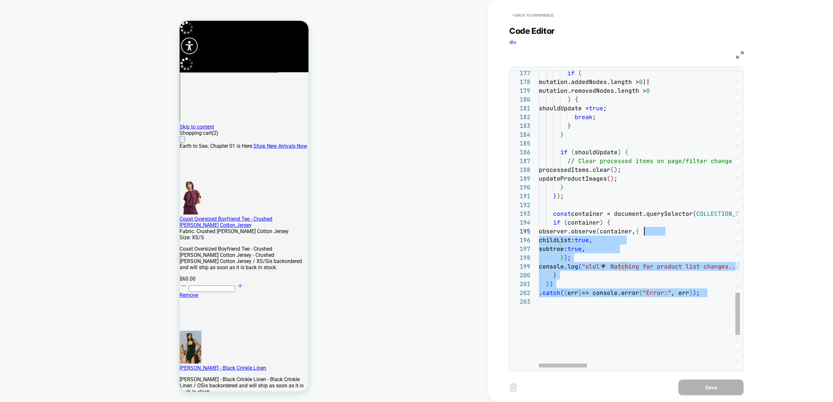
type textarea "**********"
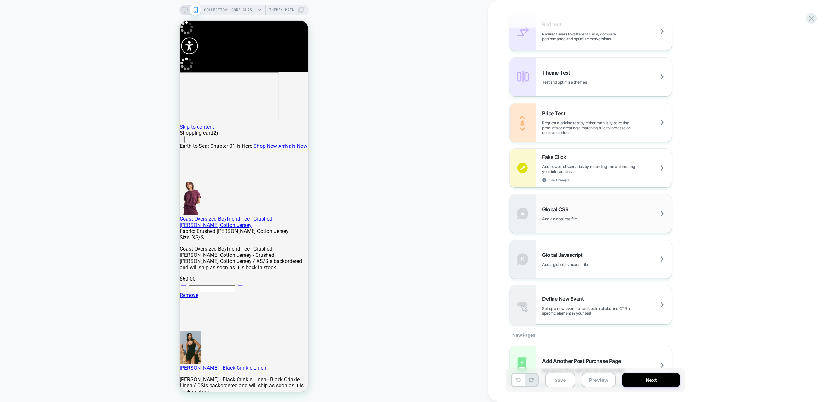
scroll to position [324, 0]
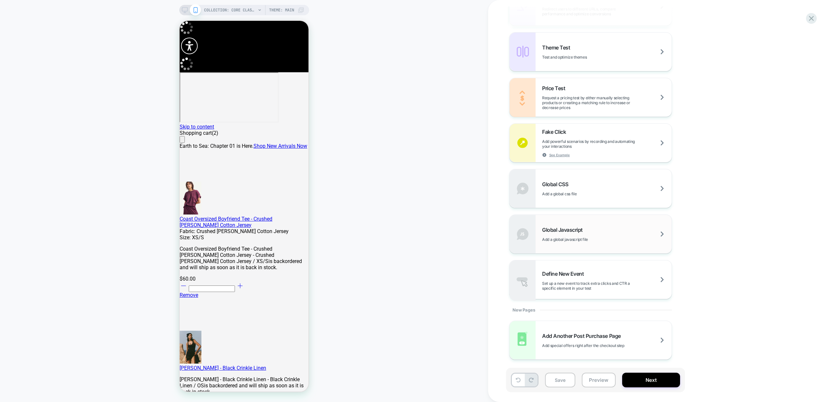
click at [606, 239] on span "Add a global javascript file" at bounding box center [581, 239] width 78 height 5
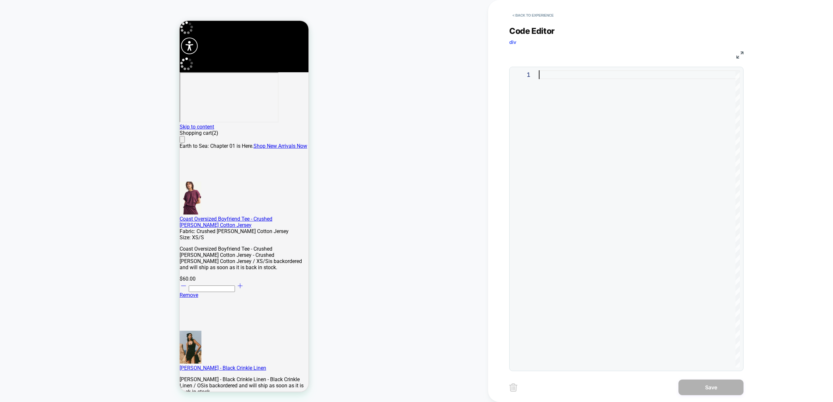
click at [611, 105] on div at bounding box center [639, 218] width 201 height 297
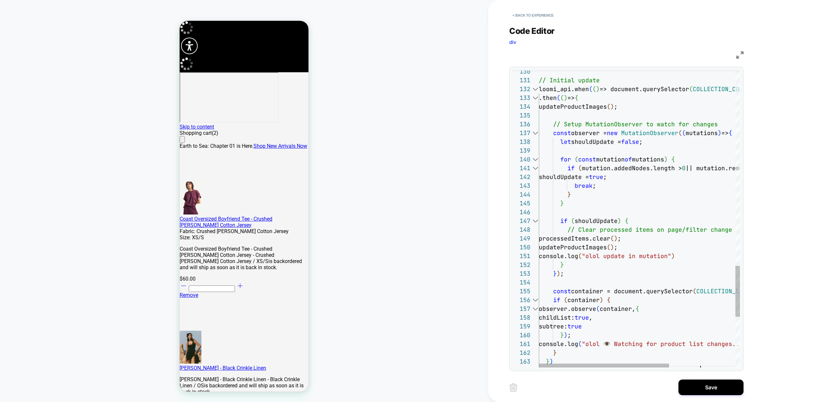
click at [536, 90] on div at bounding box center [535, 89] width 8 height 9
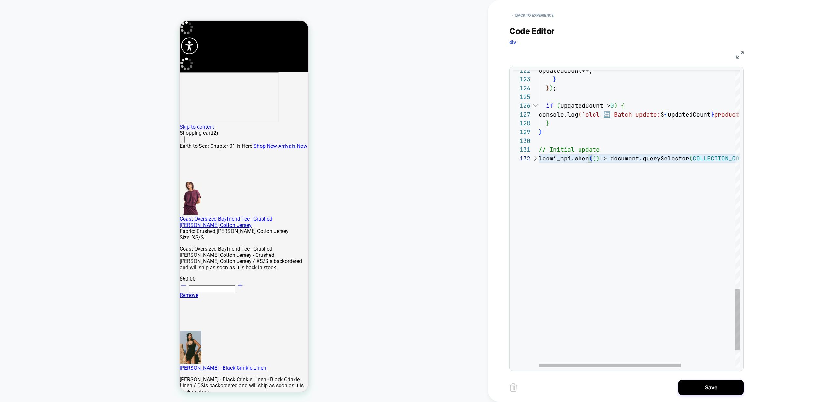
click at [536, 157] on div at bounding box center [535, 158] width 8 height 9
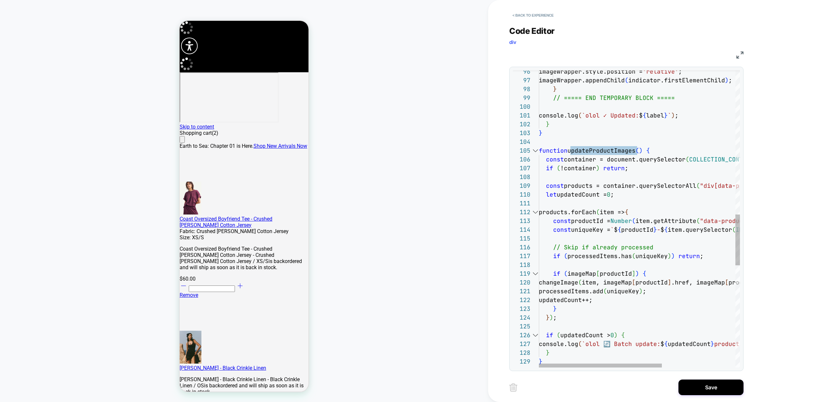
type textarea "**********"
click at [638, 168] on div "if ( updatedCount > 0 ) { console.log ( `olol 🔄 Batch update: $ { updatedCount …" at bounding box center [699, 97] width 321 height 1728
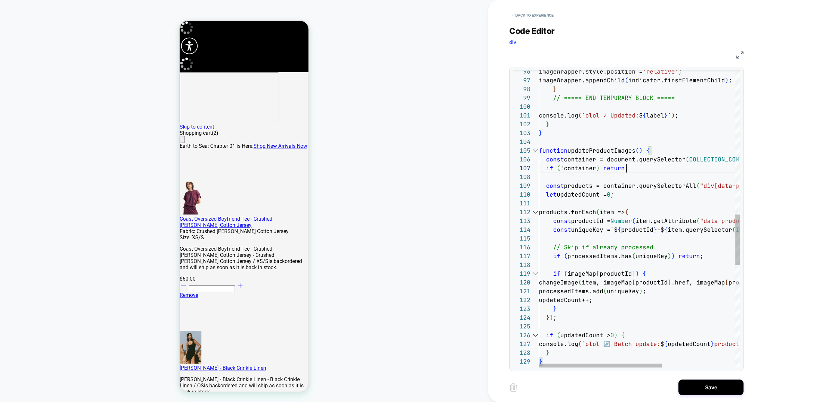
click at [638, 168] on div "if ( updatedCount > 0 ) { console.log ( `olol 🔄 Batch update: $ { updatedCount …" at bounding box center [699, 97] width 321 height 1728
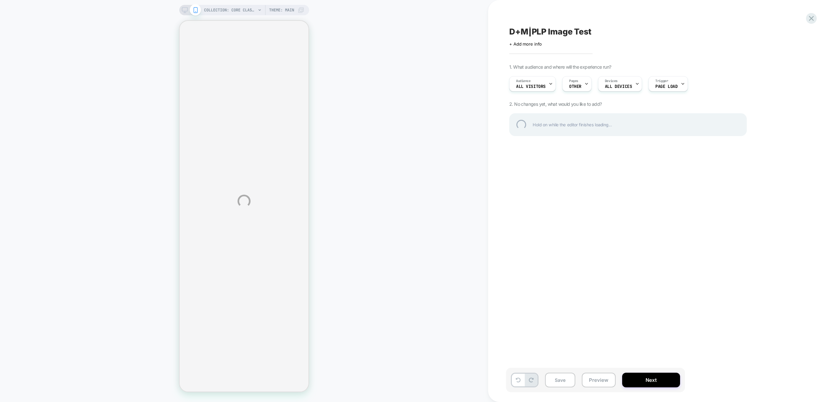
click at [186, 13] on div "COLLECTION: Core Classics (Category) COLLECTION: Core Classics (Category) Theme…" at bounding box center [416, 201] width 833 height 402
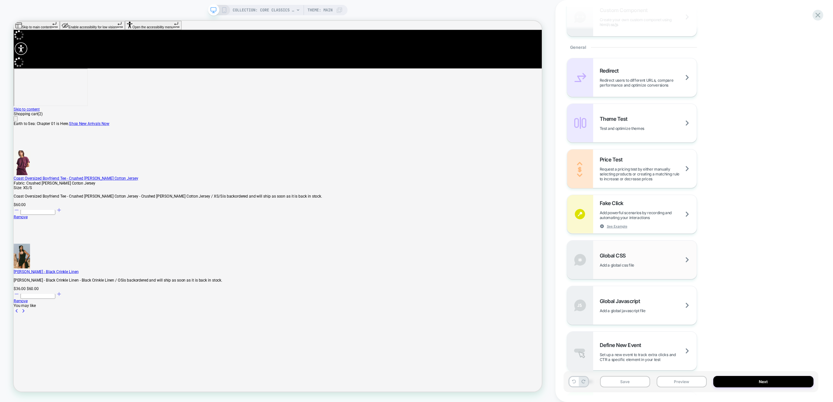
scroll to position [286, 0]
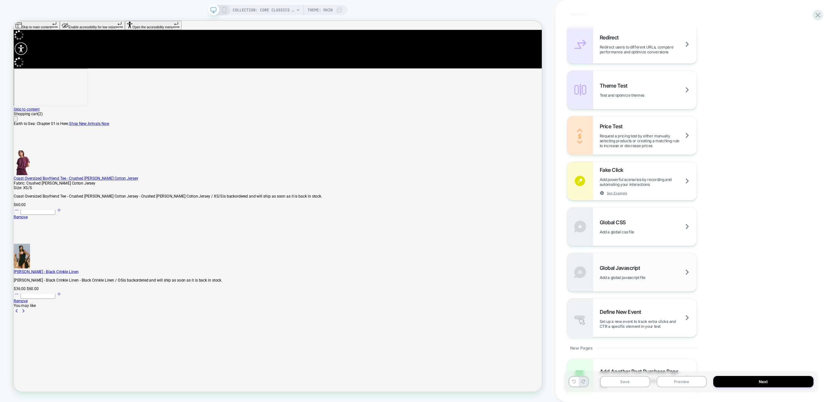
click at [651, 279] on div "Global Javascript Add a global javascript file" at bounding box center [631, 272] width 129 height 38
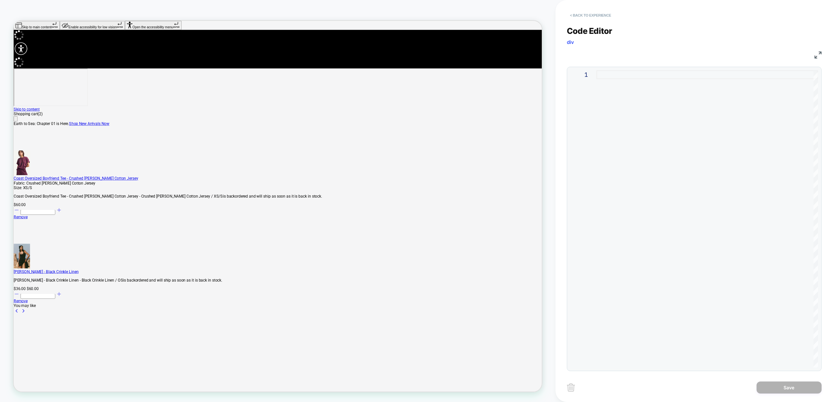
click at [594, 14] on button "< Back to experience" at bounding box center [590, 15] width 47 height 10
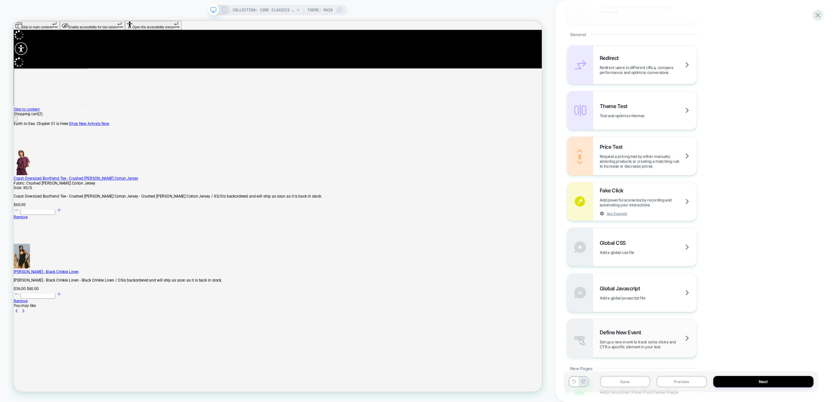
scroll to position [299, 0]
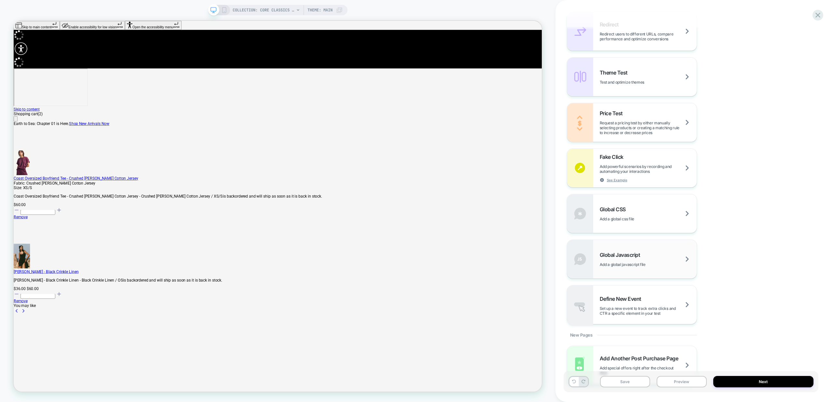
click at [647, 275] on div "Global Javascript Add a global javascript file" at bounding box center [631, 259] width 129 height 38
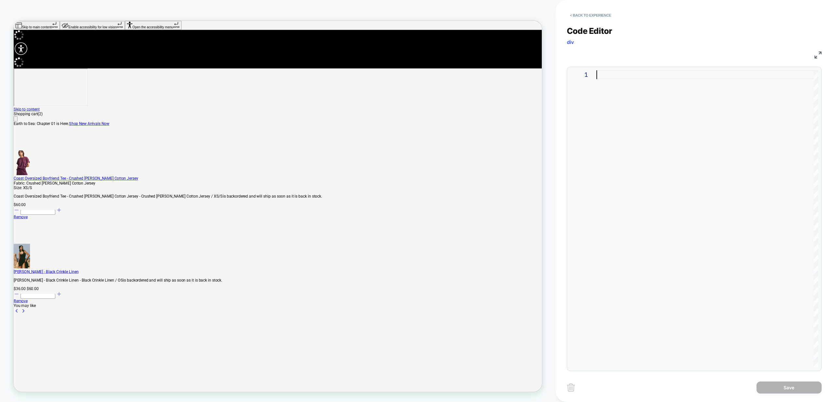
click at [671, 226] on div at bounding box center [707, 218] width 222 height 297
type textarea "**********"
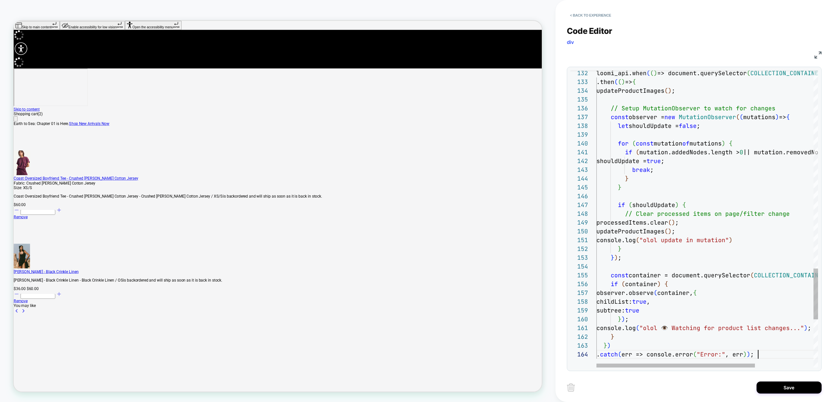
scroll to position [26, 162]
